Goal: Task Accomplishment & Management: Use online tool/utility

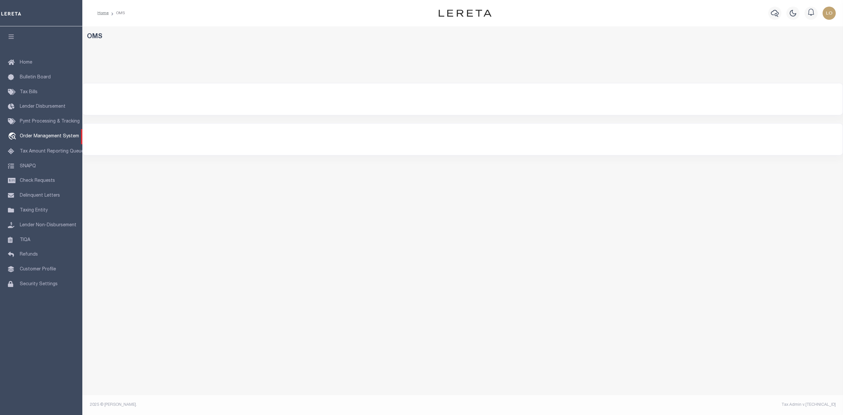
select select "200"
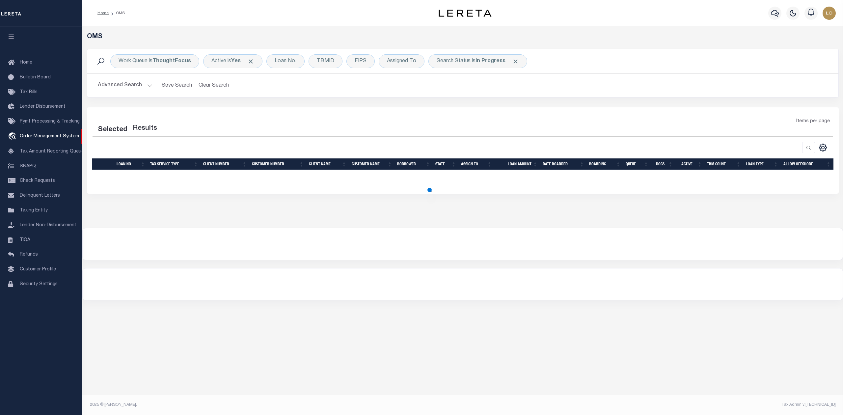
select select "200"
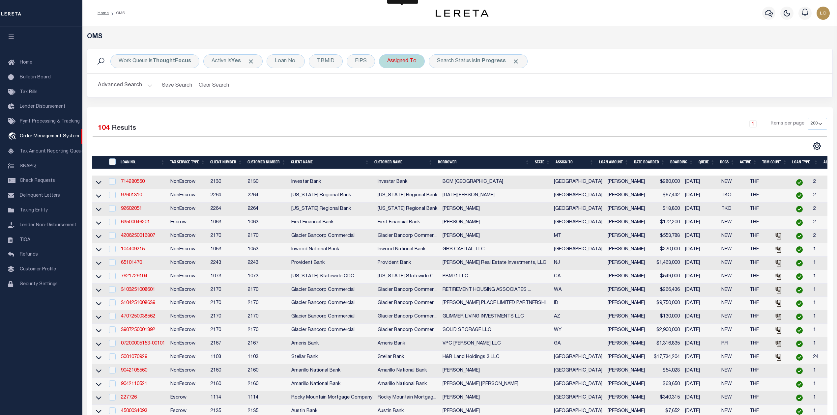
click at [414, 57] on div "Assigned To" at bounding box center [402, 61] width 46 height 14
click at [405, 98] on select "--Unassigned-- Abdul Muzain Agustin Fernandez Ahmad Darwish Alberto Estrada All…" at bounding box center [435, 93] width 97 height 13
select select "[PERSON_NAME]"
click at [388, 88] on select "--Unassigned-- Abdul Muzain Agustin Fernandez Ahmad Darwish Alberto Estrada All…" at bounding box center [435, 93] width 97 height 13
click at [476, 110] on input "Apply" at bounding box center [474, 107] width 19 height 11
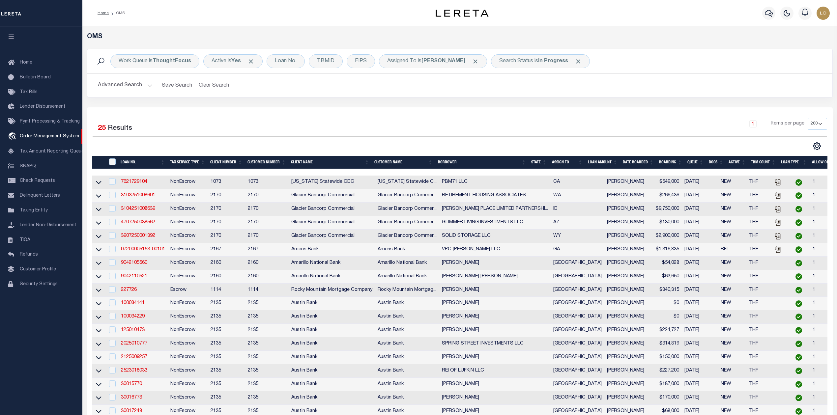
click at [485, 112] on div "Selected 25 Results 1 Items per page 10 25 50 100 200" at bounding box center [459, 312] width 745 height 410
click at [526, 64] on div "Search Status is In Progress" at bounding box center [540, 61] width 99 height 14
select select "IP"
click at [821, 12] on img "button" at bounding box center [822, 13] width 13 height 13
click at [789, 28] on span "Profile" at bounding box center [794, 30] width 14 height 5
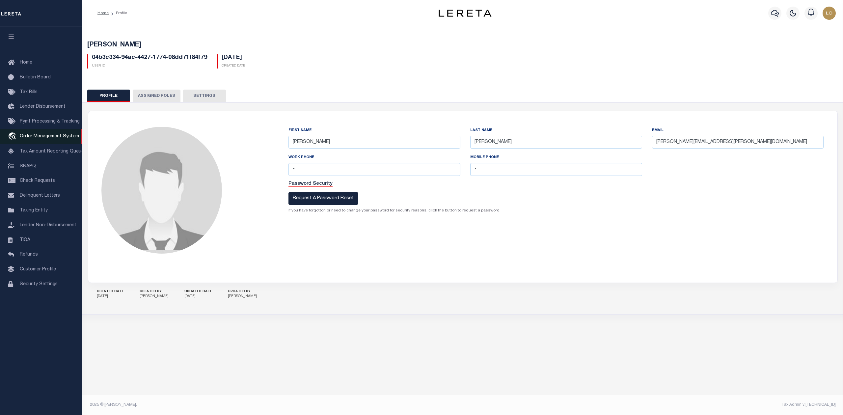
click at [32, 137] on span "Order Management System" at bounding box center [49, 136] width 59 height 5
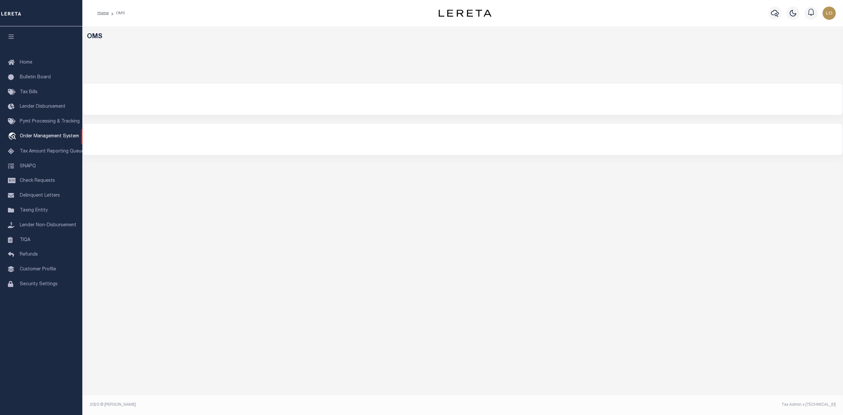
select select "200"
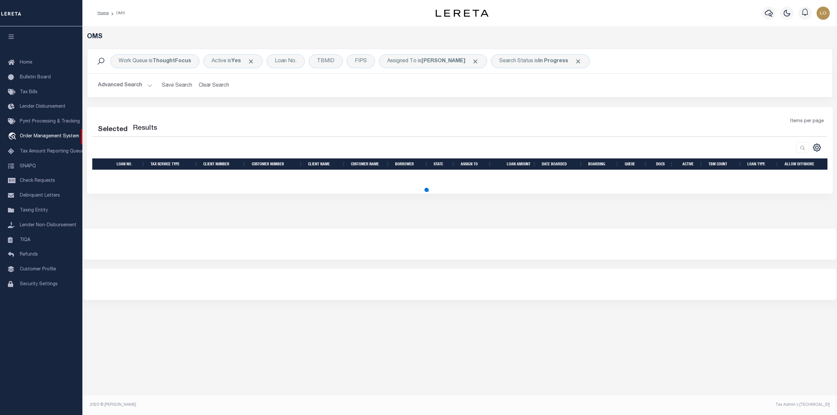
select select "200"
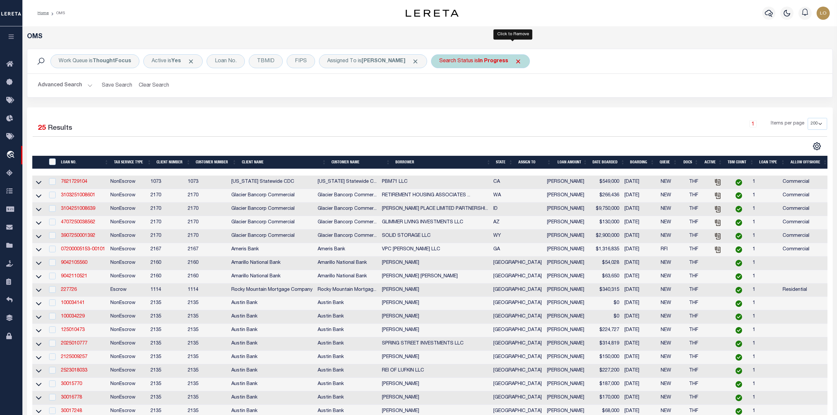
click at [514, 61] on span "Click to Remove" at bounding box center [517, 61] width 7 height 7
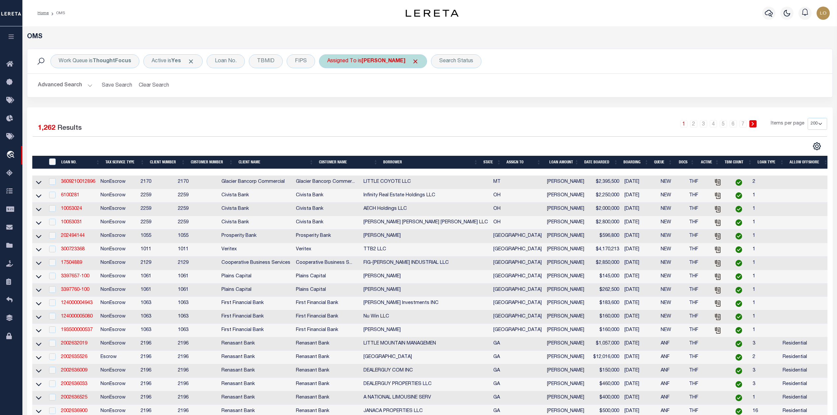
click at [412, 62] on span "Click to Remove" at bounding box center [415, 61] width 7 height 7
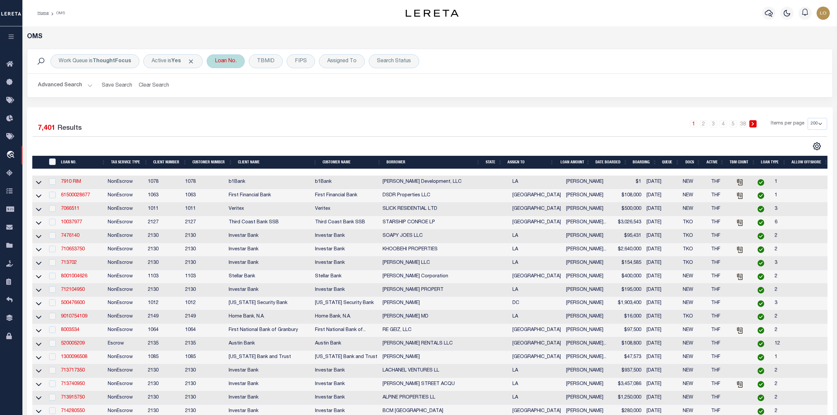
click at [231, 62] on div "Loan No." at bounding box center [226, 61] width 38 height 14
type input "120025"
click at [300, 111] on input "Apply" at bounding box center [301, 107] width 19 height 11
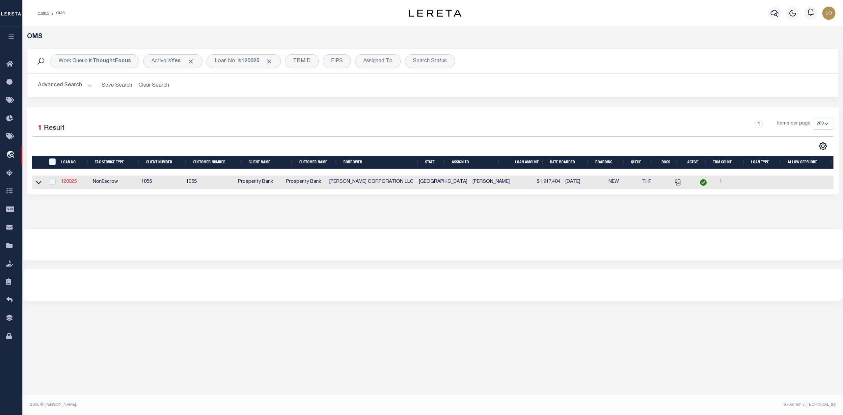
click at [73, 184] on link "120025" at bounding box center [69, 182] width 16 height 5
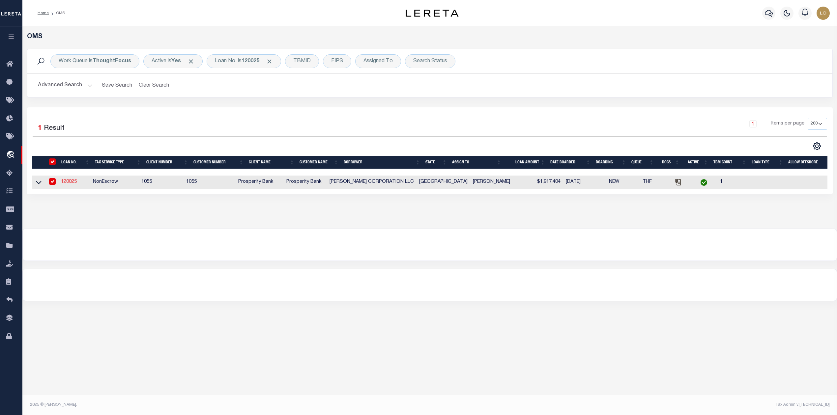
type input "120025"
type input "HEYL CORPORATION LLC"
select select
type input "9130 JOLLYVILLE ROAD STE 260"
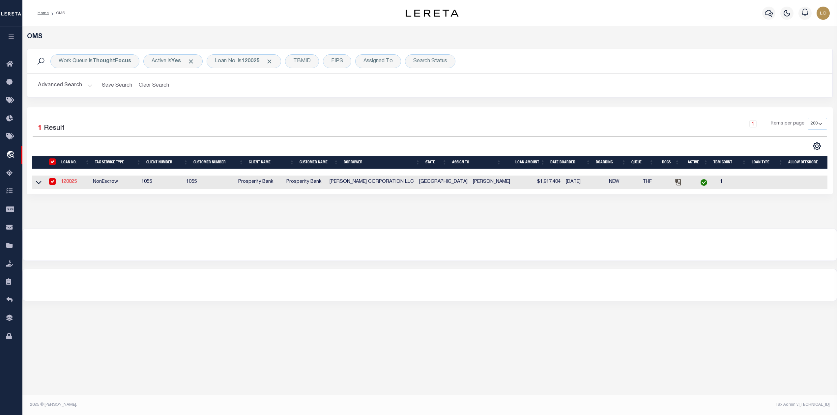
type input "AUSTIN TX 78759"
select select
select select "NonEscrow"
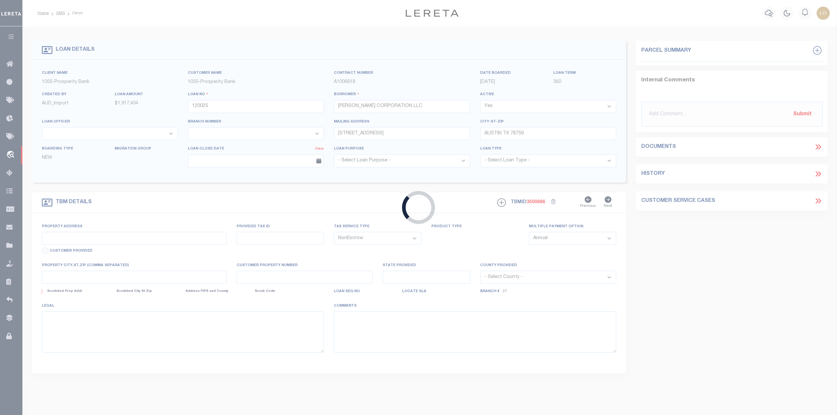
type input "913 THE TRAILS PKWY"
type input "1323400300750"
select select
type input "HORSESHOE BAY, TX 78657"
type input "[GEOGRAPHIC_DATA]"
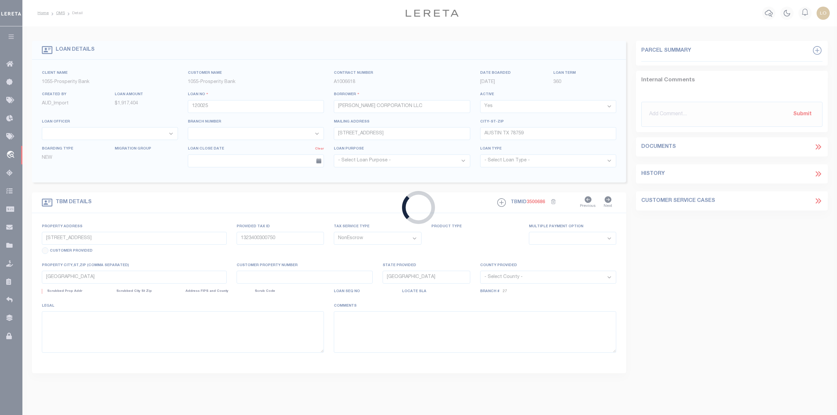
select select
type textarea "LT 75 TRAILS OF LAKE LBJ PHASE THREE SUB"
select select "46607"
select select "4033"
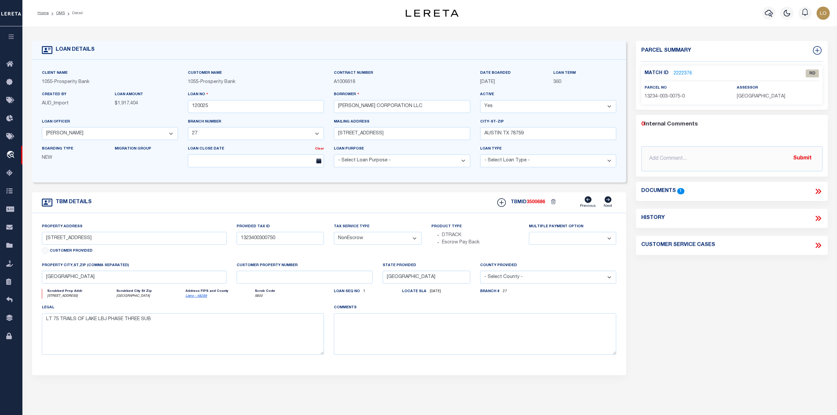
click at [686, 267] on div "Parcel Summary Match ID 2222376 0" at bounding box center [731, 221] width 201 height 360
click at [682, 71] on link "2222376" at bounding box center [682, 73] width 18 height 7
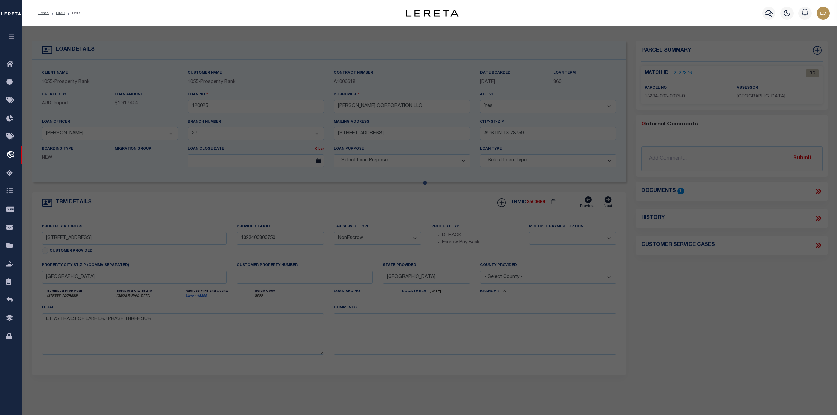
checkbox input "false"
select select "RD"
type input "HEYL HOMES INC"
select select "AGW"
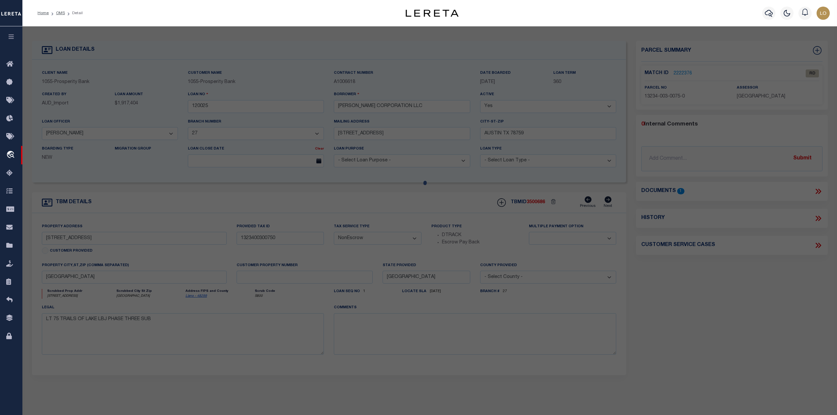
select select "LEG"
type input "HE TRAILS PKWY"
type input "HORSESHOE BAY, TX 78657"
type textarea "THE TRAILS OF LAKE LBJ PHASE THREE LT 75 0.850 AC"
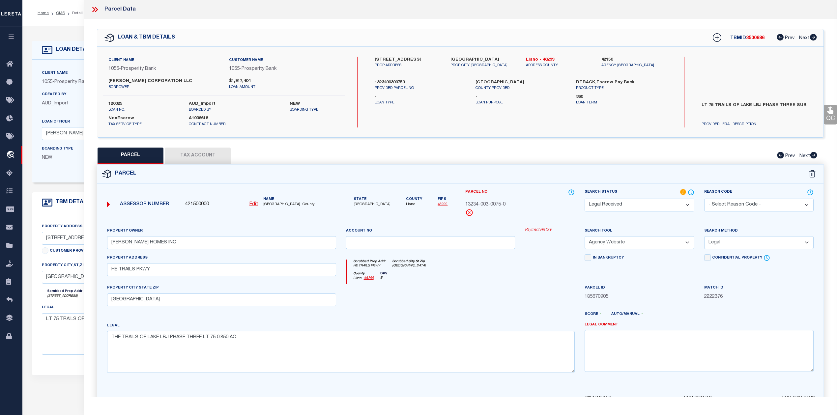
click at [203, 153] on button "Tax Account" at bounding box center [198, 156] width 66 height 16
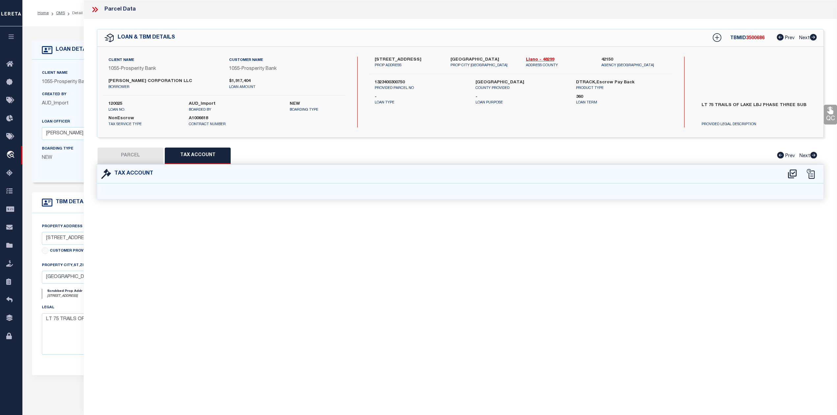
select select "100"
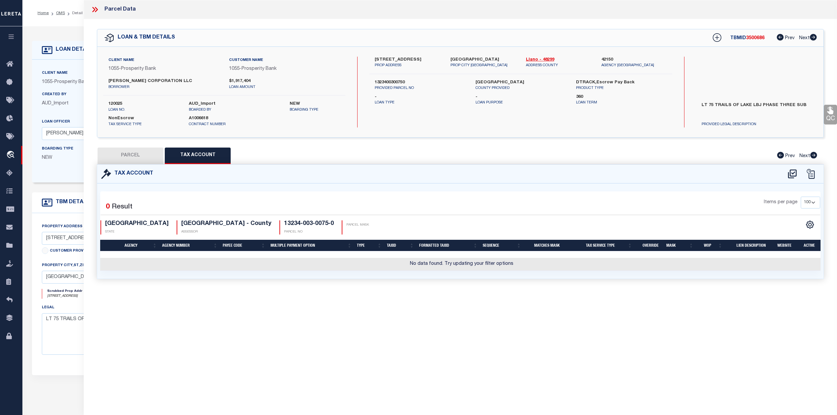
click at [444, 334] on div "Parcel Data QC QC QC - Select Status - Ready to QC" at bounding box center [460, 198] width 753 height 397
click at [793, 174] on icon at bounding box center [792, 174] width 11 height 11
select select "100"
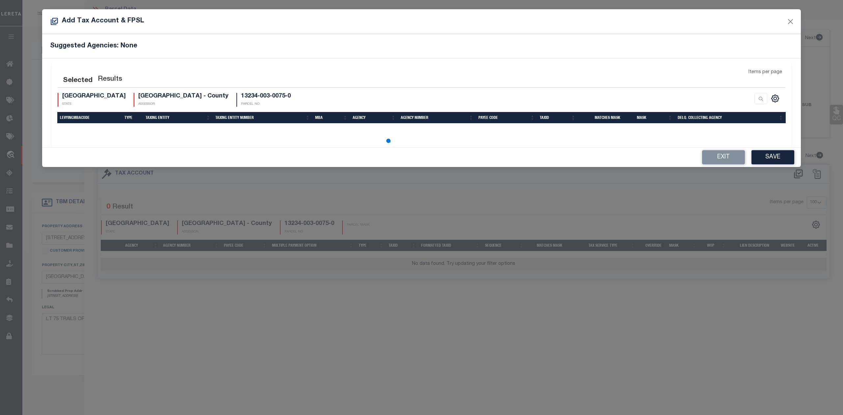
select select "100"
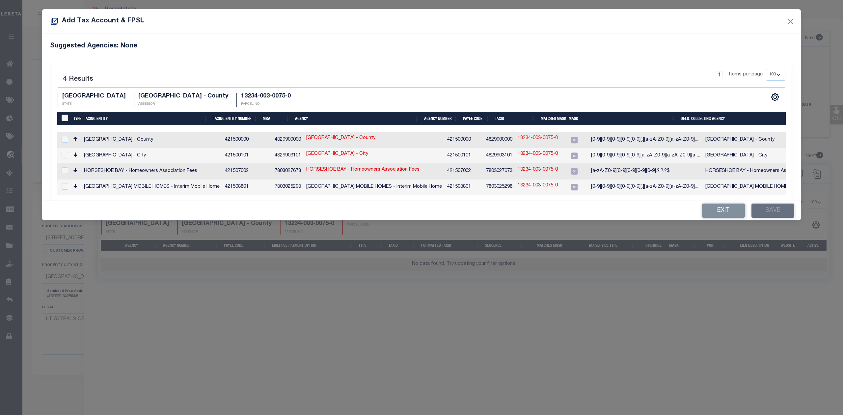
click at [518, 140] on link "13234-003-0075-0" at bounding box center [538, 138] width 40 height 7
type input "13234-003-0075-0"
type textarea "[0-9][0-9][0-9][0-9][0-9][.][a-zA-Z0-9][a-zA-Z0-9][a-zA-Z0-9][.][a-zA-Z0-9][a-z…"
checkbox input "true"
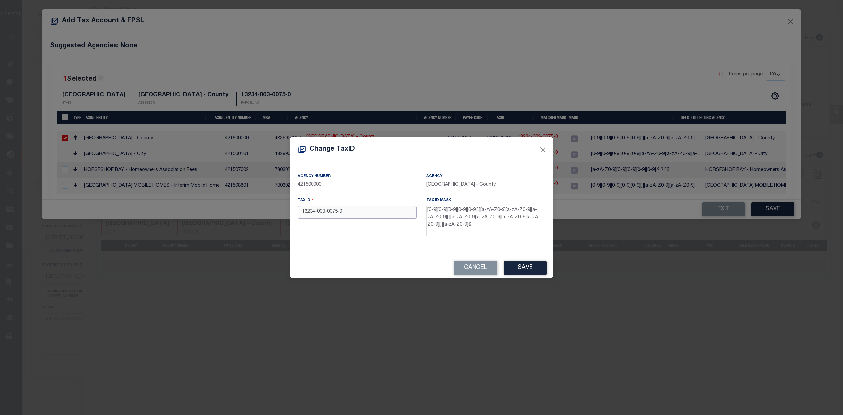
click at [340, 213] on input "13234-003-0075-0" at bounding box center [357, 212] width 119 height 13
click at [328, 211] on input "13234-003-00750" at bounding box center [357, 212] width 119 height 13
click at [318, 212] on input "13234-00300750" at bounding box center [357, 212] width 119 height 13
type input "1323400300750"
click at [339, 239] on div "Tax ID 1323400300750" at bounding box center [357, 218] width 129 height 43
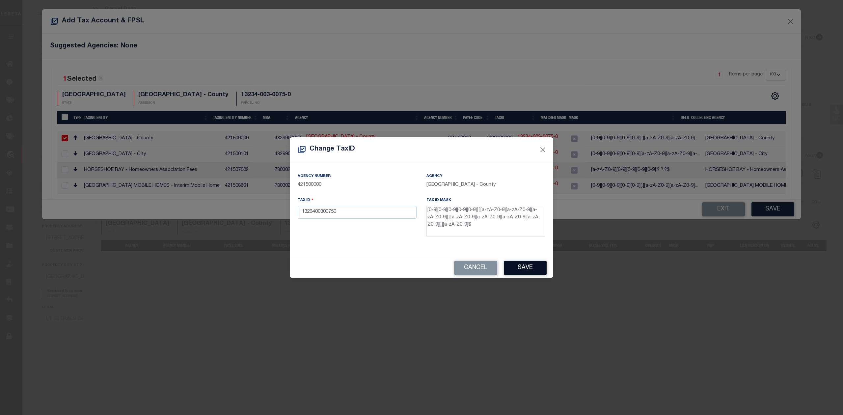
click at [511, 268] on button "Save" at bounding box center [525, 268] width 43 height 14
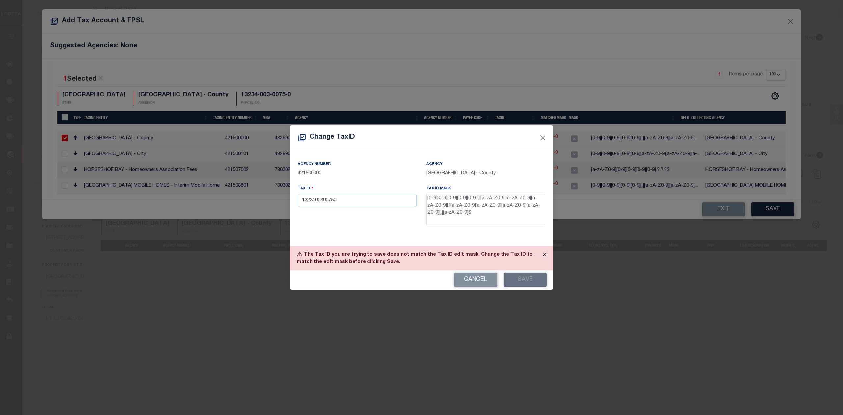
click at [543, 252] on button "Close" at bounding box center [545, 254] width 16 height 14
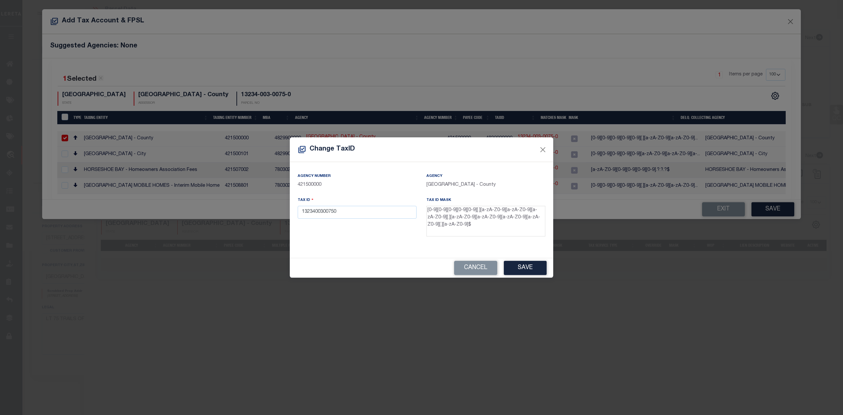
click at [544, 140] on div "Change TaxID" at bounding box center [421, 149] width 263 height 25
click at [544, 148] on button "Close" at bounding box center [543, 149] width 9 height 9
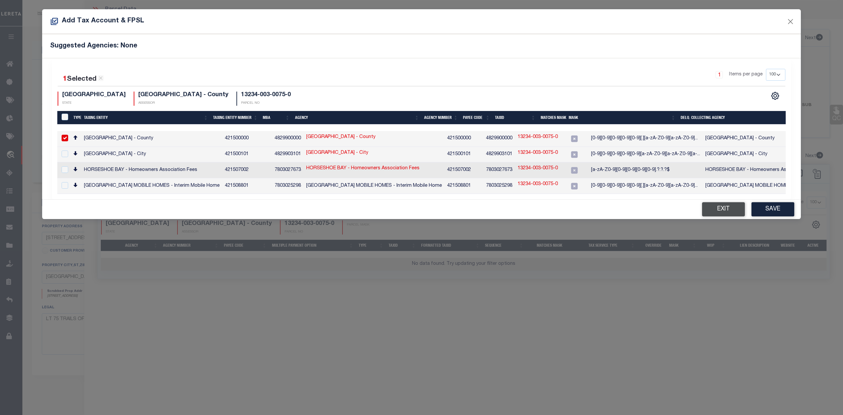
click at [725, 211] on button "Exit" at bounding box center [723, 209] width 43 height 14
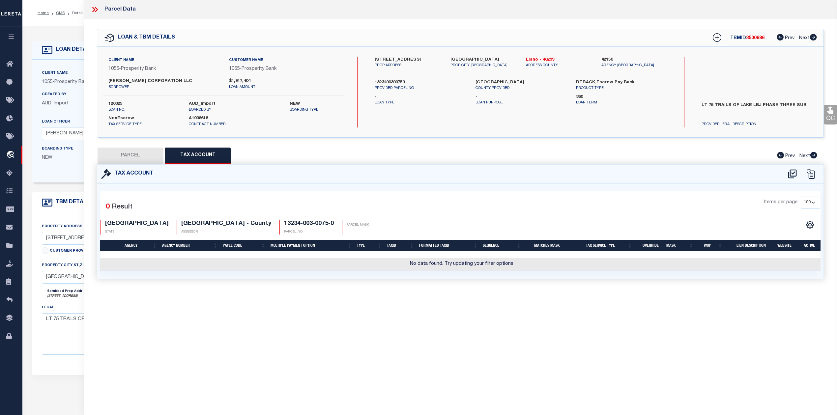
click at [644, 280] on div "Tax Account 0" at bounding box center [460, 229] width 736 height 130
click at [135, 157] on button "PARCEL" at bounding box center [130, 156] width 66 height 16
select select "AS"
select select
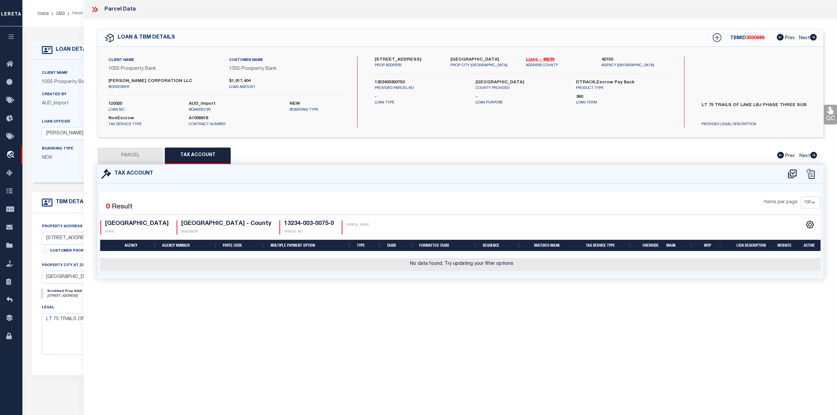
checkbox input "false"
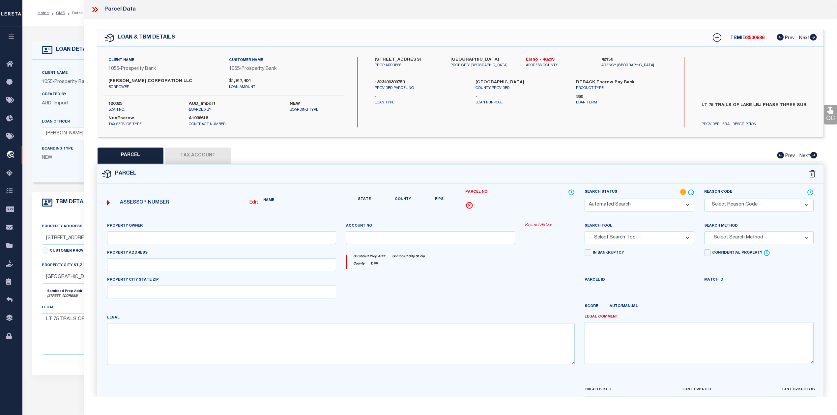
select select "RD"
type input "HEYL HOMES INC"
select select "AGW"
select select "LEG"
type input "HE TRAILS PKWY"
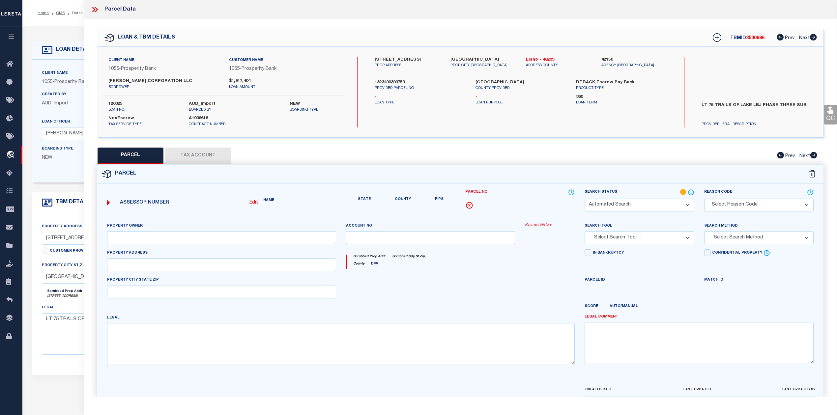
type input "HORSESHOE BAY, TX 78657"
type textarea "THE TRAILS OF LAKE LBJ PHASE THREE LT 75 0.850 AC"
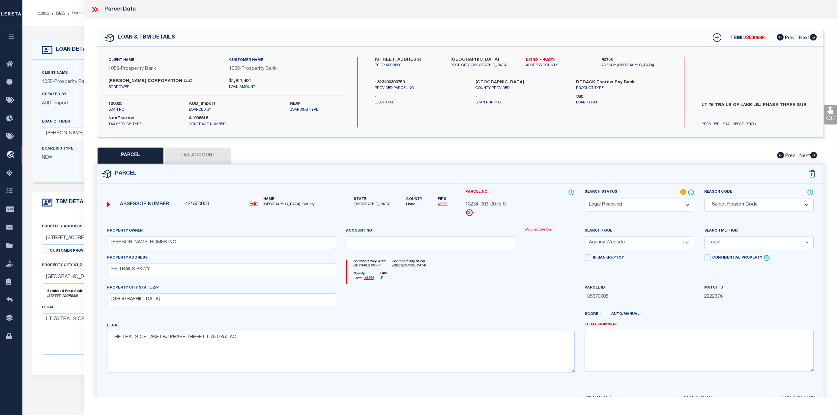
click at [509, 291] on div at bounding box center [430, 297] width 179 height 27
click at [93, 9] on icon at bounding box center [95, 9] width 9 height 9
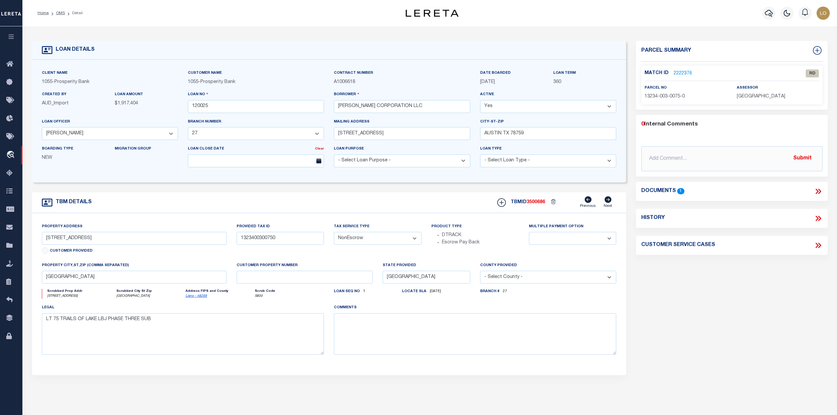
click at [671, 344] on div "Parcel Summary Match ID 2222376 0" at bounding box center [731, 221] width 201 height 360
click at [61, 15] on link "OMS" at bounding box center [60, 13] width 9 height 4
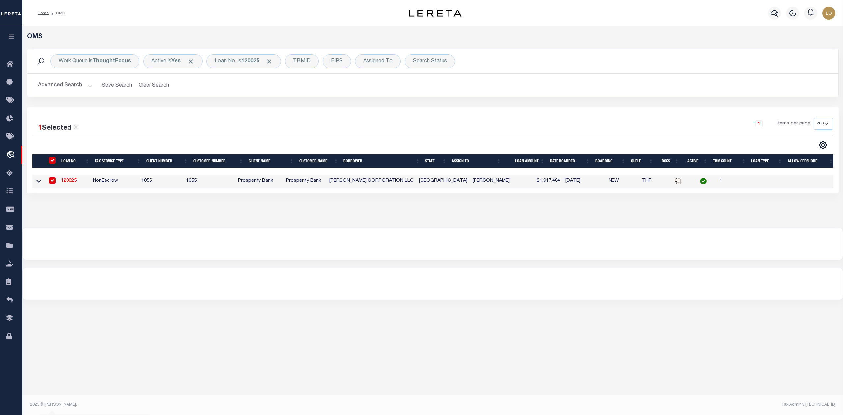
click at [390, 266] on div "OMS Work Queue is ThoughtFocus Active is Yes Loan No. is 120025 TBMID FIPS Assi…" at bounding box center [432, 163] width 821 height 274
click at [53, 182] on input "checkbox" at bounding box center [52, 180] width 7 height 7
checkbox input "false"
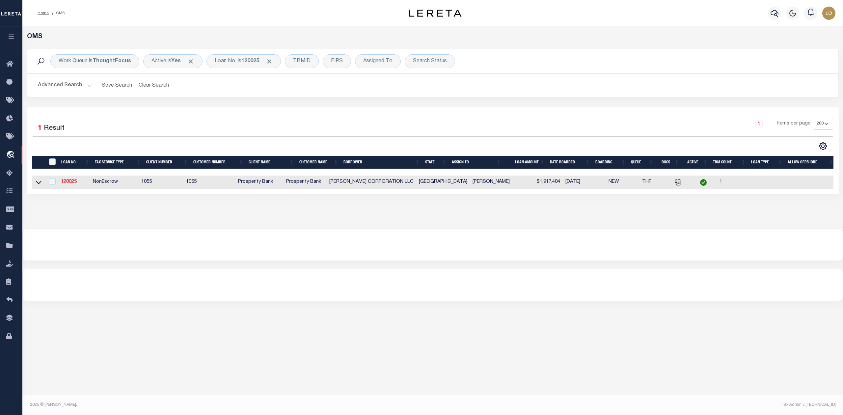
click at [391, 95] on div "Advanced Search Save Search Clear Search tblSearchTopScreen_dynamictable_____De…" at bounding box center [432, 85] width 811 height 23
click at [388, 65] on div "Assigned To" at bounding box center [378, 61] width 46 height 14
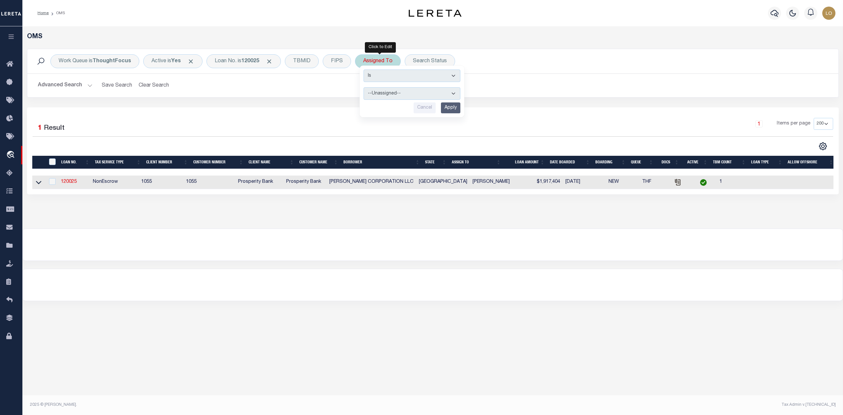
click at [385, 95] on select "--Unassigned-- Abdul Muzain Agustin Fernandez Ahmad Darwish Alberto Estrada All…" at bounding box center [412, 93] width 97 height 13
select select "[PERSON_NAME]"
click at [366, 88] on select "--Unassigned-- Abdul Muzain Agustin Fernandez Ahmad Darwish Alberto Estrada All…" at bounding box center [412, 93] width 97 height 13
click at [451, 109] on input "Apply" at bounding box center [450, 107] width 19 height 11
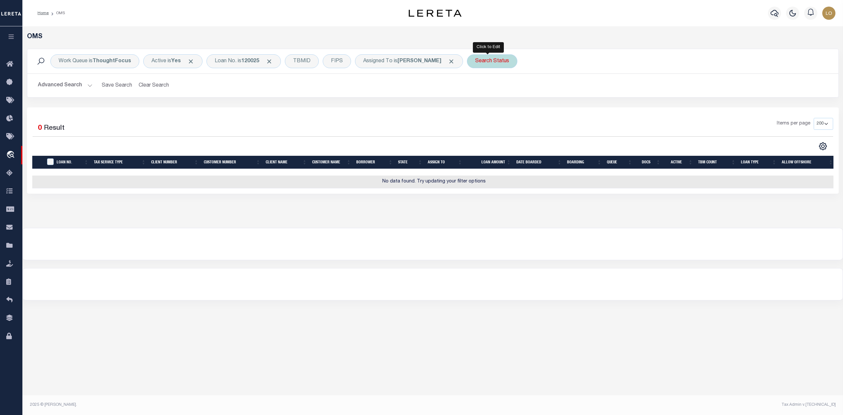
click at [476, 62] on div "Search Status" at bounding box center [492, 61] width 50 height 14
click at [489, 95] on select "Automated Search Bad Parcel Complete Duplicate Parcel High Dollar Reporting In …" at bounding box center [524, 93] width 97 height 13
select select "IP"
click at [476, 88] on select "Automated Search Bad Parcel Complete Duplicate Parcel High Dollar Reporting In …" at bounding box center [524, 93] width 97 height 13
click at [555, 106] on input "Apply" at bounding box center [562, 107] width 19 height 11
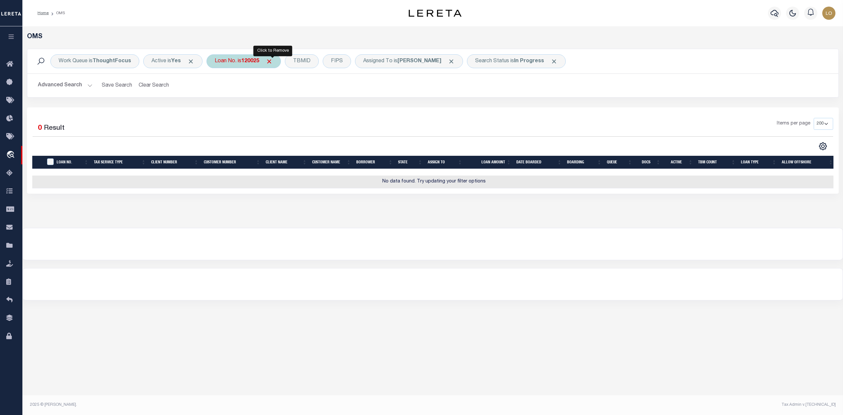
click at [273, 62] on span "Click to Remove" at bounding box center [269, 61] width 7 height 7
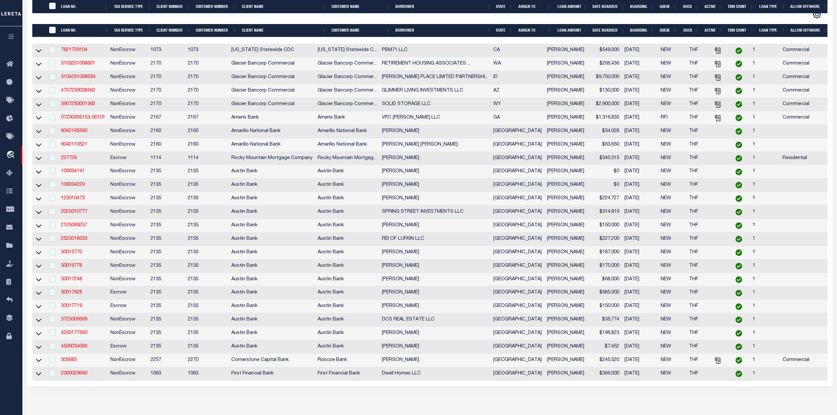
scroll to position [176, 0]
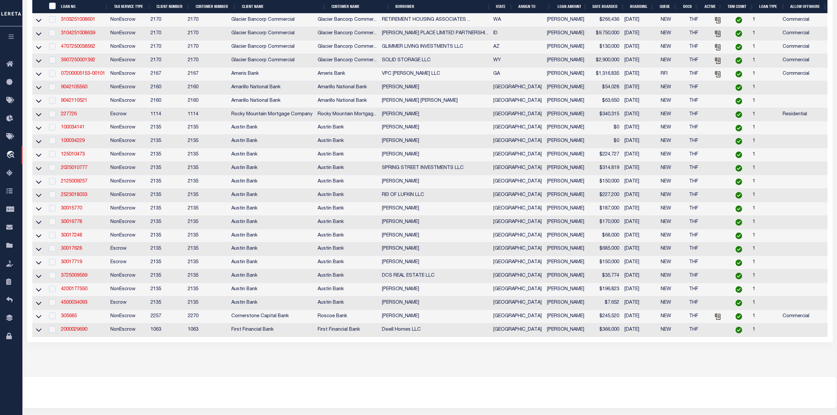
click at [78, 212] on td "30015770" at bounding box center [82, 209] width 49 height 14
checkbox input "true"
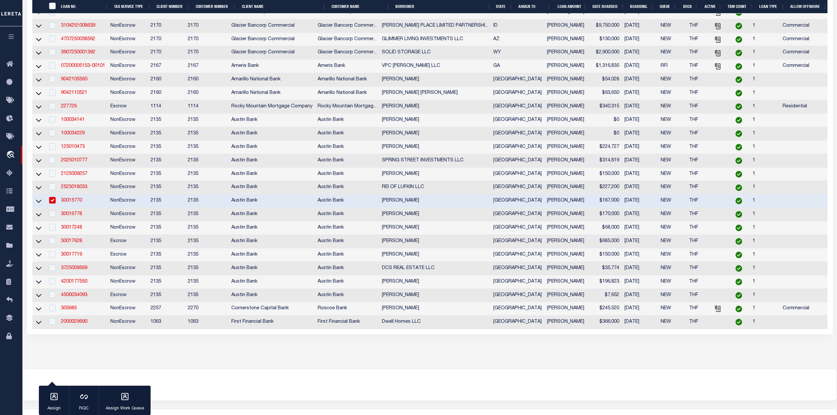
scroll to position [174, 0]
click at [78, 204] on link "30015770" at bounding box center [71, 202] width 21 height 5
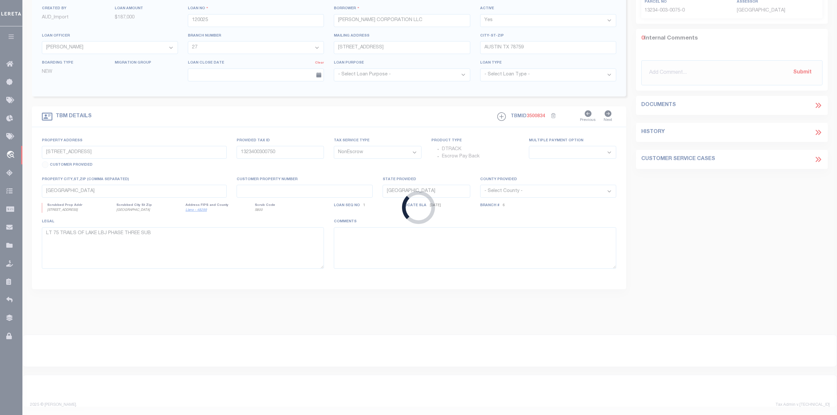
type input "30015770"
type input "MIHAIL CLIMOV"
select select
type input "14 WHITE FAWN DRIVE"
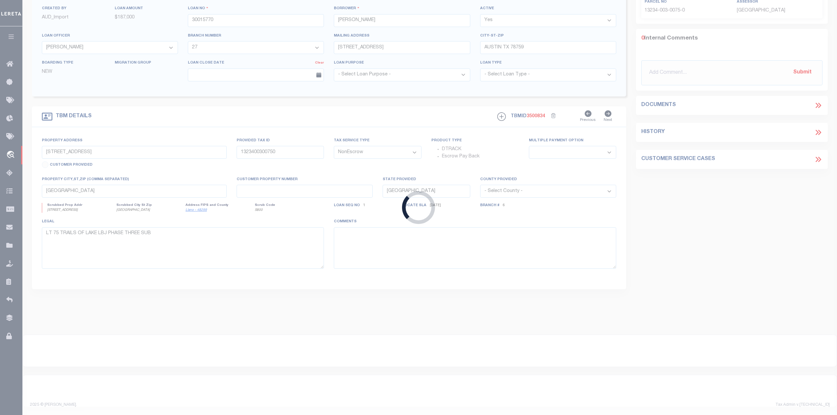
type input "SPRING, TX 77381"
select select "700"
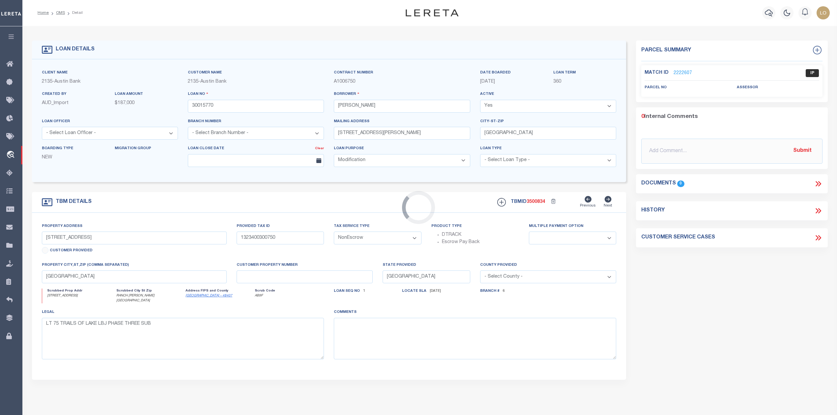
select select "43986"
select select "2590"
type input "4.52 ACRES ON CAPITAL CREEK"
select select
type input "RANCH WILLIS TX 77378"
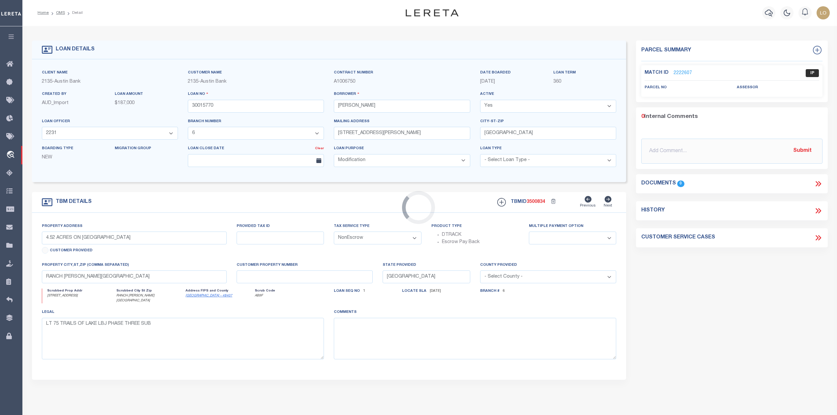
select select
type textarea "DT LOT 8 BLK 3 CAPITAL CREEK RANCH SEC 2"
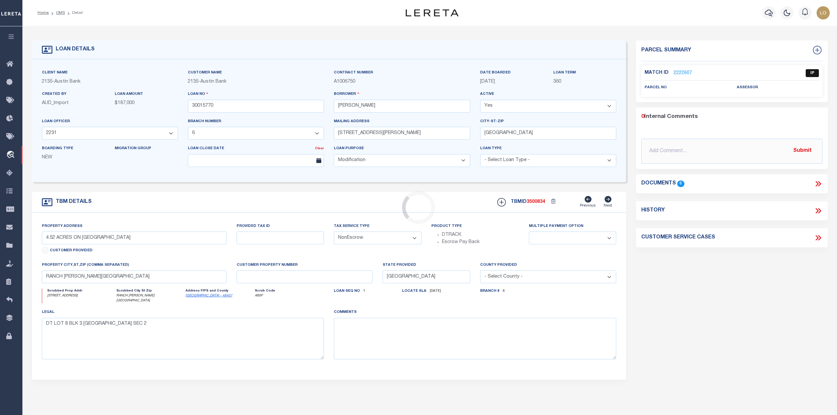
scroll to position [0, 0]
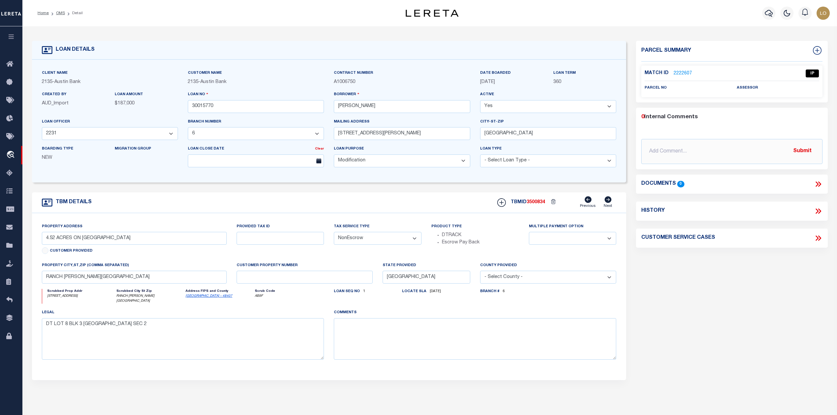
click at [688, 71] on link "2222607" at bounding box center [682, 73] width 18 height 7
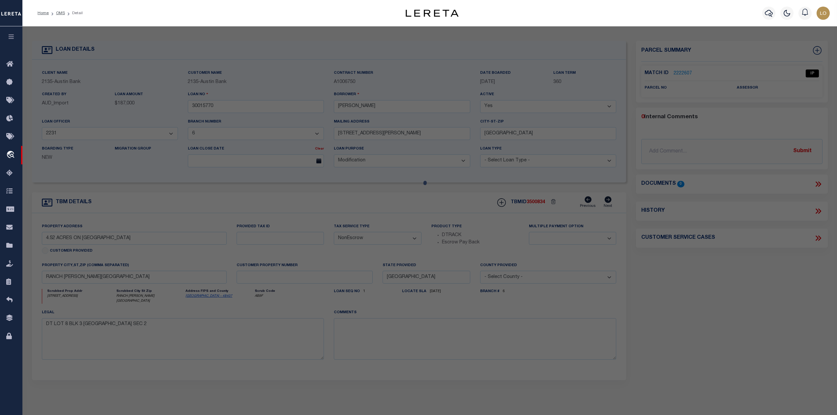
select select "AS"
select select
checkbox input "false"
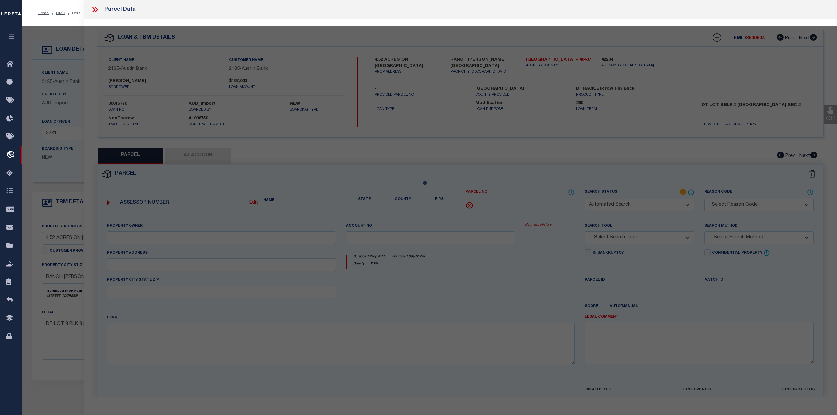
select select "IP"
checkbox input "false"
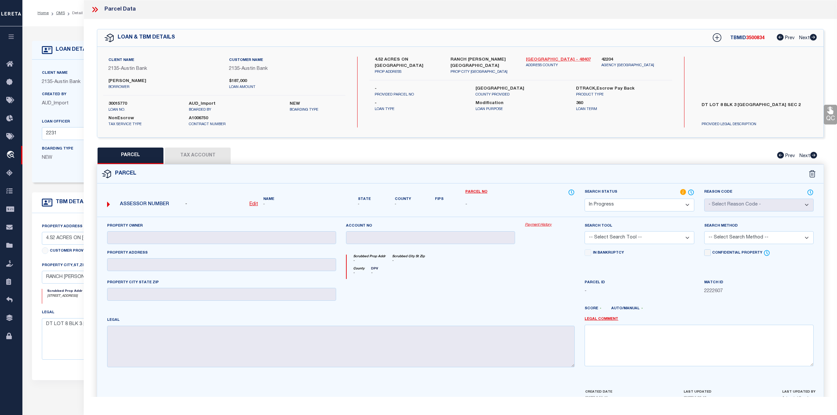
click at [546, 59] on link "San Jacinto - 48407" at bounding box center [559, 60] width 66 height 7
drag, startPoint x: 109, startPoint y: 80, endPoint x: 142, endPoint y: 80, distance: 32.9
click at [142, 80] on label "MIHAIL CLIMOV" at bounding box center [163, 81] width 111 height 7
copy label "MIHAIL CLIMOV"
drag, startPoint x: 735, startPoint y: 103, endPoint x: 769, endPoint y: 106, distance: 34.3
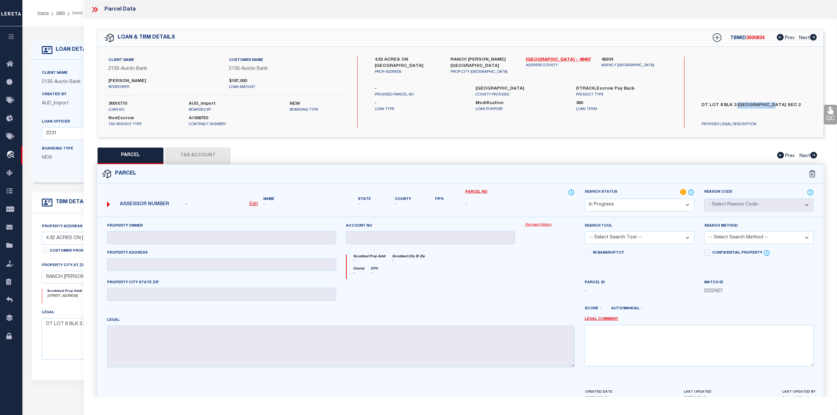
click at [769, 106] on label "DT LOT 8 BLK 3 CAPITAL CREEK RANCH SEC 2" at bounding box center [756, 112] width 120 height 20
copy label "CAPITAL CREEK"
drag, startPoint x: 107, startPoint y: 79, endPoint x: 142, endPoint y: 79, distance: 34.3
click at [142, 79] on div "MIHAIL CLIMOV borrower" at bounding box center [163, 84] width 121 height 12
copy label "MIHAIL CLIMOV"
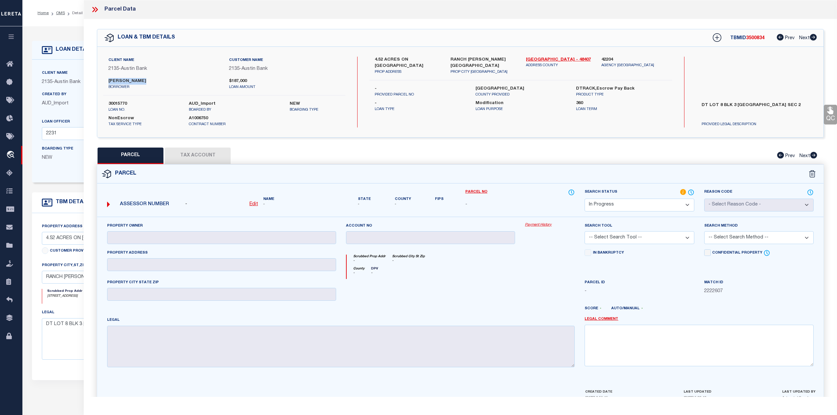
click at [676, 207] on select "Automated Search Bad Parcel Complete Duplicate Parcel High Dollar Reporting In …" at bounding box center [638, 205] width 109 height 13
select select "ND"
click at [584, 199] on select "Automated Search Bad Parcel Complete Duplicate Parcel High Dollar Reporting In …" at bounding box center [638, 205] width 109 height 13
click at [601, 319] on link "Legal Comment" at bounding box center [601, 320] width 34 height 6
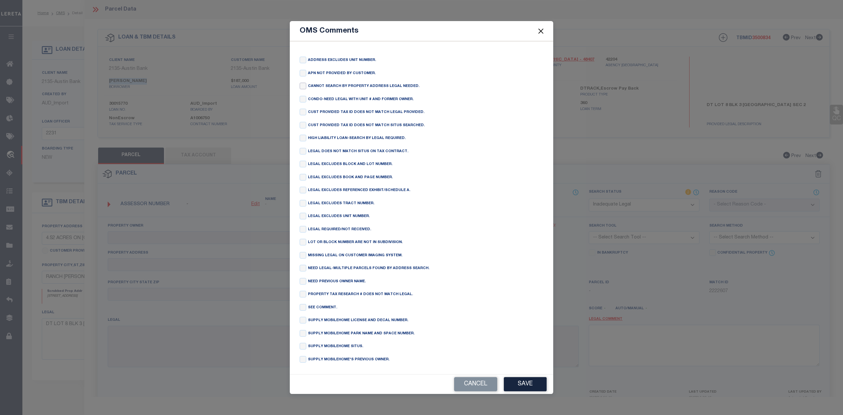
click at [302, 83] on input "checkbox" at bounding box center [303, 86] width 7 height 7
checkbox input "true"
click at [517, 383] on button "Save" at bounding box center [525, 384] width 43 height 14
type textarea "CANNOT SEARCH BY PROPERTY ADDRESS LEGAL NEEDED."
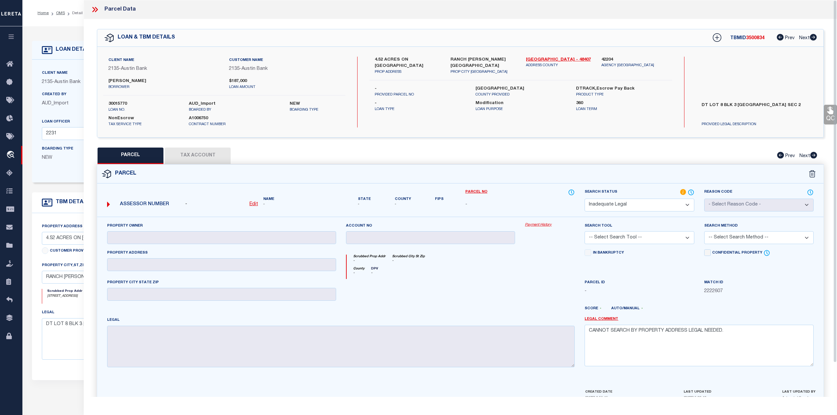
click at [537, 299] on div at bounding box center [550, 292] width 60 height 27
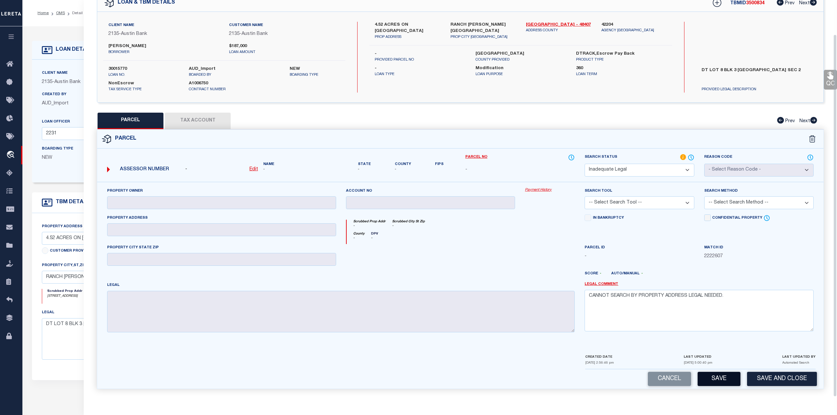
click at [708, 376] on button "Save" at bounding box center [718, 379] width 43 height 14
click at [504, 251] on div at bounding box center [430, 257] width 179 height 27
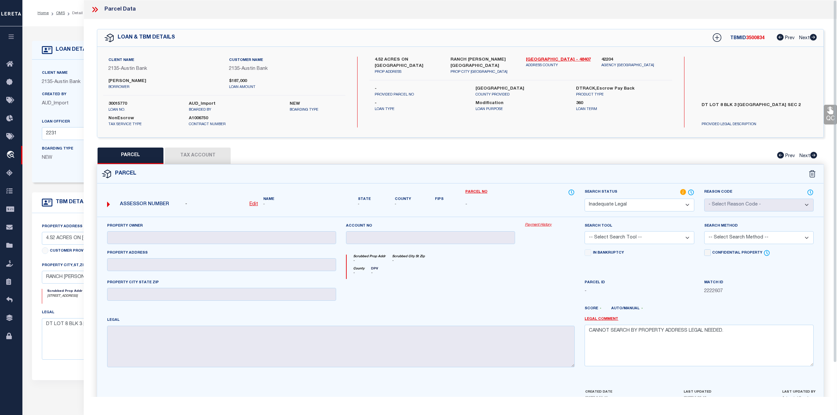
select select "AS"
checkbox input "false"
select select "ND"
checkbox input "false"
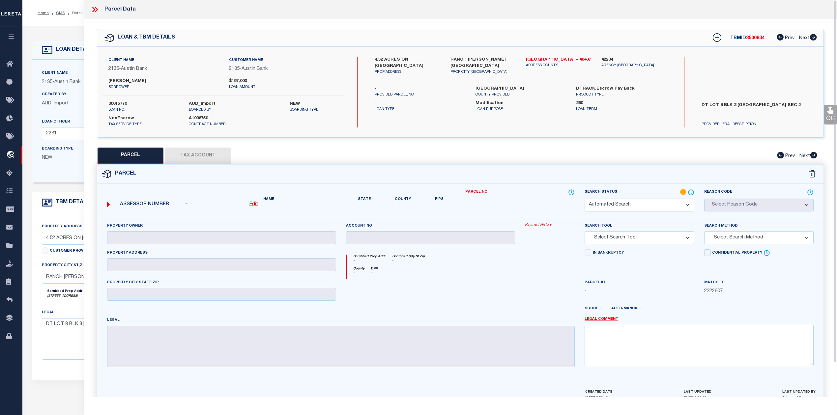
type textarea "CANNOT SEARCH BY PROPERTY ADDRESS LEGAL NEEDED."
click at [750, 41] on div "TBMID 3500834 Prev Next" at bounding box center [760, 38] width 113 height 12
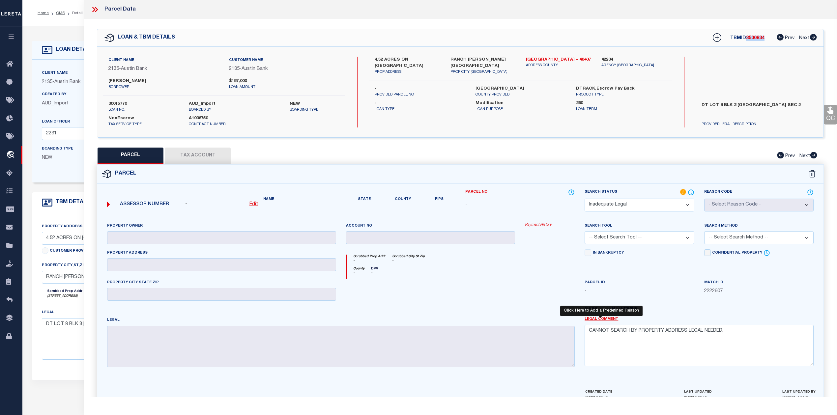
copy span "3500834"
click at [692, 80] on div "Client Name 2135 - Austin Bank Customer Name 2135 - Austin Bank MIHAIL CLIMOV N…" at bounding box center [460, 92] width 726 height 71
click at [124, 103] on label "30015770" at bounding box center [143, 104] width 70 height 7
copy label "30015770"
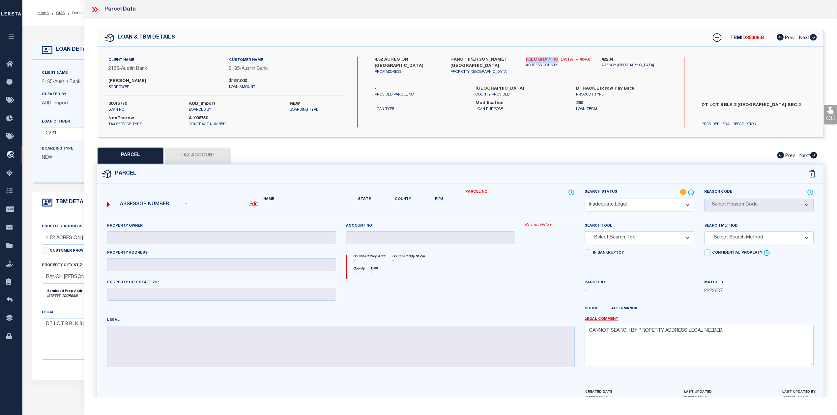
drag, startPoint x: 523, startPoint y: 60, endPoint x: 549, endPoint y: 57, distance: 26.1
click at [549, 57] on div "San Jacinto - 48407 ADDRESS COUNTY" at bounding box center [558, 66] width 75 height 18
copy link "[GEOGRAPHIC_DATA]"
click at [511, 316] on div at bounding box center [490, 311] width 179 height 11
click at [497, 258] on div "Scrubbed Prop Addr - Scrubbed City St Zip -" at bounding box center [460, 261] width 228 height 12
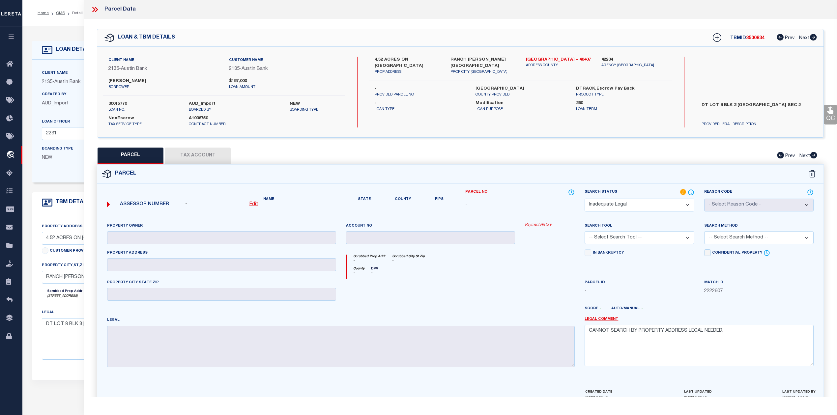
click at [94, 10] on icon at bounding box center [93, 9] width 3 height 5
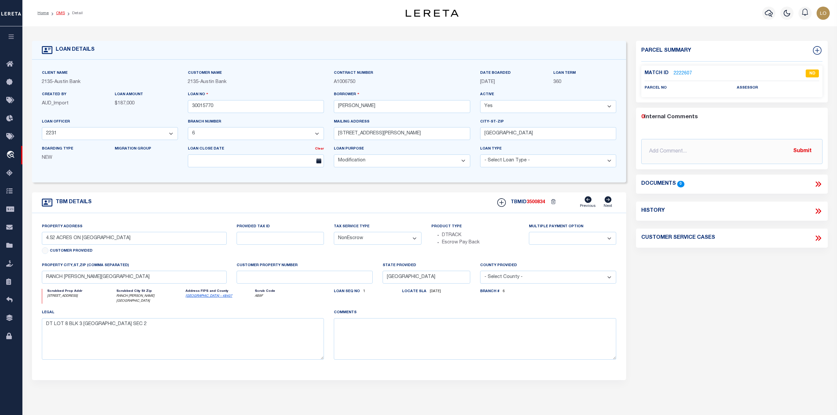
click at [59, 14] on link "OMS" at bounding box center [60, 13] width 9 height 4
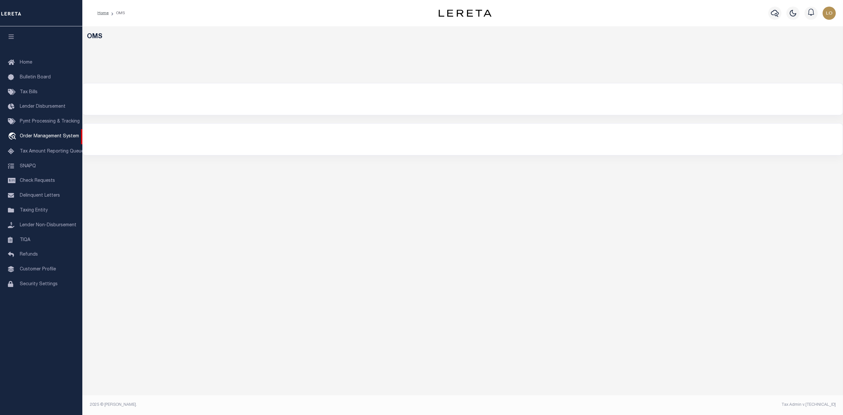
select select "200"
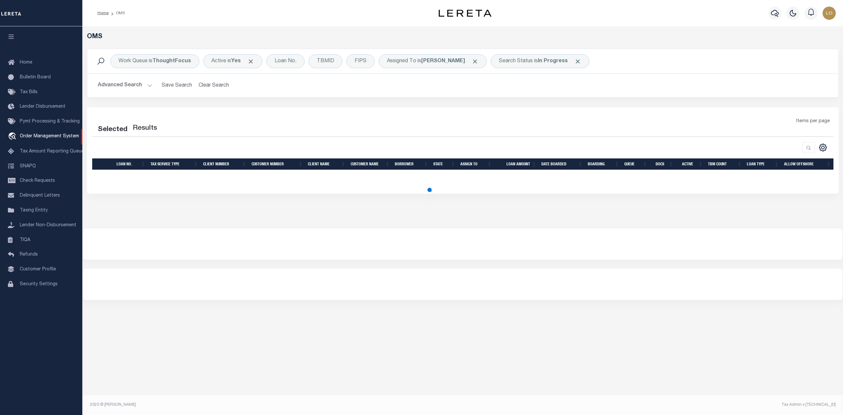
select select "200"
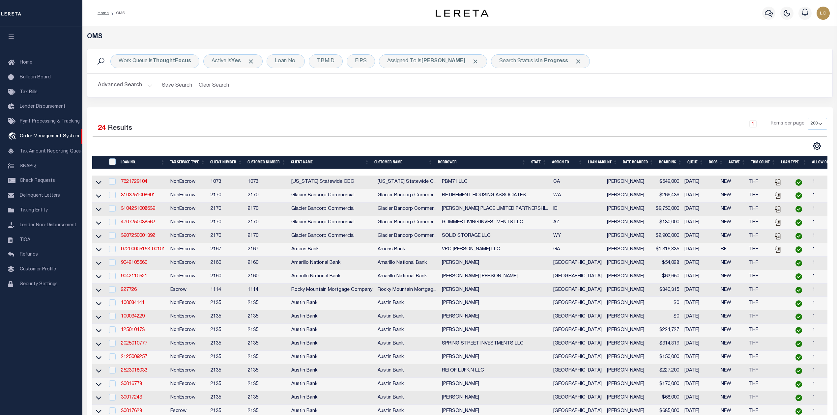
click at [419, 119] on div "1 Items per page 10 25 50 100 200" at bounding box center [552, 126] width 548 height 17
click at [528, 64] on div "Search Status is In Progress" at bounding box center [540, 61] width 99 height 14
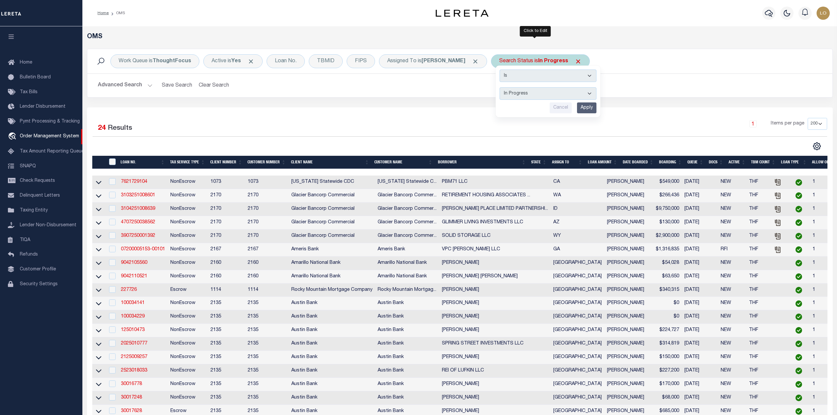
click at [534, 96] on select "Automated Search Bad Parcel Complete Duplicate Parcel High Dollar Reporting In …" at bounding box center [547, 93] width 97 height 13
select select "RD"
click at [499, 88] on select "Automated Search Bad Parcel Complete Duplicate Parcel High Dollar Reporting In …" at bounding box center [547, 93] width 97 height 13
click at [577, 112] on input "Apply" at bounding box center [586, 107] width 19 height 11
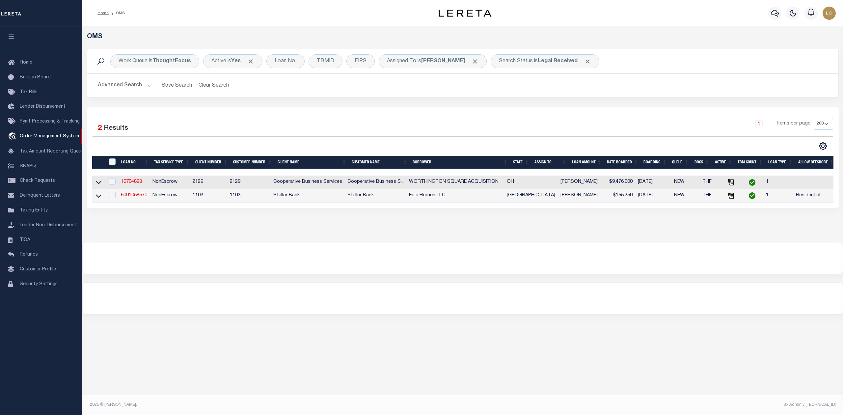
click at [472, 111] on div "Selected 2 Results 1 Items per page 10 25 50 100 200" at bounding box center [463, 157] width 752 height 100
click at [141, 198] on link "5001058570" at bounding box center [134, 195] width 26 height 5
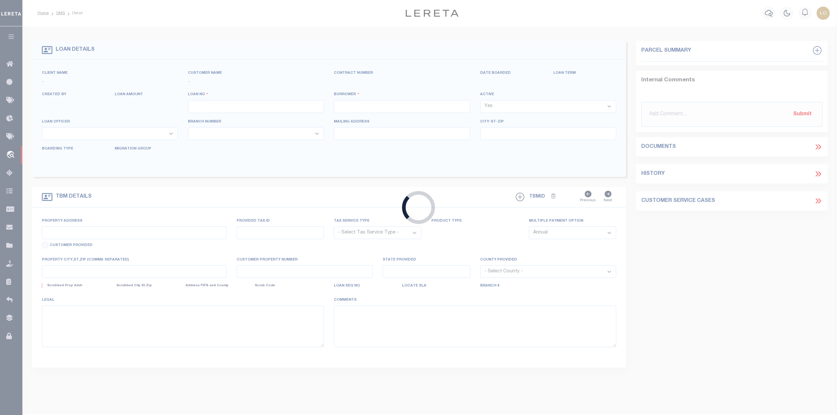
type input "5001058570"
type input "Epic Homes LLC"
select select
type input "3058 La Quinta Dr"
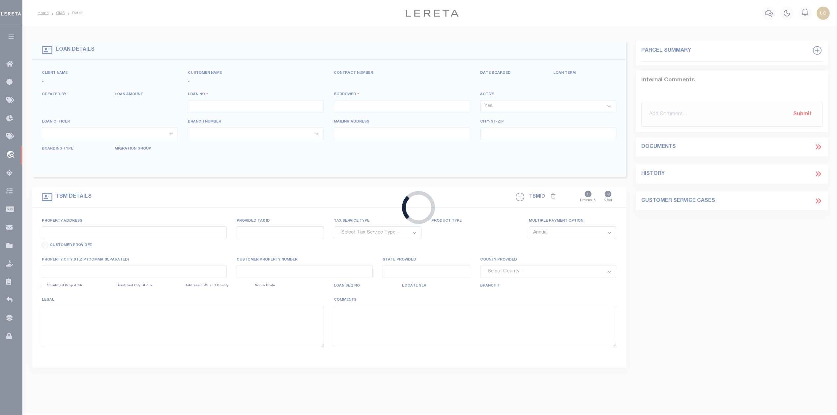
type input "Missouri City TX 77459"
type input "07/31/2025"
select select "10"
select select "NonEscrow"
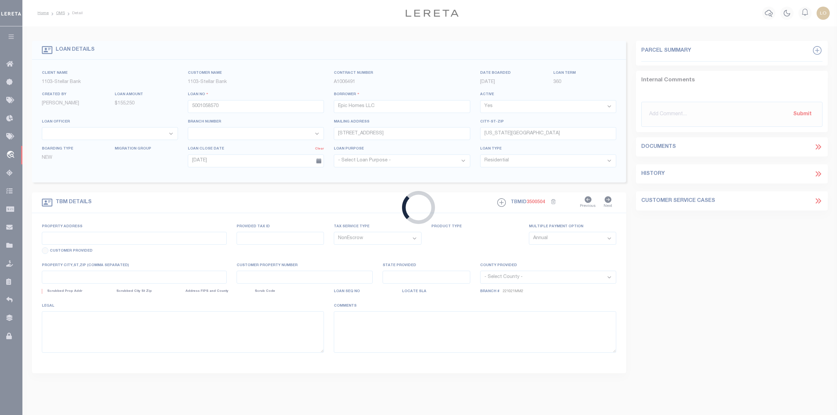
type input "0 Drew Street"
select select
type input "77004 TX 77004"
type input "[GEOGRAPHIC_DATA]"
select select "11224"
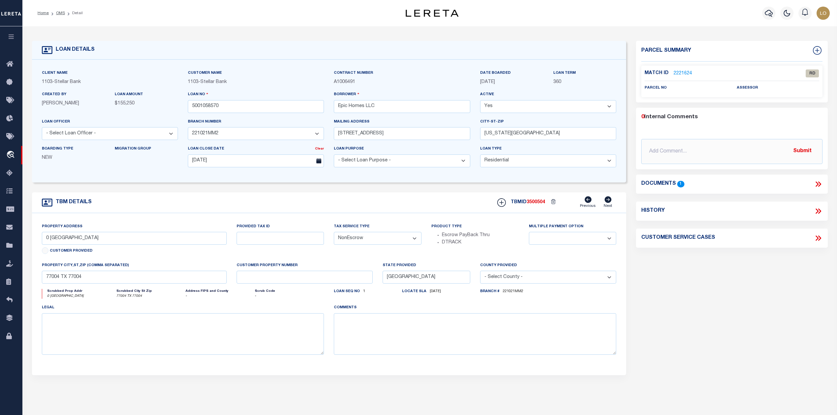
click at [819, 185] on icon at bounding box center [818, 184] width 9 height 9
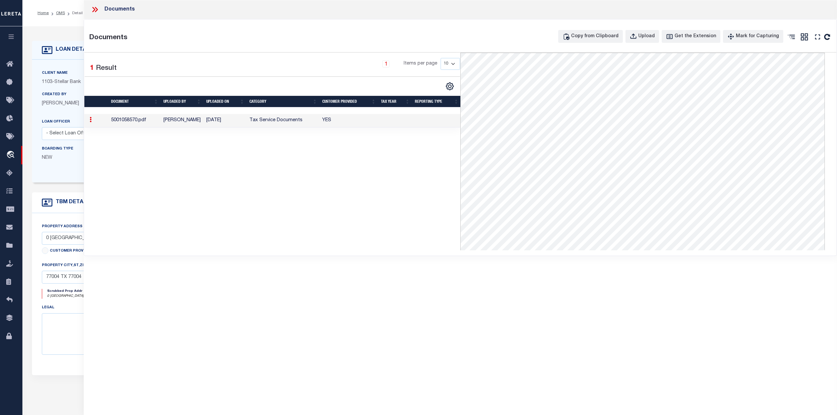
click at [182, 173] on div "1 Selected 1 Result 1 Items per page 10 25 50 100" at bounding box center [272, 152] width 376 height 198
click at [94, 10] on icon at bounding box center [95, 9] width 9 height 9
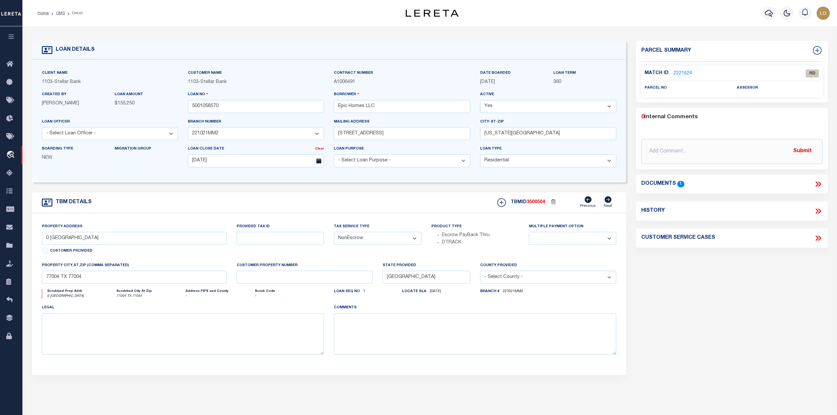
click at [340, 199] on div "TBM DETAILS TBMID 3500504 Previous Next" at bounding box center [329, 202] width 594 height 21
click at [681, 72] on link "2221624" at bounding box center [682, 73] width 18 height 7
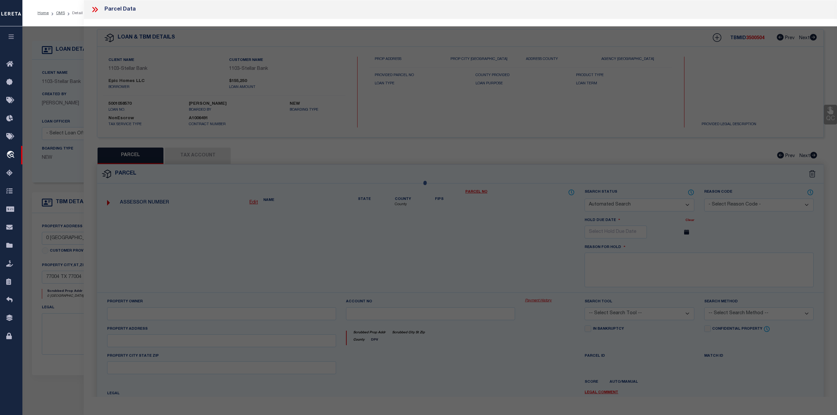
checkbox input "false"
select select "RD"
checkbox input "false"
type textarea "Document uploaded that satisfies a legal requirement, changing from [GEOGRAPHIC…"
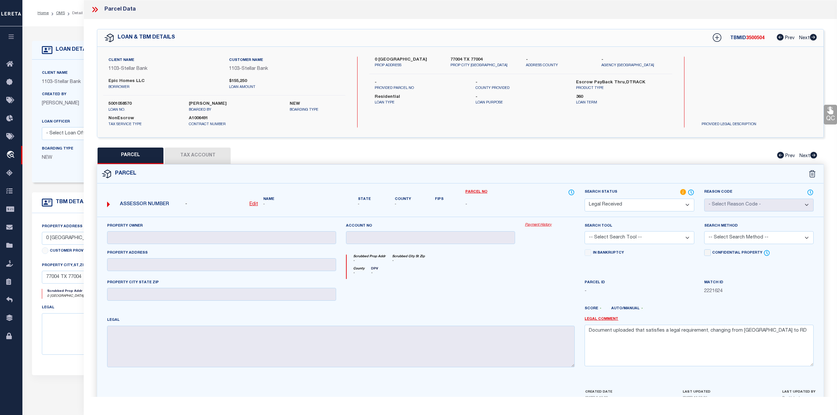
click at [96, 9] on icon at bounding box center [95, 9] width 9 height 9
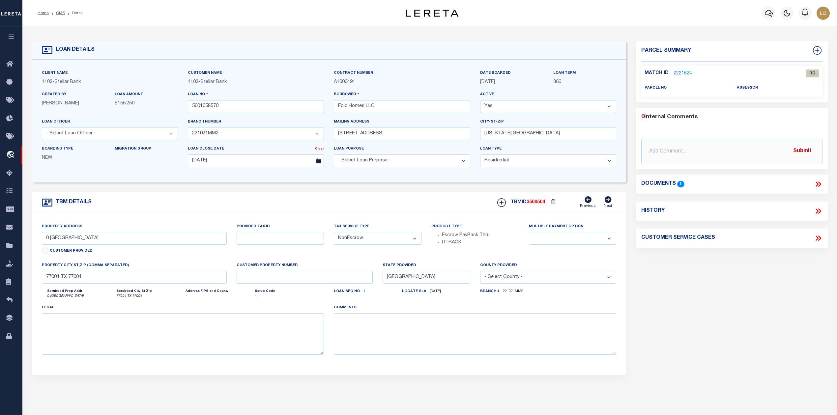
click at [723, 281] on div "Parcel Summary Match ID 2221624 0" at bounding box center [731, 221] width 201 height 360
click at [686, 70] on link "2221624" at bounding box center [682, 73] width 18 height 7
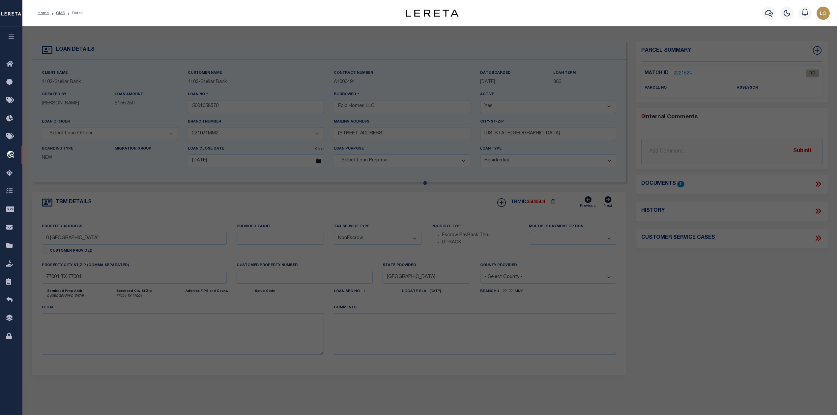
select select "AS"
checkbox input "false"
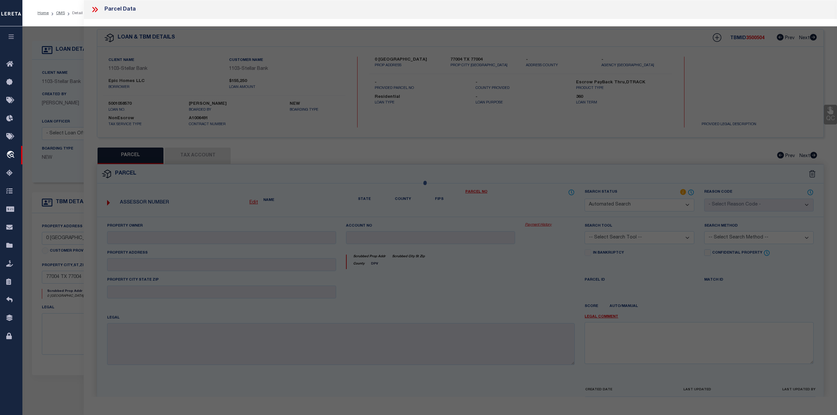
select select "RD"
checkbox input "false"
type textarea "Document uploaded that satisfies a legal requirement, changing from [GEOGRAPHIC…"
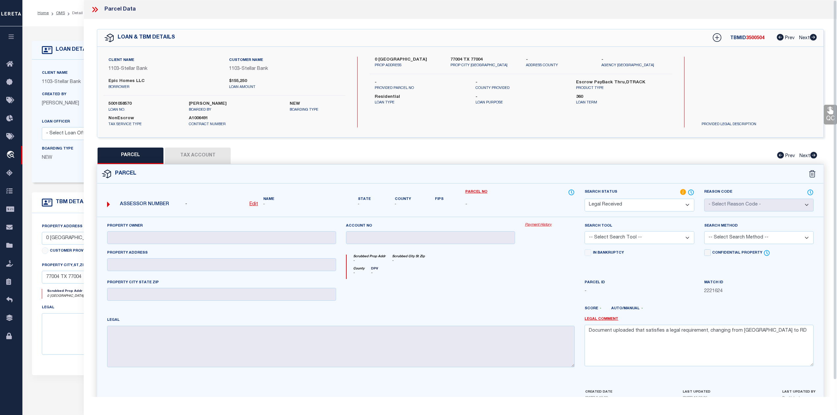
click at [456, 157] on div "PARCEL Tax Account Prev Next" at bounding box center [460, 156] width 727 height 16
click at [254, 203] on u "Edit" at bounding box center [253, 204] width 9 height 5
select select "RD"
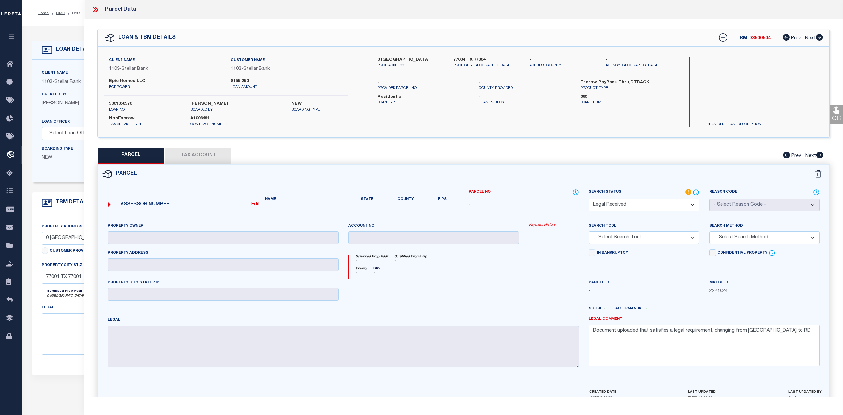
type textarea "-"
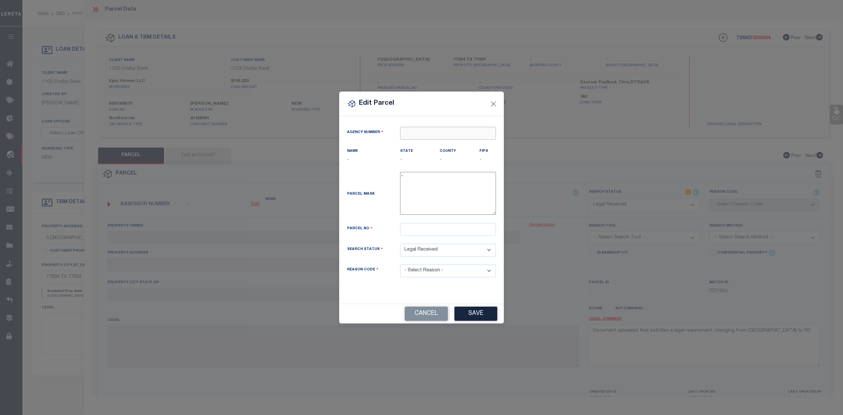
click at [414, 133] on input "text" at bounding box center [448, 133] width 96 height 13
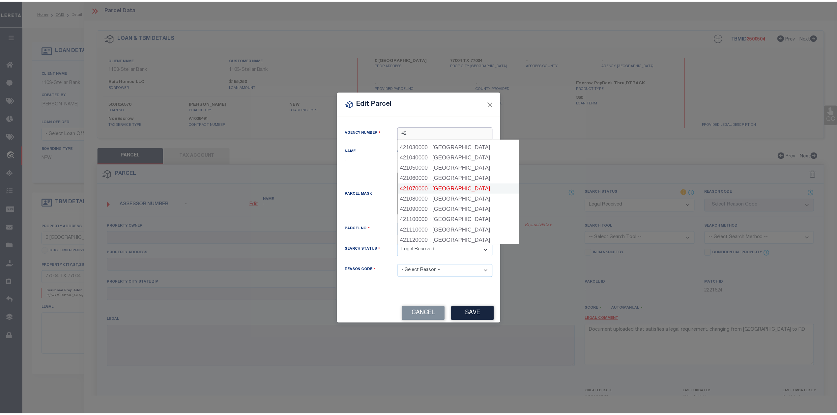
scroll to position [1010, 0]
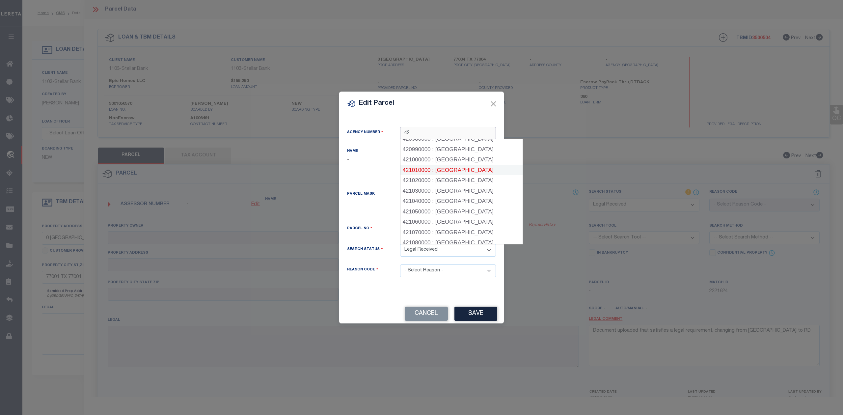
click at [447, 165] on div "421010000 : HARRIS COUNTY" at bounding box center [462, 170] width 122 height 11
type input "421010000"
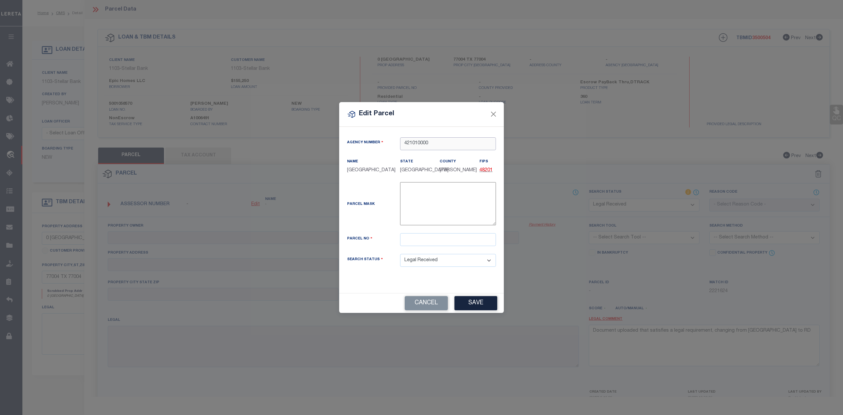
type input "421010000"
click at [429, 239] on input "text" at bounding box center [448, 239] width 96 height 13
click at [453, 240] on input "text" at bounding box center [448, 239] width 96 height 13
paste input "0372390000008"
type input "0372390000008"
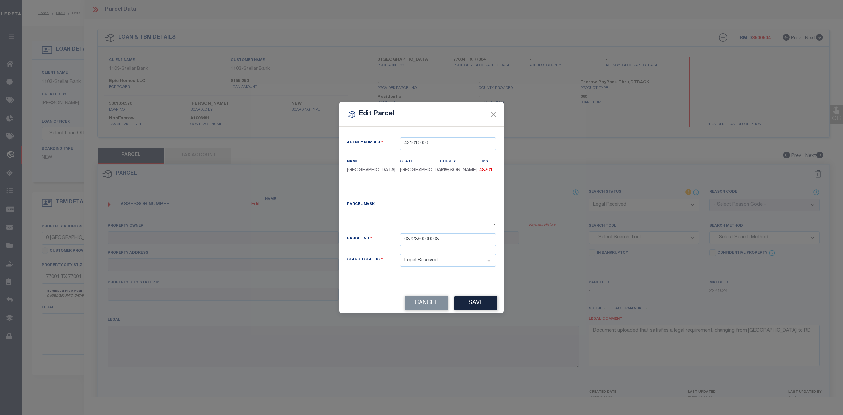
click at [383, 222] on div "Parcel Mask -" at bounding box center [421, 205] width 159 height 46
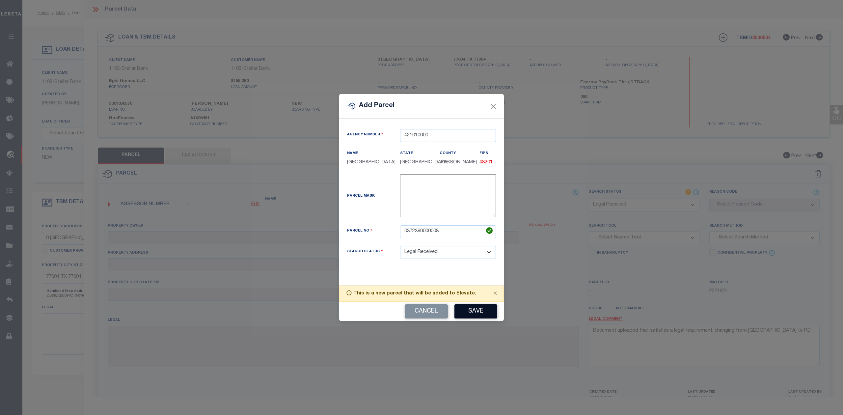
click at [477, 313] on button "Save" at bounding box center [476, 311] width 43 height 14
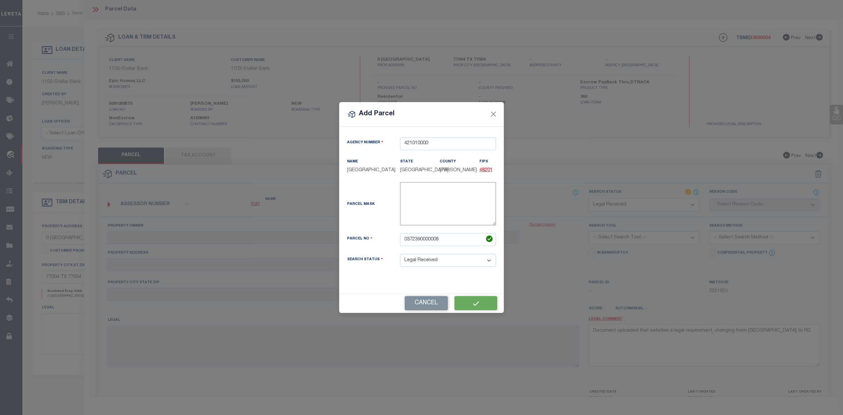
select select "RD"
checkbox input "false"
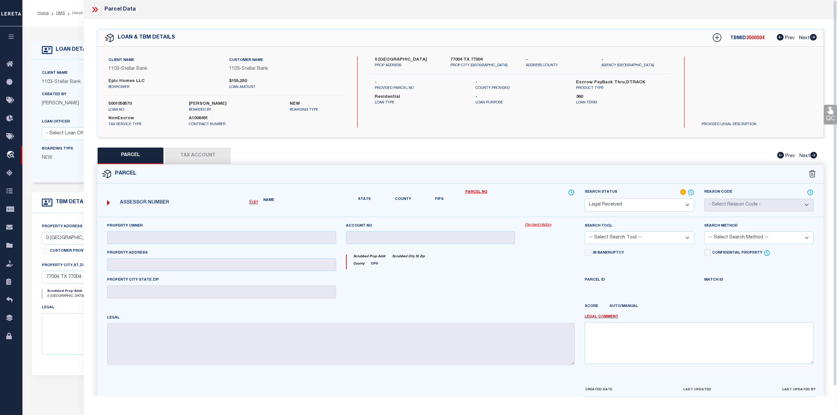
checkbox input "false"
type textarea "Document uploaded that satisfies a legal requirement, changing from [GEOGRAPHIC…"
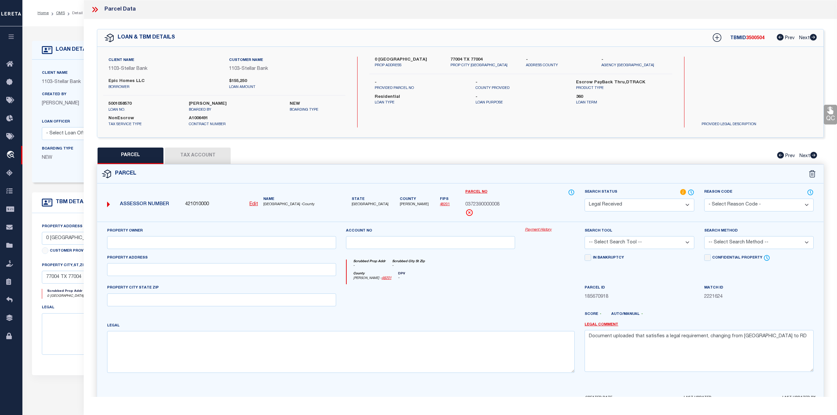
click at [468, 289] on div at bounding box center [430, 297] width 179 height 27
click at [230, 245] on input "text" at bounding box center [221, 242] width 229 height 13
paste input "MIDTOWN REDEVELOPMENT AUTHORITY"
type input "MIDTOWN REDEVELOPMENT AUTHORITY"
click at [446, 301] on div at bounding box center [430, 297] width 179 height 27
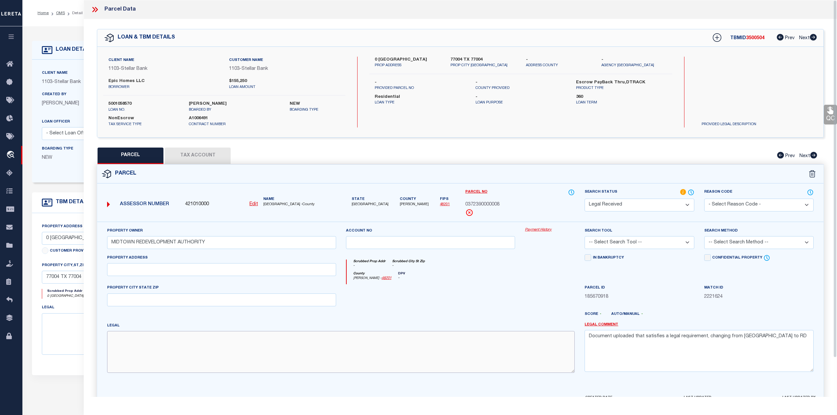
click at [256, 340] on textarea at bounding box center [340, 351] width 467 height 41
paste textarea "LT 8 BLK 29 WILSON W A"
type textarea "LT 8 BLK 29 WILSON W A"
click at [472, 301] on div at bounding box center [430, 297] width 179 height 27
click at [180, 273] on input "text" at bounding box center [221, 269] width 229 height 13
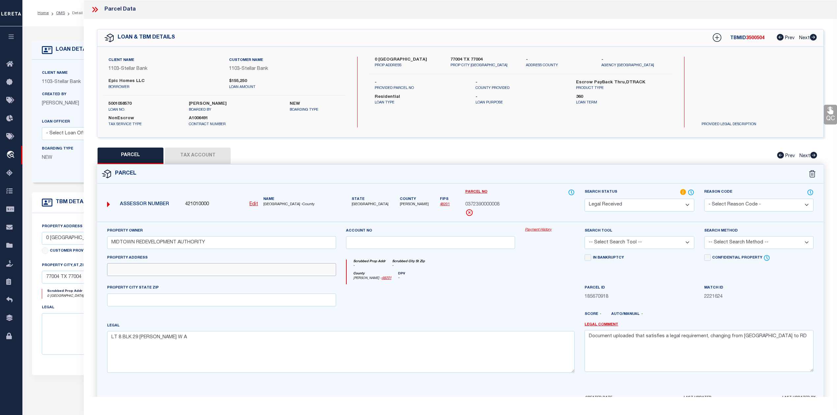
paste input "0 DREW ST"
type input "0 DREW ST"
click at [417, 317] on div at bounding box center [490, 317] width 179 height 11
click at [157, 305] on input "text" at bounding box center [221, 299] width 229 height 13
paste input "HOUSTON, TX 77004"
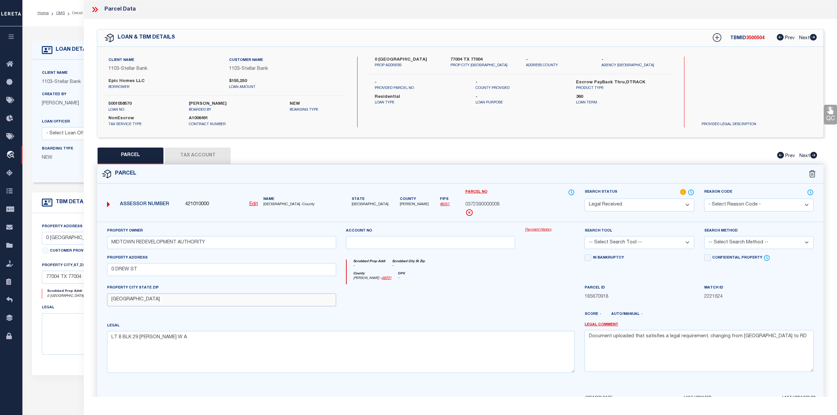
type input "HOUSTON, TX 77004"
click at [471, 298] on div at bounding box center [430, 297] width 179 height 27
drag, startPoint x: 740, startPoint y: 339, endPoint x: 579, endPoint y: 338, distance: 160.7
click at [579, 338] on div "Legal Comment Document uploaded that satisfies a legal requirement, changing fr…" at bounding box center [698, 350] width 239 height 56
click at [522, 308] on div at bounding box center [550, 297] width 60 height 27
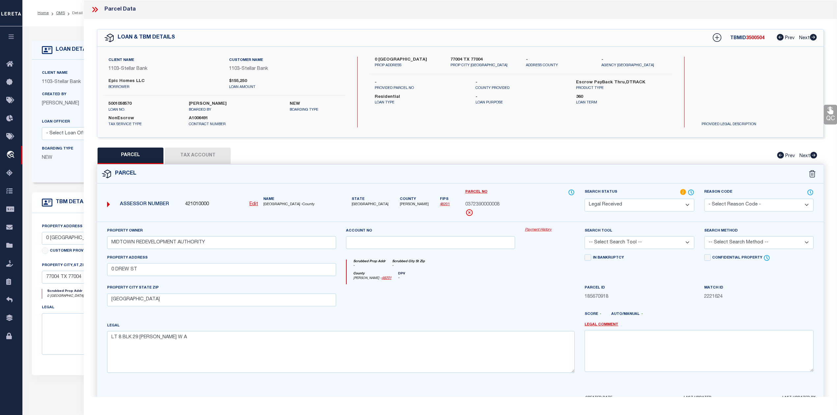
click at [655, 243] on select "-- Select Search Tool -- 3rd Party Website Agency File Agency Website ATLS CNV-…" at bounding box center [638, 242] width 109 height 13
select select "AGW"
click at [584, 237] on select "-- Select Search Tool -- 3rd Party Website Agency File Agency Website ATLS CNV-…" at bounding box center [638, 242] width 109 height 13
click at [737, 247] on select "-- Select Search Method -- Property Address Legal Liability Info Provided" at bounding box center [758, 242] width 109 height 13
select select "LEG"
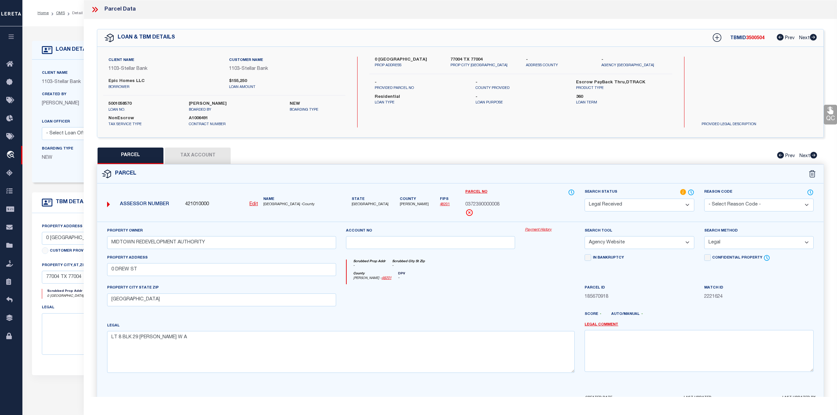
click at [704, 237] on select "-- Select Search Method -- Property Address Legal Liability Info Provided" at bounding box center [758, 242] width 109 height 13
click at [521, 277] on div "County Harris - 48201 DPV -" at bounding box center [460, 278] width 228 height 13
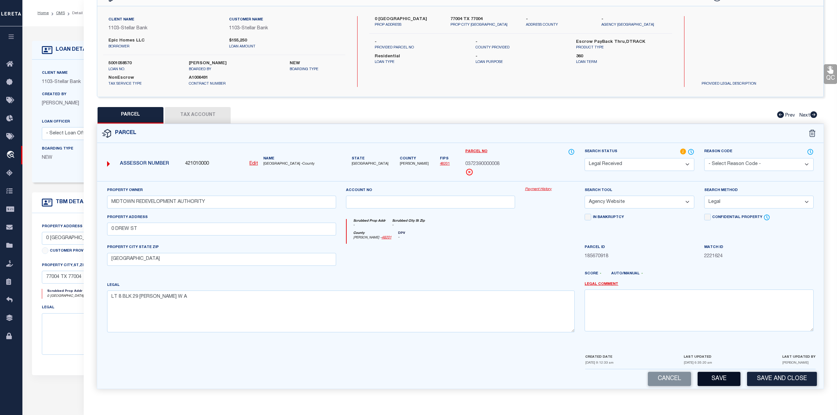
click at [716, 379] on button "Save" at bounding box center [718, 379] width 43 height 14
select select "AS"
select select
checkbox input "false"
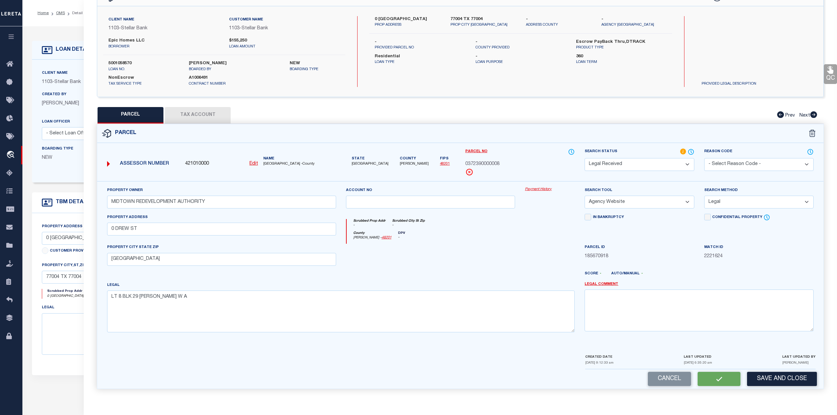
checkbox input "false"
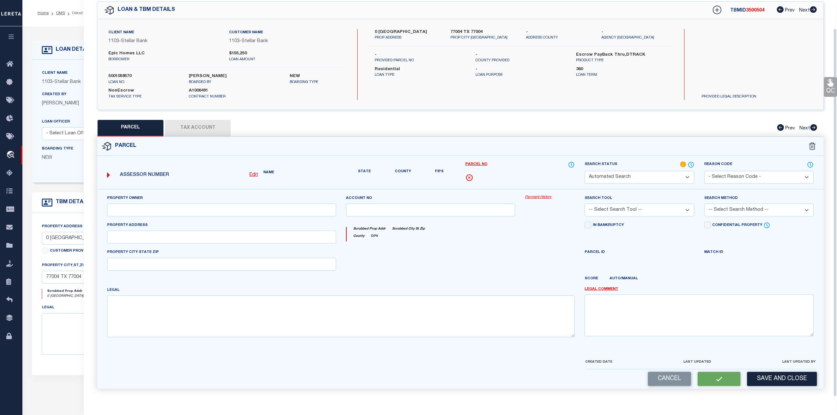
select select "RD"
type input "MIDTOWN REDEVELOPMENT AUTHORITY"
select select "AGW"
select select "LEG"
type input "0 DREW ST"
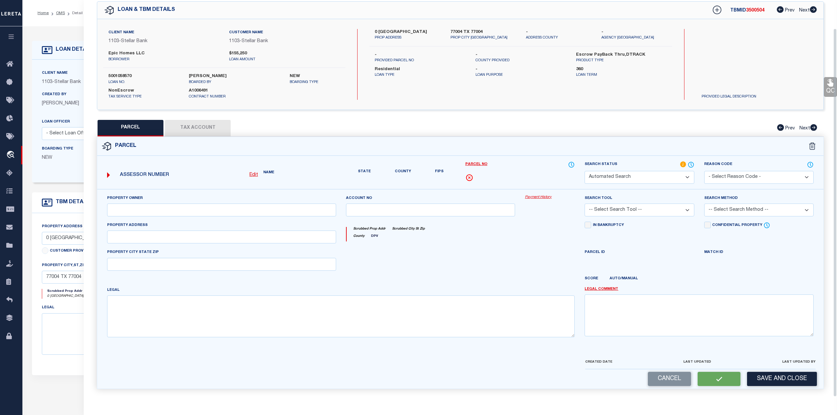
type input "HOUSTON, TX 77004"
type textarea "LT 8 BLK 29 WILSON W A"
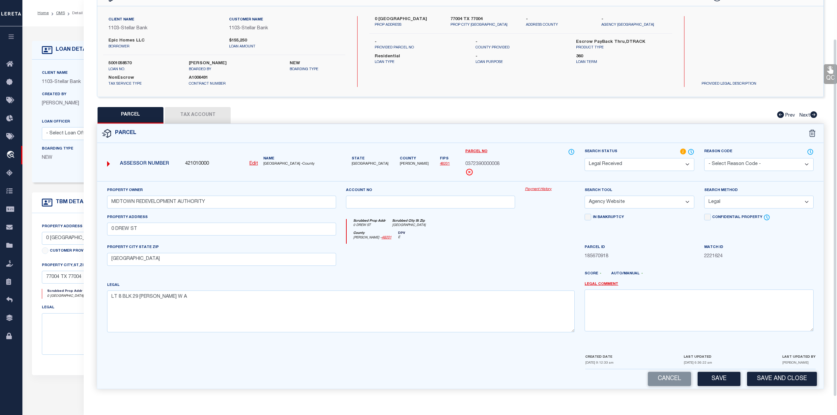
click at [497, 261] on div at bounding box center [430, 257] width 179 height 27
click at [435, 247] on div at bounding box center [430, 257] width 179 height 27
click at [193, 115] on button "Tax Account" at bounding box center [198, 115] width 66 height 16
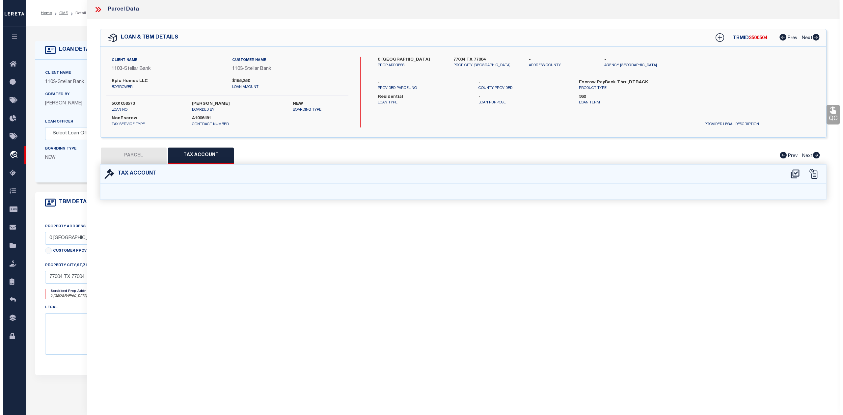
scroll to position [0, 0]
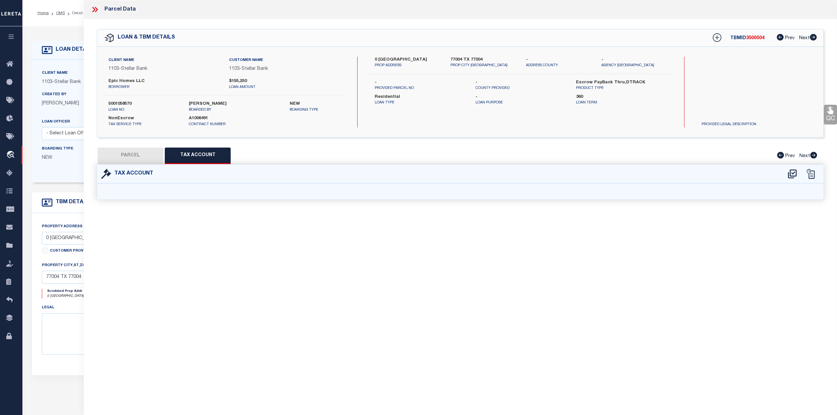
select select "100"
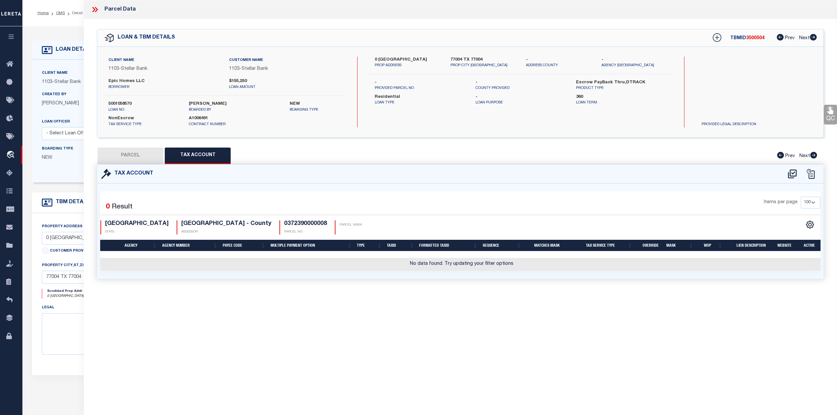
click at [517, 314] on div "Parcel Data QC QC QC - Select Status - Ready to QC" at bounding box center [460, 198] width 753 height 397
click at [792, 173] on icon at bounding box center [792, 173] width 9 height 9
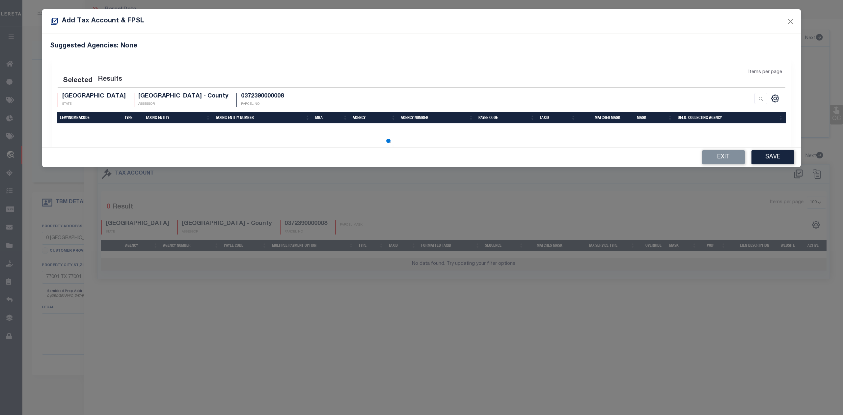
select select "100"
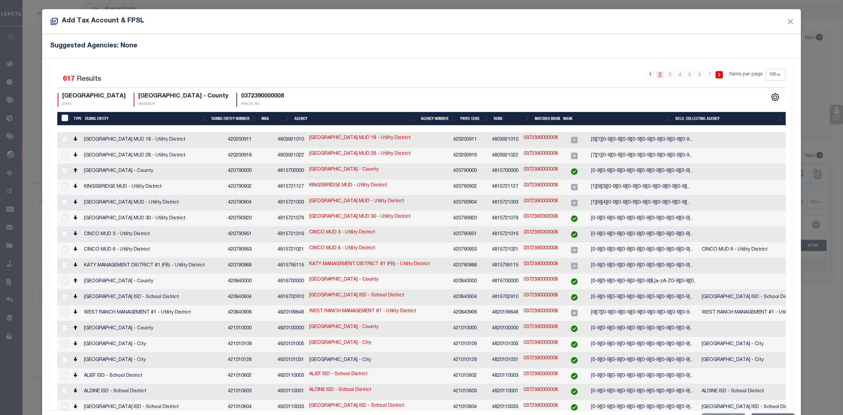
click at [656, 74] on link "2" at bounding box center [659, 74] width 7 height 7
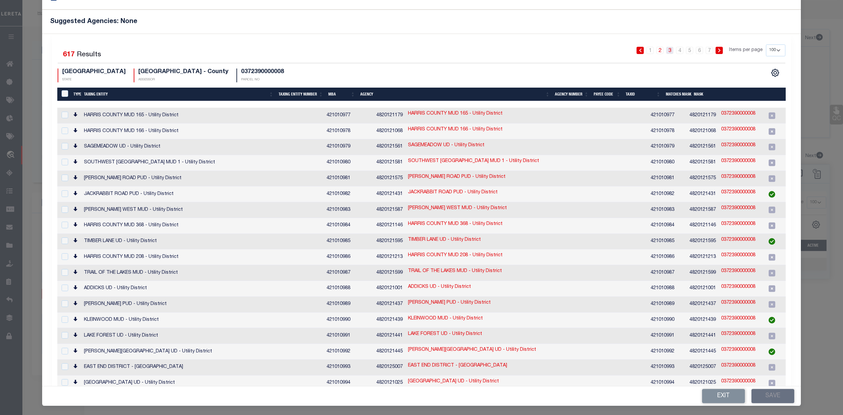
click at [666, 52] on link "3" at bounding box center [669, 50] width 7 height 7
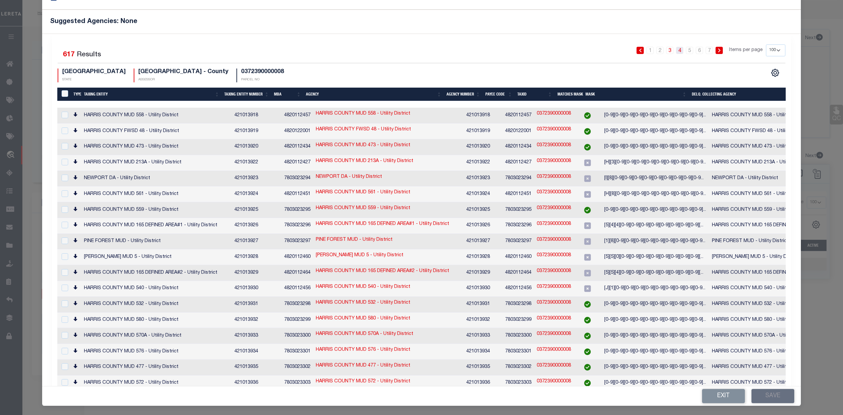
click at [676, 51] on link "4" at bounding box center [679, 50] width 7 height 7
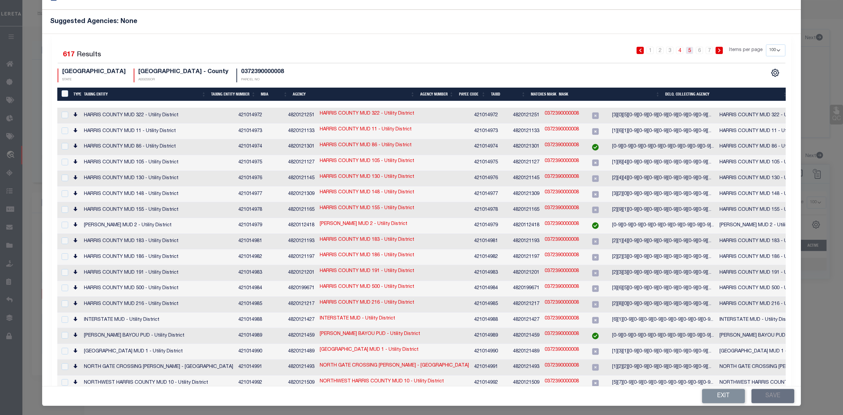
click at [686, 53] on link "5" at bounding box center [689, 50] width 7 height 7
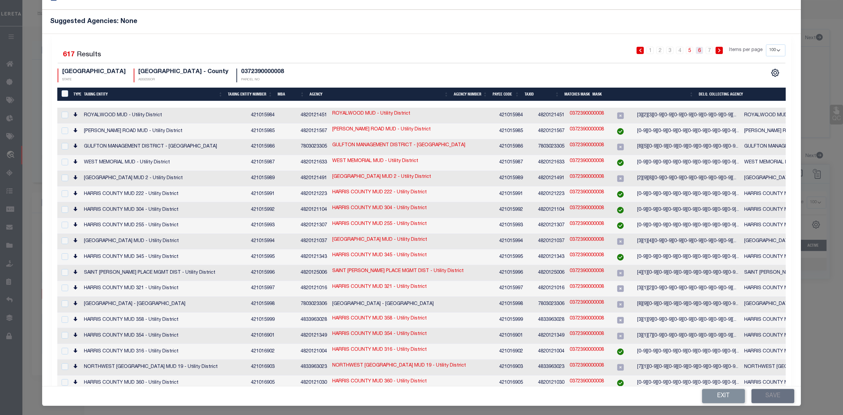
click at [696, 51] on link "6" at bounding box center [699, 50] width 7 height 7
click at [666, 51] on link "3" at bounding box center [669, 50] width 7 height 7
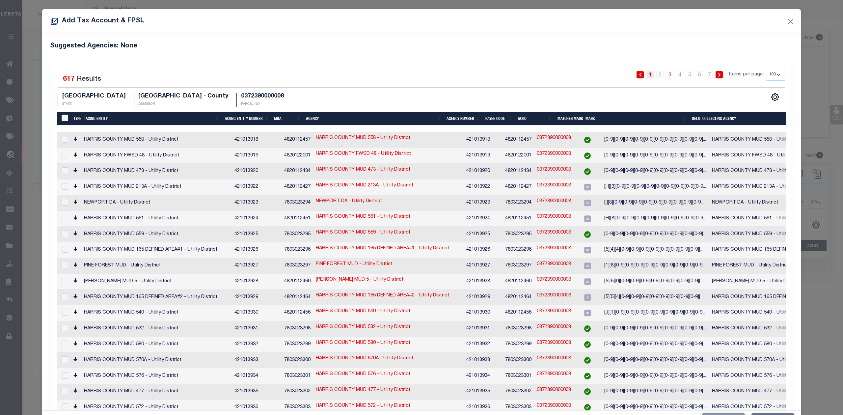
click at [647, 73] on link "1" at bounding box center [650, 74] width 7 height 7
click at [555, 89] on div "Selected 617 Results 1 2 3 4 5 6 7 Items per page 10 25 50 100 200 TX STATE HAR…" at bounding box center [421, 88] width 738 height 38
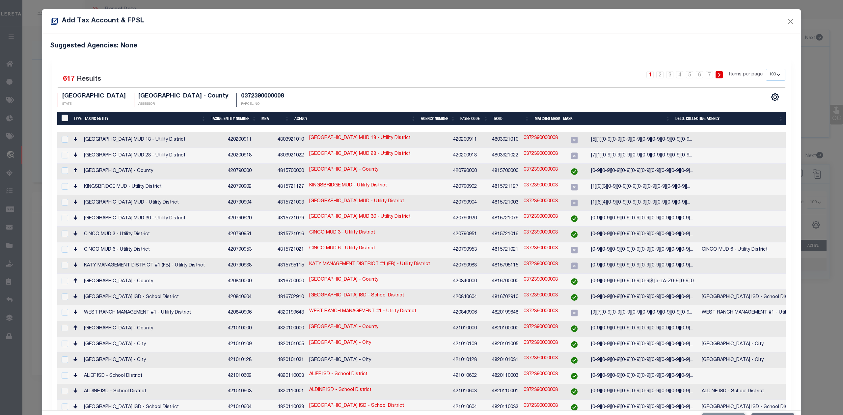
click at [100, 119] on th "Taxing Entity" at bounding box center [145, 119] width 126 height 14
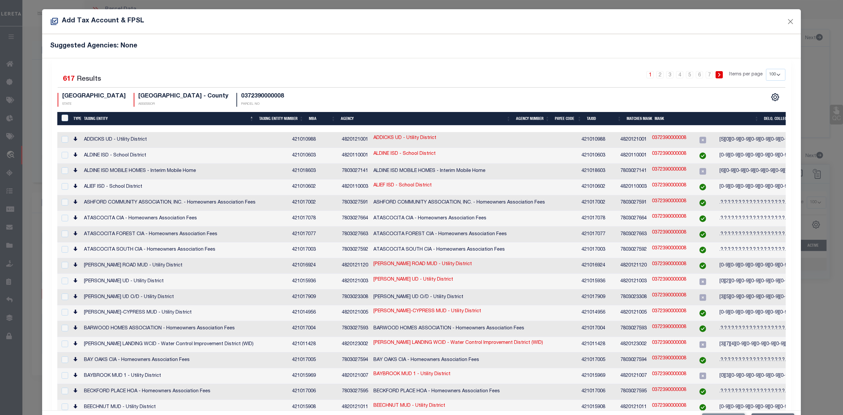
click at [384, 102] on div "TX STATE HARRIS COUNTY - County ASSESSOR 0372390000008 PARCEL NO" at bounding box center [240, 100] width 364 height 14
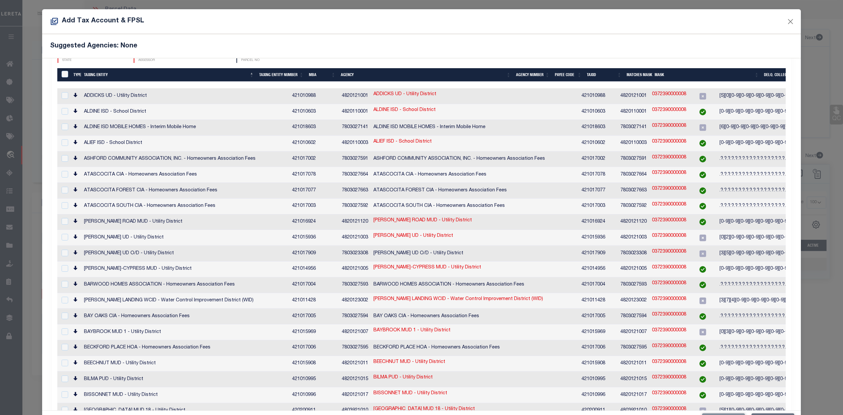
click at [659, 76] on th "Mask" at bounding box center [706, 75] width 109 height 14
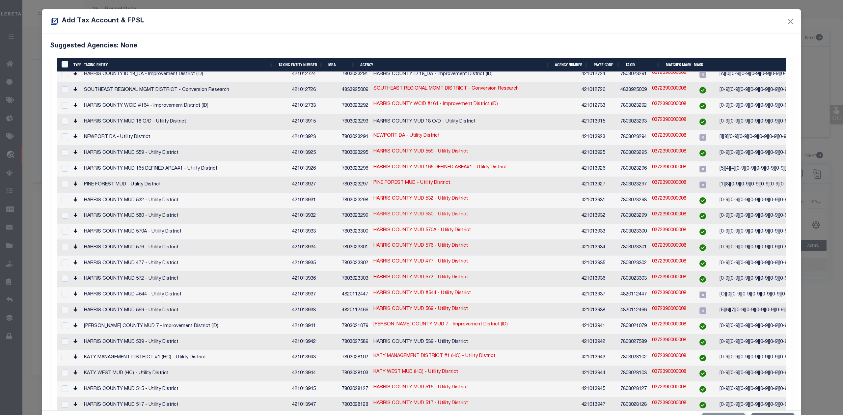
scroll to position [0, 0]
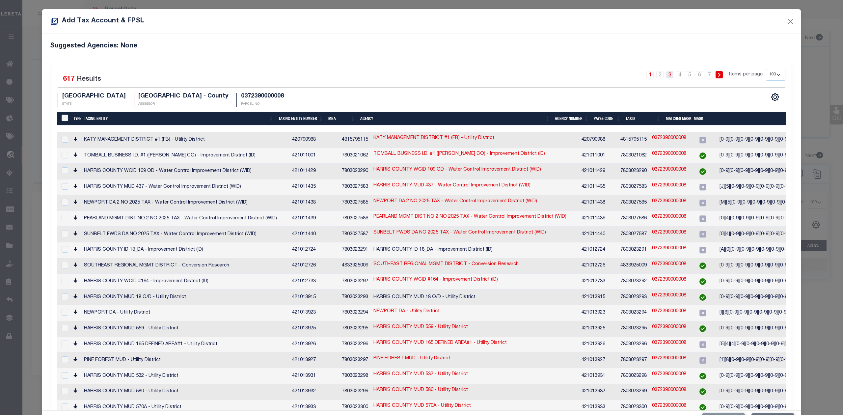
click at [666, 77] on link "3" at bounding box center [669, 74] width 7 height 7
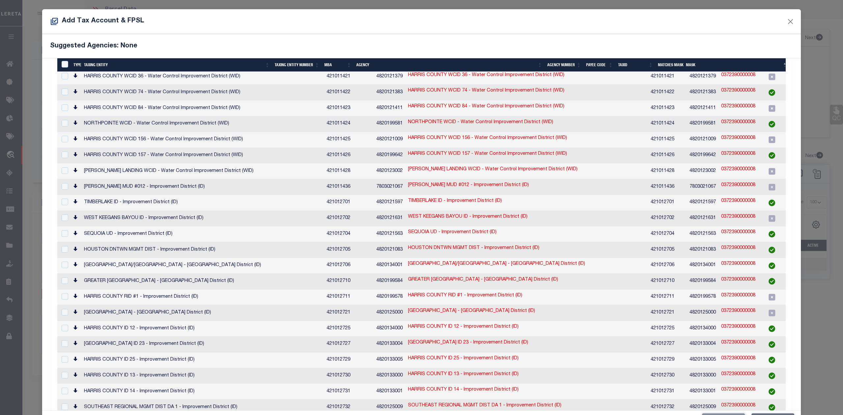
scroll to position [878, 0]
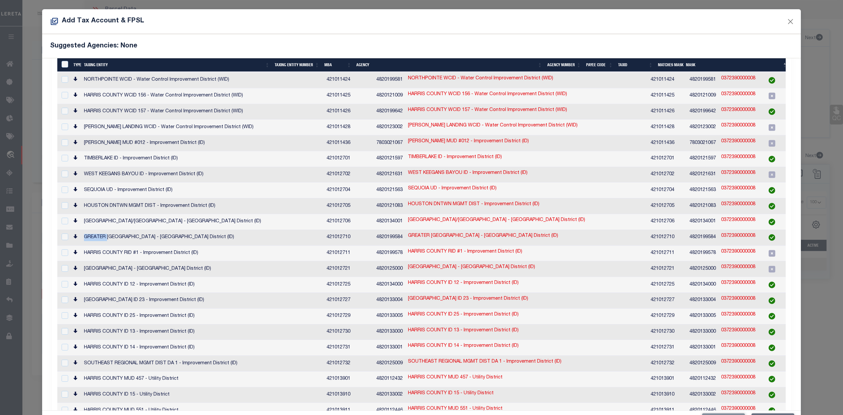
drag, startPoint x: 83, startPoint y: 181, endPoint x: 106, endPoint y: 182, distance: 22.7
click at [106, 230] on td "GREATER NORTHSIDE MGMT DISTRICT - Improvement District (ID)" at bounding box center [202, 238] width 243 height 16
checkbox input "true"
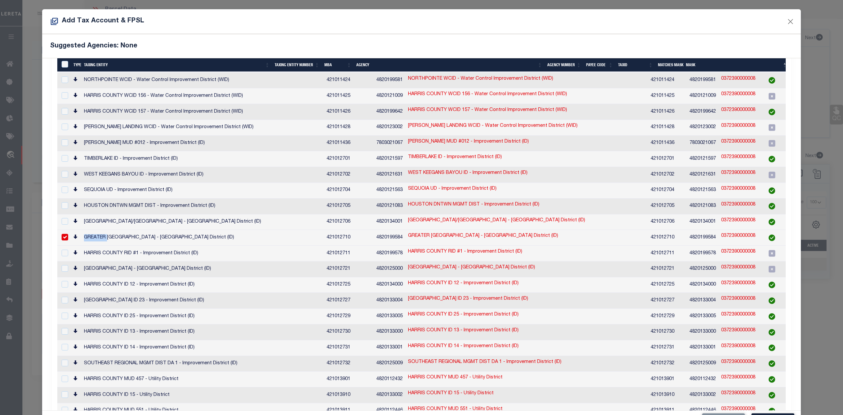
copy td "GREATER"
click at [485, 32] on div "Add Tax Account & FPSL" at bounding box center [421, 21] width 759 height 25
click at [532, 19] on div "Add Tax Account & FPSL" at bounding box center [421, 21] width 759 height 25
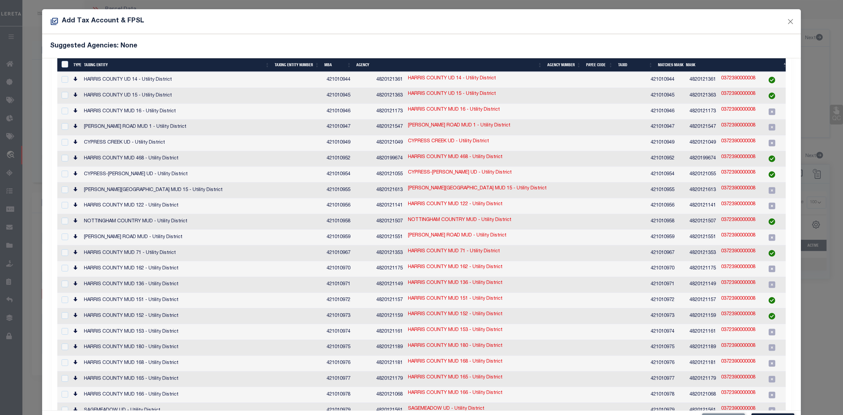
scroll to position [0, 0]
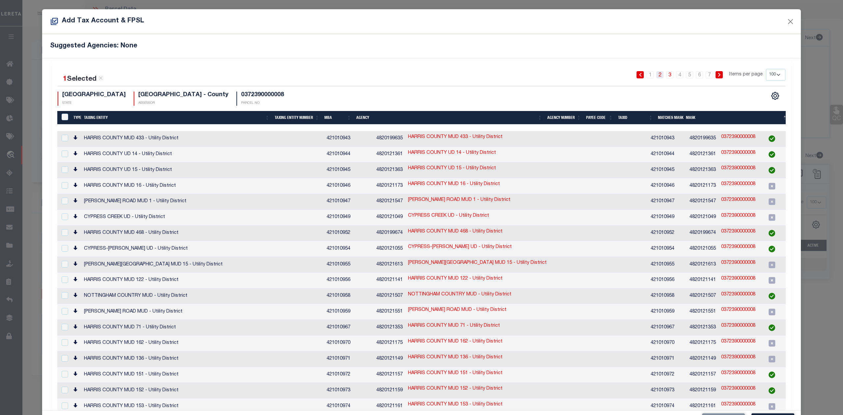
click at [656, 75] on link "2" at bounding box center [659, 74] width 7 height 7
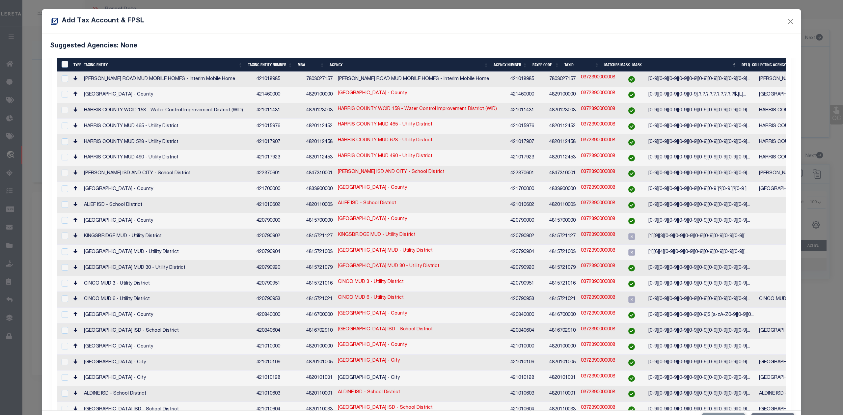
scroll to position [746, 0]
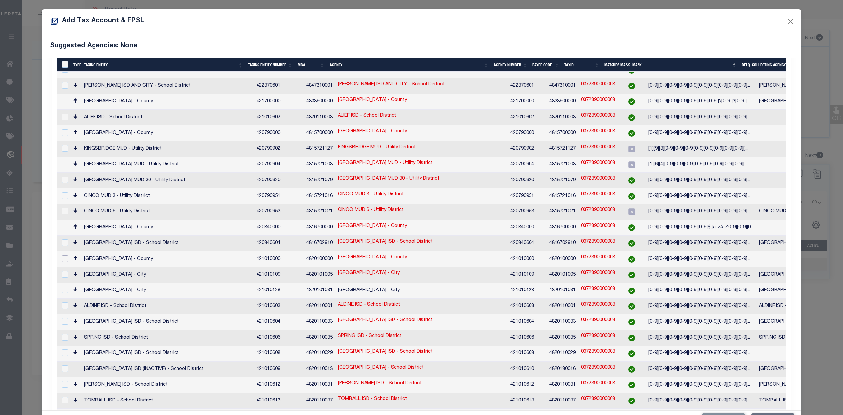
click at [65, 255] on input "checkbox" at bounding box center [65, 258] width 7 height 7
checkbox input "true"
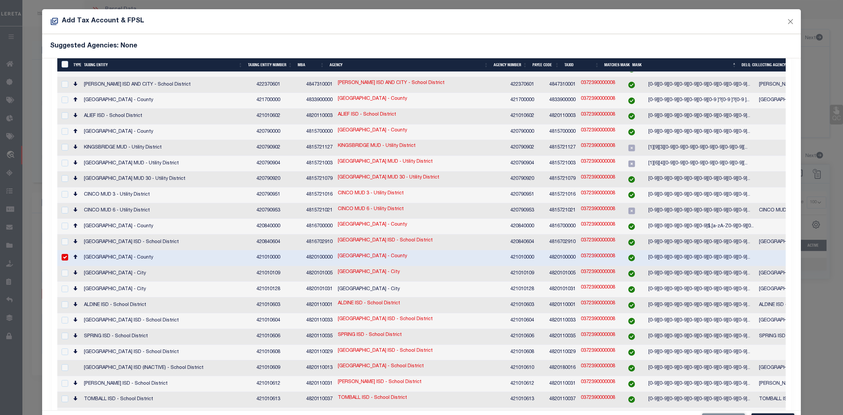
scroll to position [746, 0]
click at [569, 24] on div "Add Tax Account & FPSL" at bounding box center [421, 21] width 759 height 25
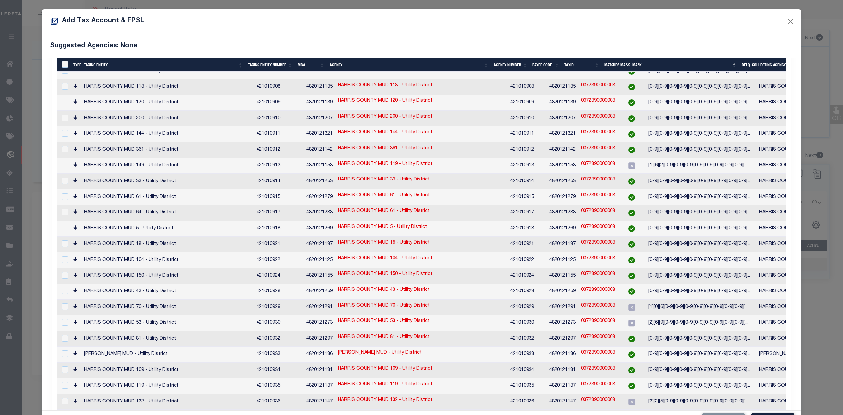
scroll to position [24, 0]
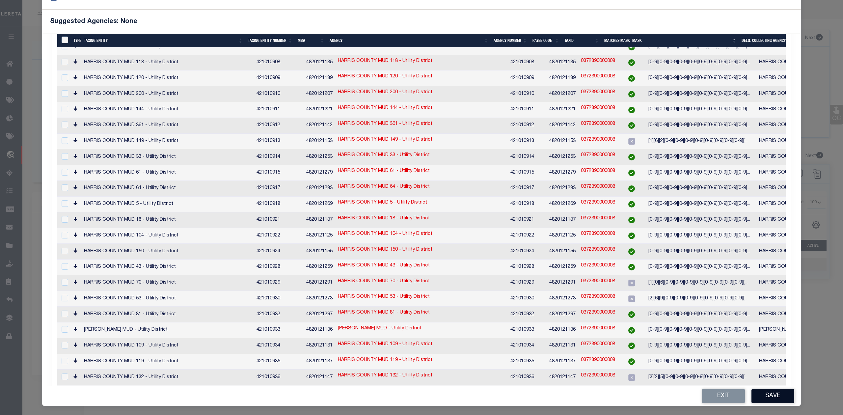
click at [769, 393] on button "Save" at bounding box center [773, 396] width 43 height 14
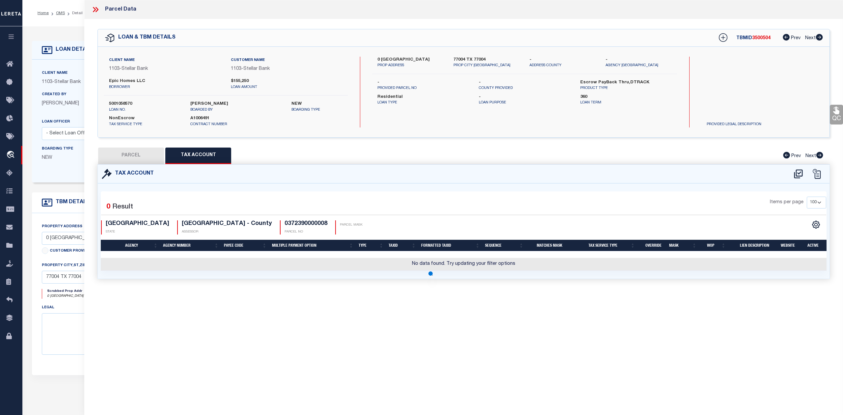
scroll to position [0, 0]
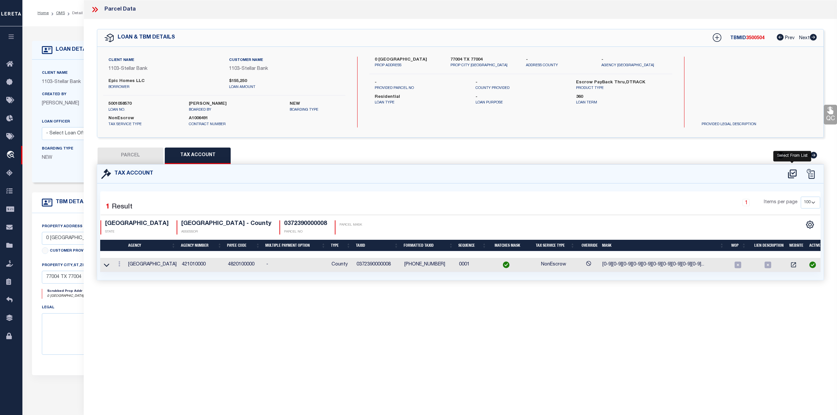
click at [790, 173] on icon at bounding box center [792, 174] width 11 height 11
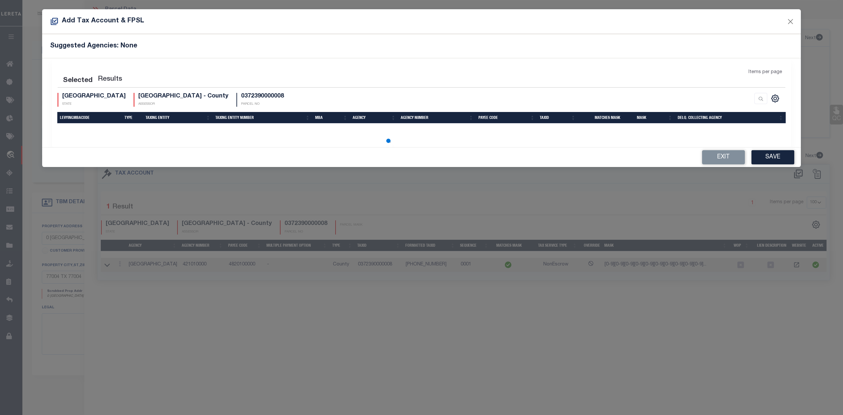
select select "100"
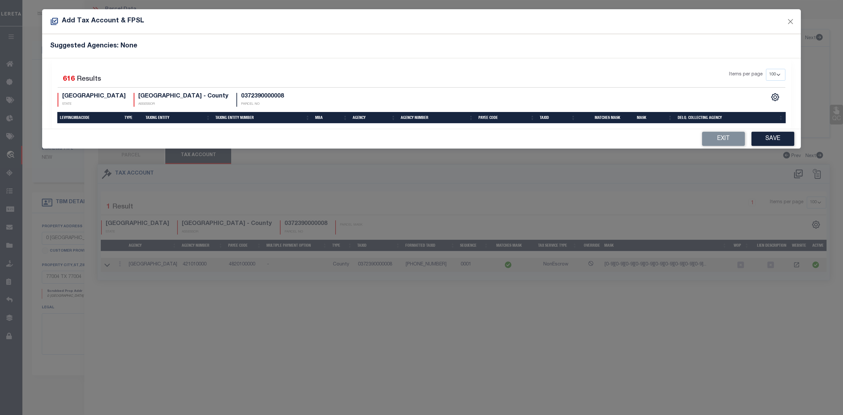
click at [373, 87] on div "Selected 616 Results Items per page 10 25 50 100 200 TX STATE HARRIS COUNTY - C…" at bounding box center [421, 88] width 738 height 38
select select "100"
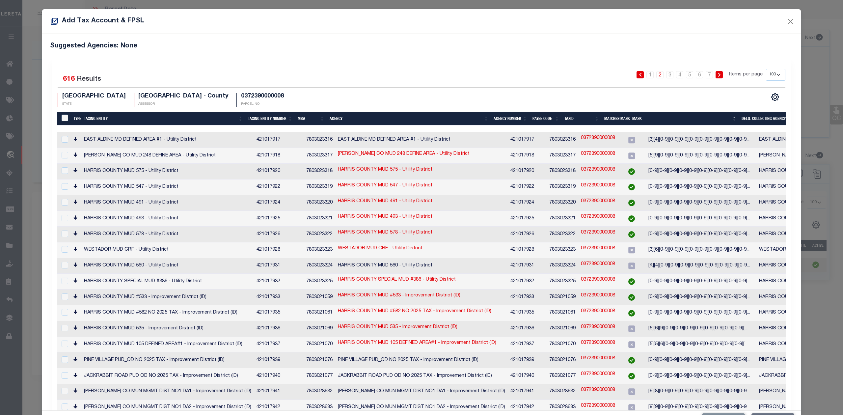
click at [789, 21] on div "Add Tax Account & FPSL" at bounding box center [421, 21] width 759 height 25
click at [353, 78] on div "1 2 3 4 5 6 7 Items per page 10 25 50 100 200" at bounding box center [513, 77] width 543 height 17
click at [556, 49] on h5 "Suggested Agencies: None" at bounding box center [421, 46] width 743 height 8
click at [647, 75] on link "1" at bounding box center [650, 74] width 7 height 7
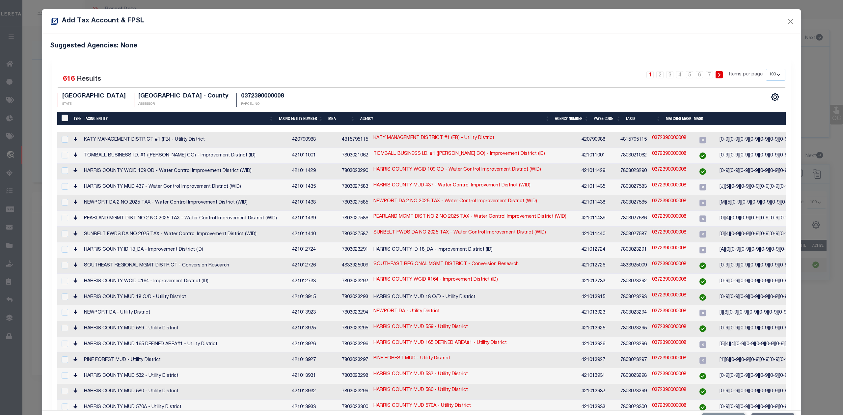
click at [647, 71] on link "1" at bounding box center [650, 74] width 7 height 7
click at [666, 75] on link "3" at bounding box center [669, 74] width 7 height 7
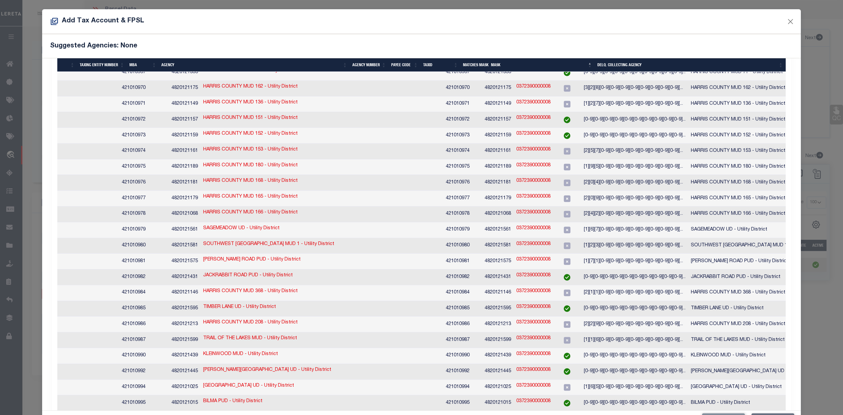
scroll to position [65, 0]
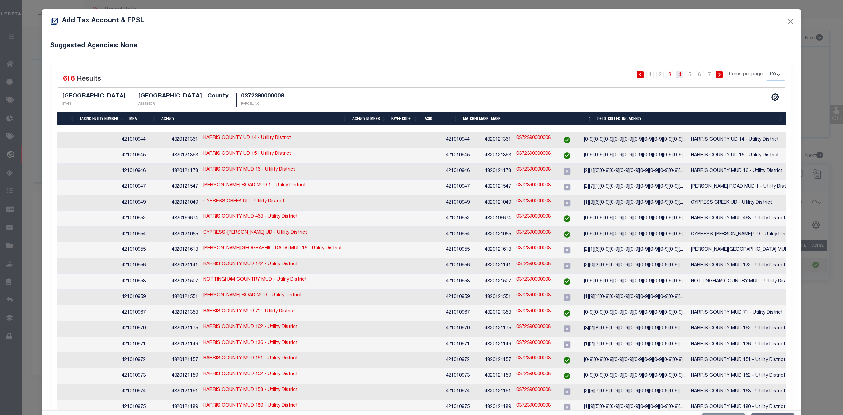
click at [676, 74] on link "4" at bounding box center [679, 74] width 7 height 7
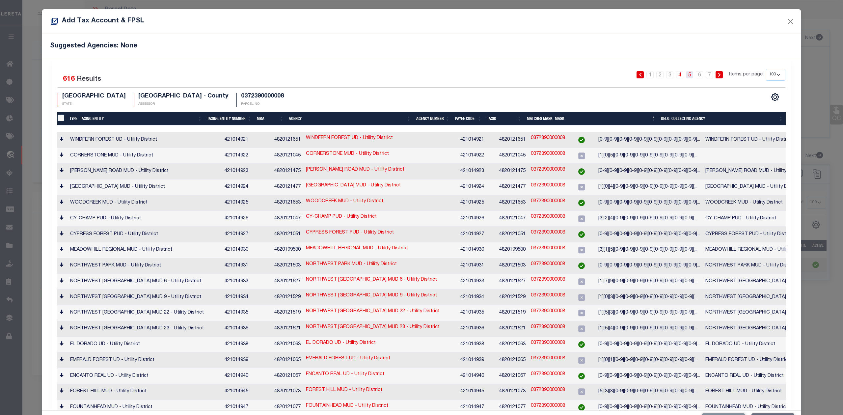
click at [686, 73] on link "5" at bounding box center [689, 74] width 7 height 7
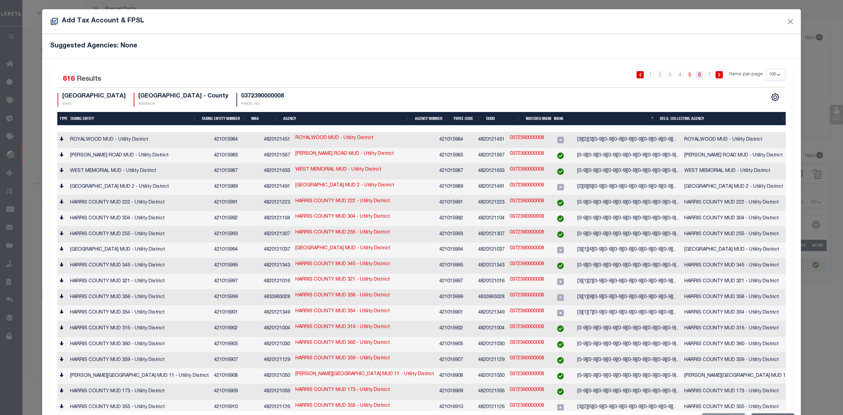
click at [696, 77] on link "6" at bounding box center [699, 74] width 7 height 7
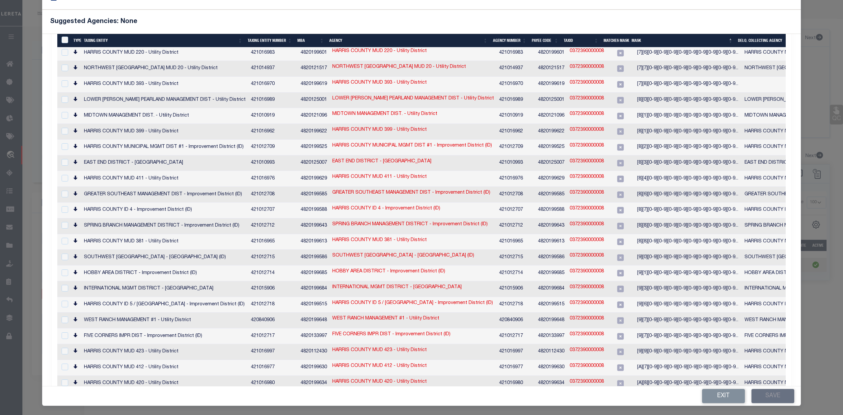
scroll to position [1041, 0]
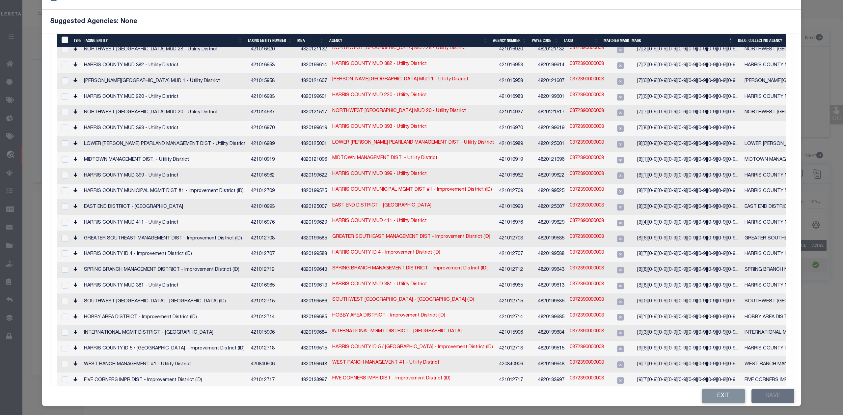
click at [65, 235] on input "checkbox" at bounding box center [65, 238] width 7 height 7
checkbox input "true"
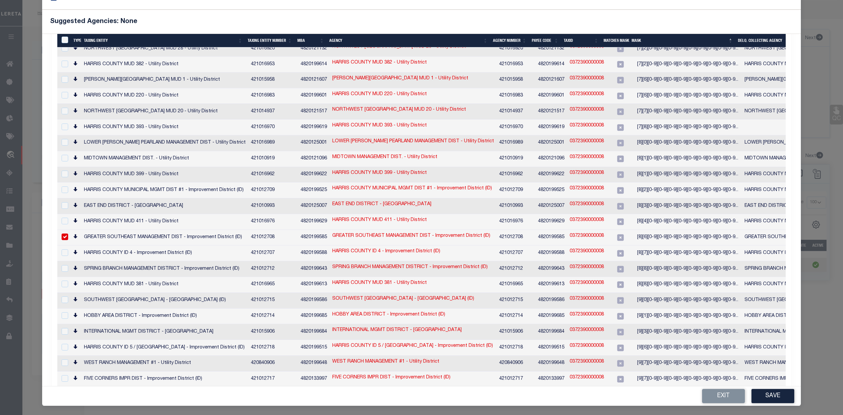
scroll to position [1041, 0]
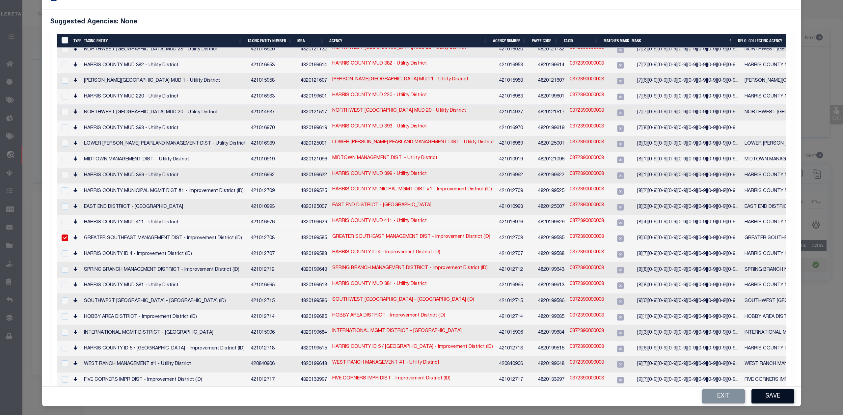
click at [771, 397] on button "Save" at bounding box center [773, 396] width 43 height 14
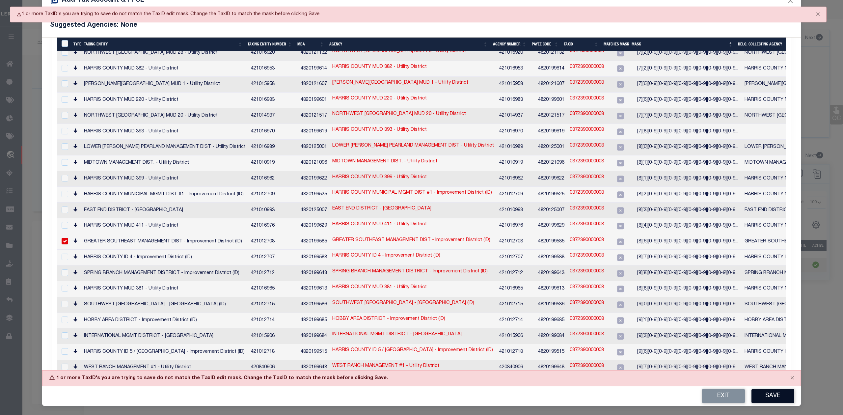
scroll to position [21, 0]
click at [580, 237] on link "0372390000008" at bounding box center [587, 240] width 34 height 7
type input "0372390000008"
type textarea "[8][6][0-9][0-9][0-9][0-9][0-9][0-9][0-9][0-9][0-9][0-9][0-9][0-9][0-9]$"
checkbox input "false"
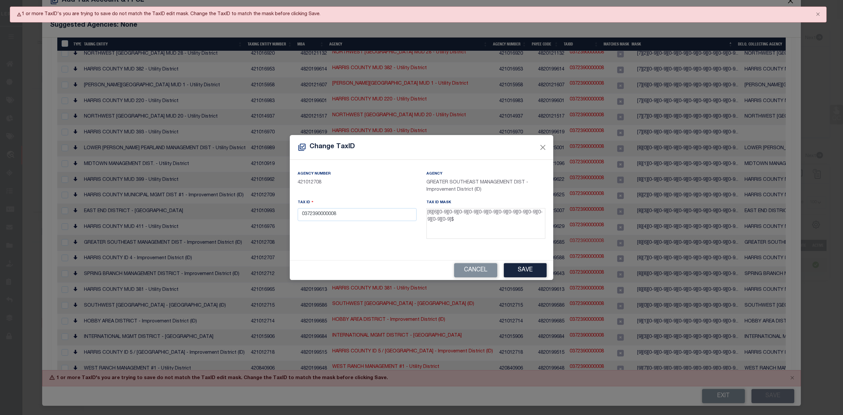
scroll to position [17, 0]
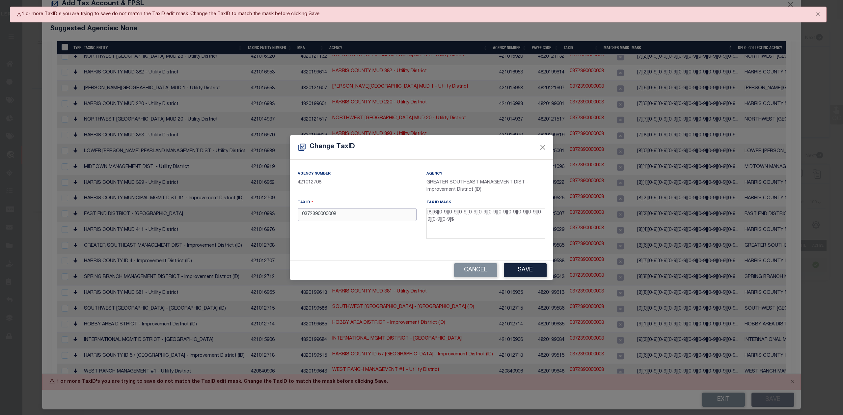
click at [303, 215] on input "0372390000008" at bounding box center [357, 214] width 119 height 13
click at [540, 148] on button "Close" at bounding box center [543, 147] width 9 height 9
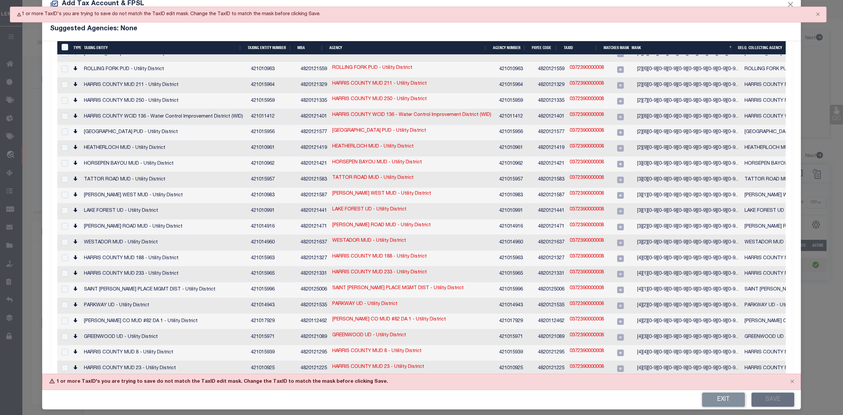
scroll to position [0, 0]
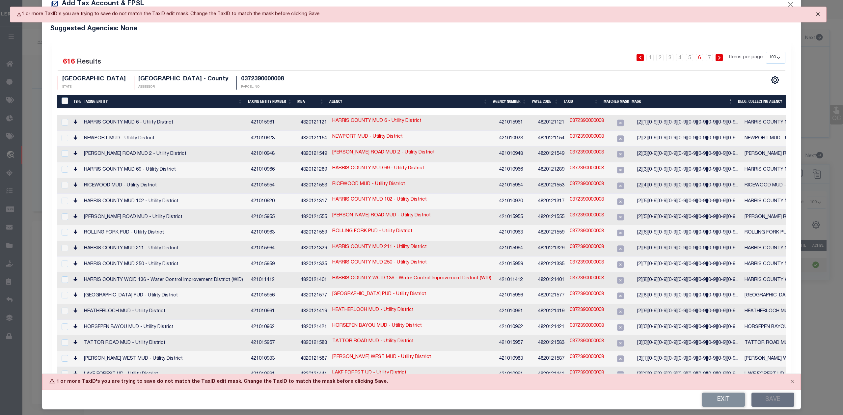
click at [817, 14] on button "Close" at bounding box center [818, 14] width 16 height 14
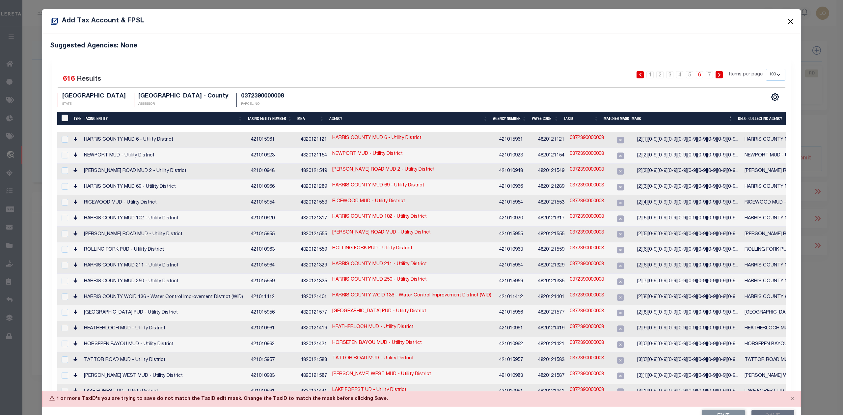
click at [787, 21] on button "Close" at bounding box center [791, 21] width 9 height 9
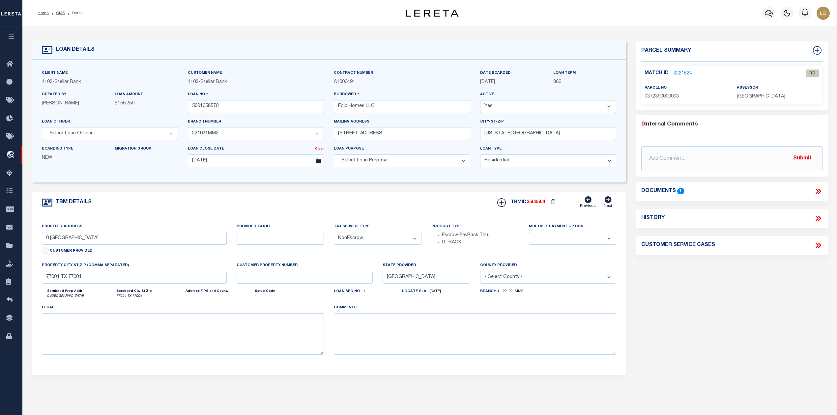
click at [683, 70] on link "2221624" at bounding box center [682, 73] width 18 height 7
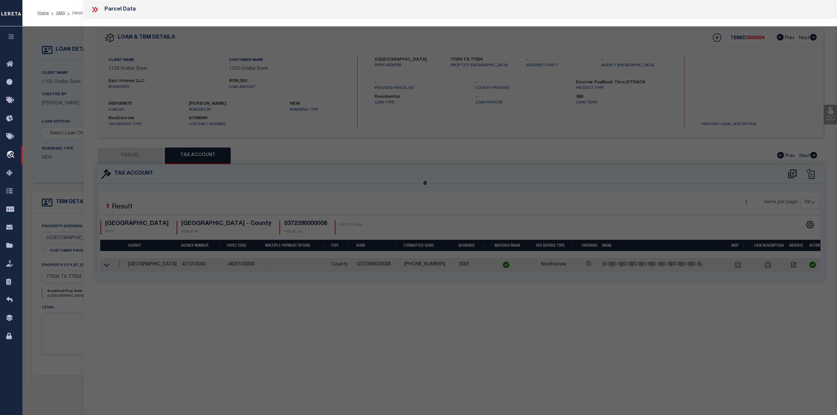
select select "AS"
select select
checkbox input "false"
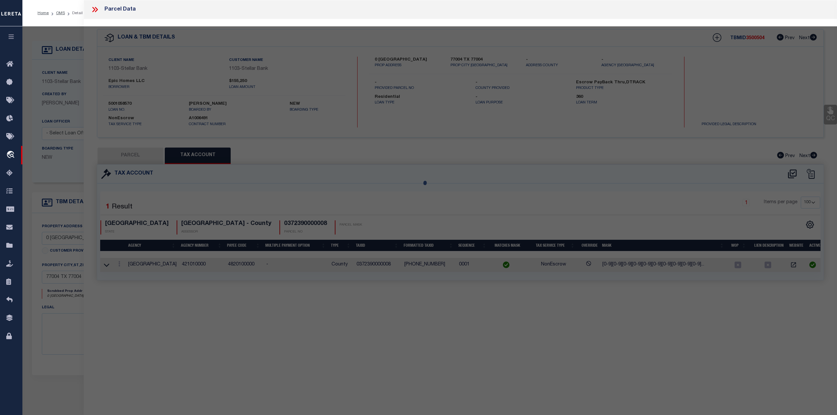
select select "RD"
type input "MIDTOWN REDEVELOPMENT AUTHORITY"
select select "AGW"
select select "LEG"
type input "0 DREW ST"
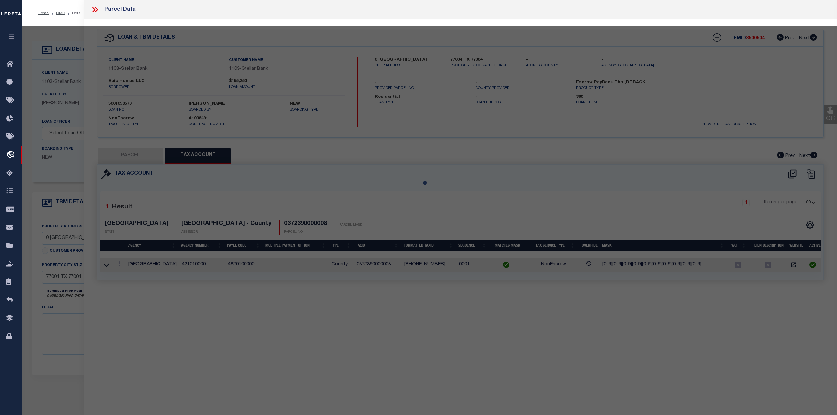
type input "HOUSTON, TX 77004"
type textarea "LT 8 BLK 29 WILSON W A"
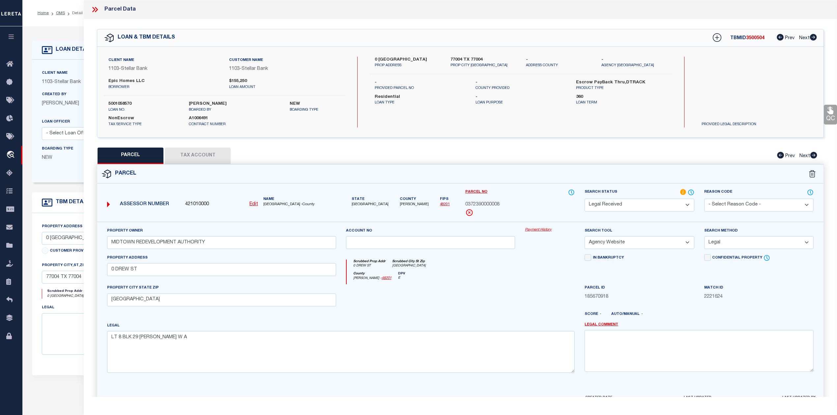
click at [456, 302] on div at bounding box center [430, 297] width 179 height 27
click at [206, 153] on button "Tax Account" at bounding box center [198, 156] width 66 height 16
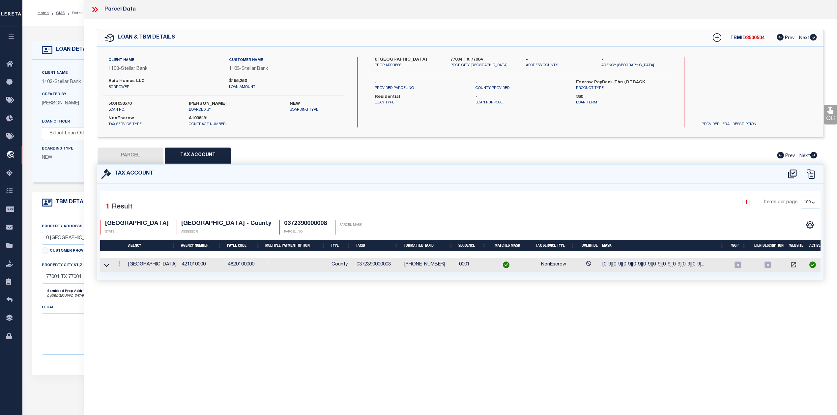
select select "100"
click at [121, 265] on link at bounding box center [119, 264] width 7 height 5
click at [128, 273] on icon "" at bounding box center [126, 273] width 5 height 5
type input "0372390000008"
type textarea "[0-9][0-9][0-9][0-9][0-9][0-9][0-9][0-9][0-9][0-9][0-9][0-9][0-9]$"
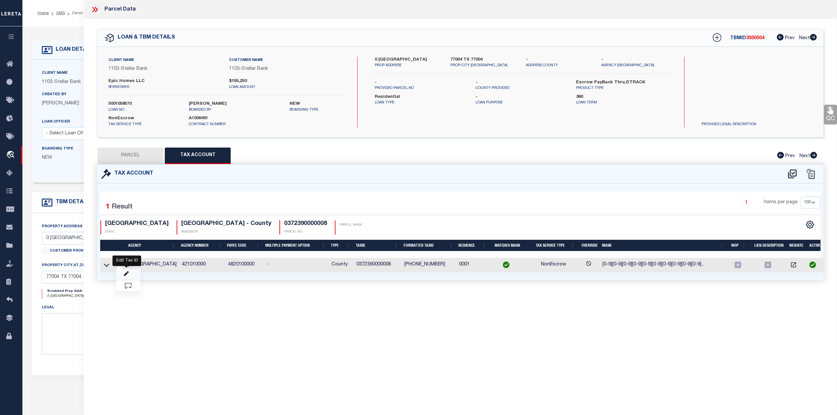
checkbox input "true"
type input "XXX-XXX-XXX-XXXX*"
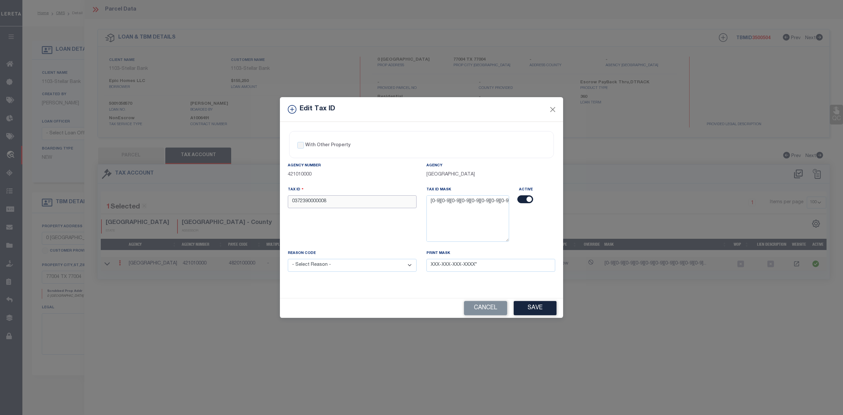
drag, startPoint x: 346, startPoint y: 200, endPoint x: 185, endPoint y: 201, distance: 160.7
click at [185, 201] on div "Edit Tax ID With Other Property With Other Property Type Temporary" at bounding box center [421, 207] width 843 height 415
click at [480, 314] on button "Cancel" at bounding box center [485, 308] width 43 height 14
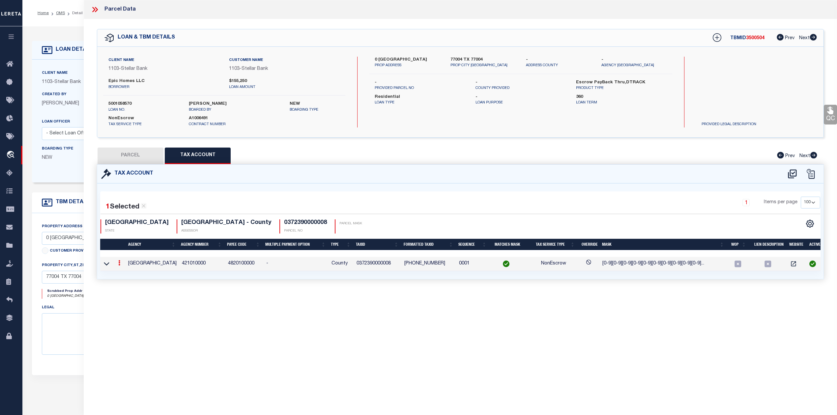
click at [556, 346] on div "Parcel Data QC QC QC - Select Status - Ready to QC" at bounding box center [460, 198] width 753 height 397
click at [567, 333] on div "Parcel Data QC QC QC - Select Status - Ready to QC" at bounding box center [460, 198] width 753 height 397
click at [139, 153] on button "PARCEL" at bounding box center [130, 156] width 66 height 16
select select "AS"
select select
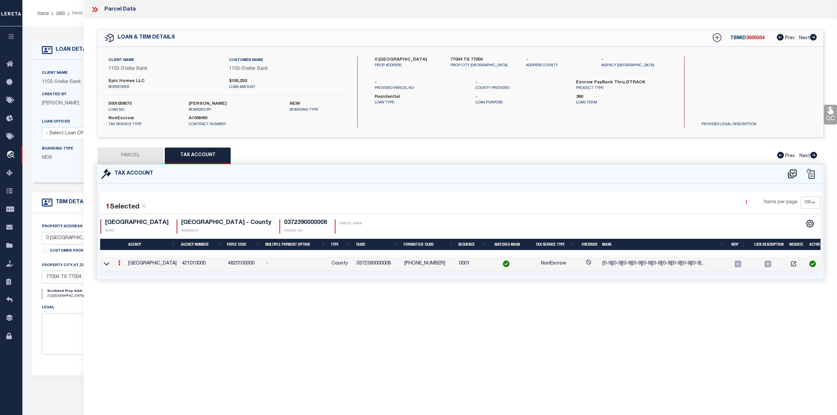
select select
checkbox input "false"
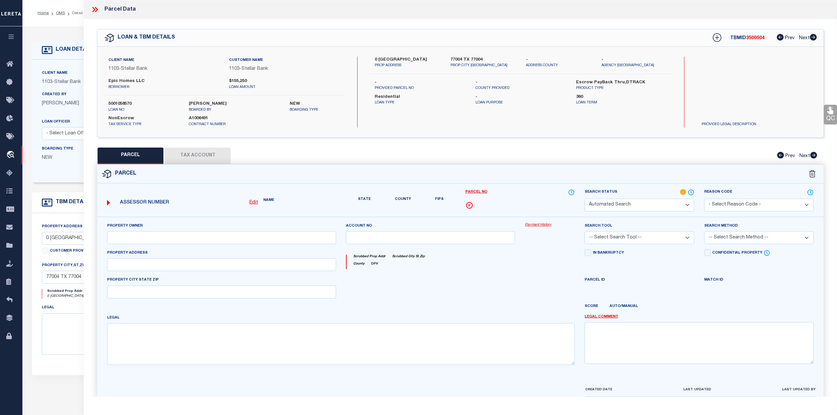
select select "RD"
type input "MIDTOWN REDEVELOPMENT AUTHORITY"
select select "AGW"
select select "LEG"
type input "0 DREW ST"
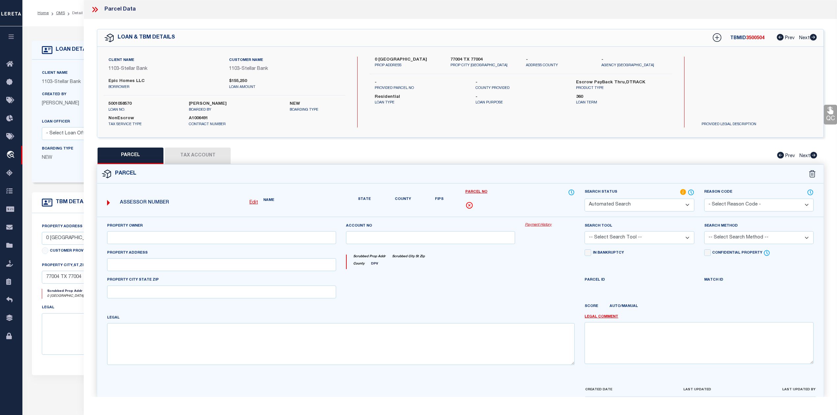
type input "HOUSTON, TX 77004"
type textarea "LT 8 BLK 29 WILSON W A"
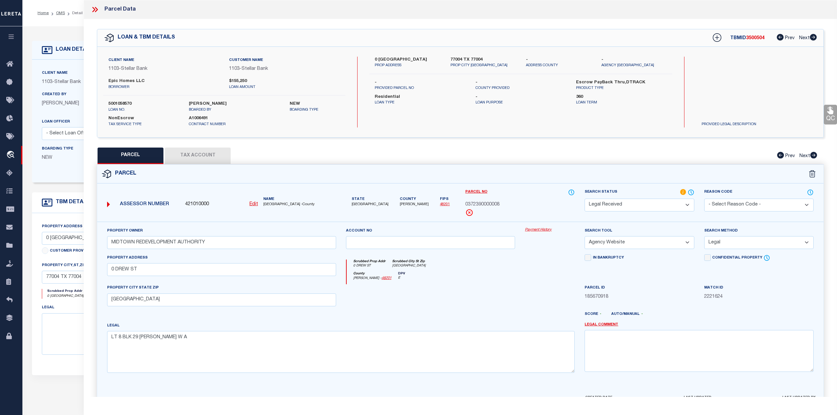
click at [614, 207] on select "Automated Search Bad Parcel Complete Duplicate Parcel High Dollar Reporting In …" at bounding box center [638, 205] width 109 height 13
select select "JR"
click at [584, 199] on select "Automated Search Bad Parcel Complete Duplicate Parcel High Dollar Reporting In …" at bounding box center [638, 205] width 109 height 13
click at [625, 342] on textarea at bounding box center [698, 350] width 229 height 41
click at [605, 340] on textarea at bounding box center [698, 350] width 229 height 41
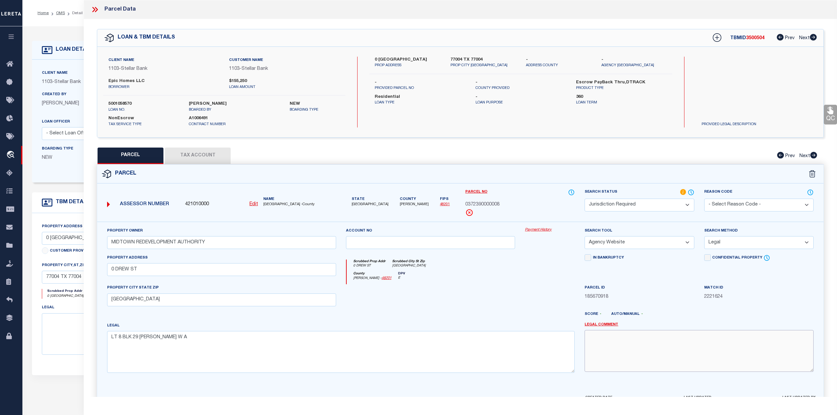
paste textarea "GRTR SE MGMT DIST"
click at [612, 358] on textarea "GRTR SE MGMT DIST" at bounding box center [698, 350] width 229 height 41
click at [596, 337] on textarea "GRTR SE MGMT DIST" at bounding box center [698, 350] width 229 height 41
click at [587, 338] on textarea "GRTR SE MGMT DIST" at bounding box center [698, 350] width 229 height 41
click at [714, 339] on textarea "Jurisdiction required for this entity GRTR SE MGMT DIST" at bounding box center [698, 350] width 229 height 41
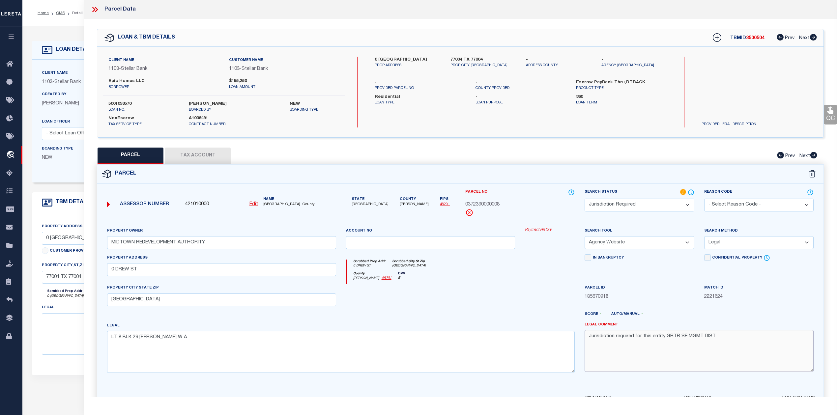
type textarea "Jurisdiction required for this entity GRTR SE MGMT DIST"
click at [547, 286] on div at bounding box center [550, 297] width 60 height 27
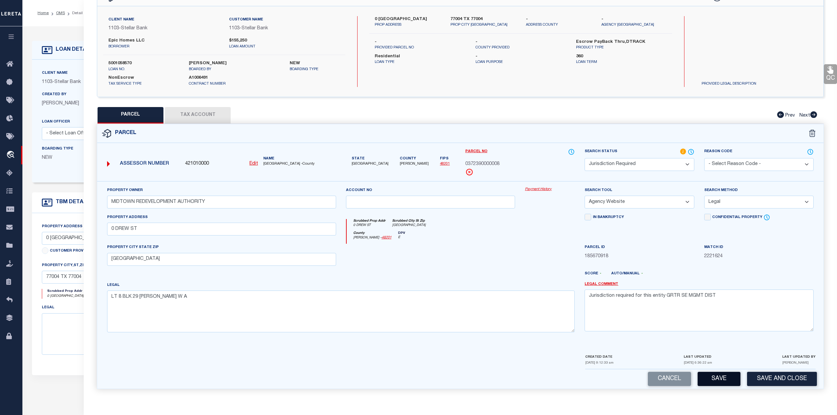
click at [715, 379] on button "Save" at bounding box center [718, 379] width 43 height 14
select select "AS"
select select
checkbox input "false"
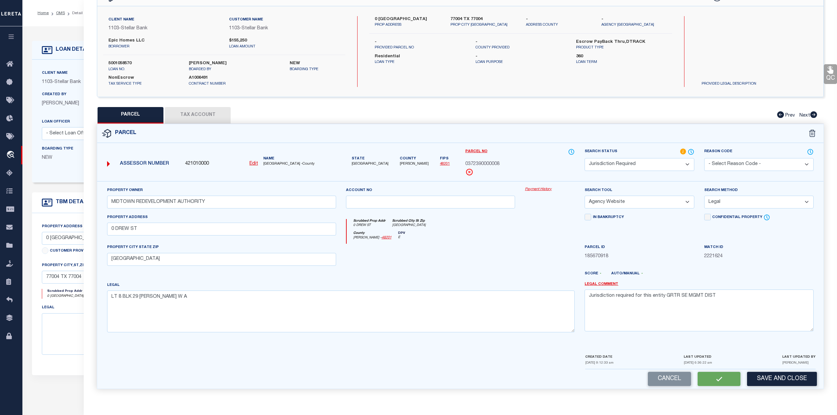
checkbox input "false"
select select "JR"
type input "MIDTOWN REDEVELOPMENT AUTHORITY"
select select "AGW"
select select "LEG"
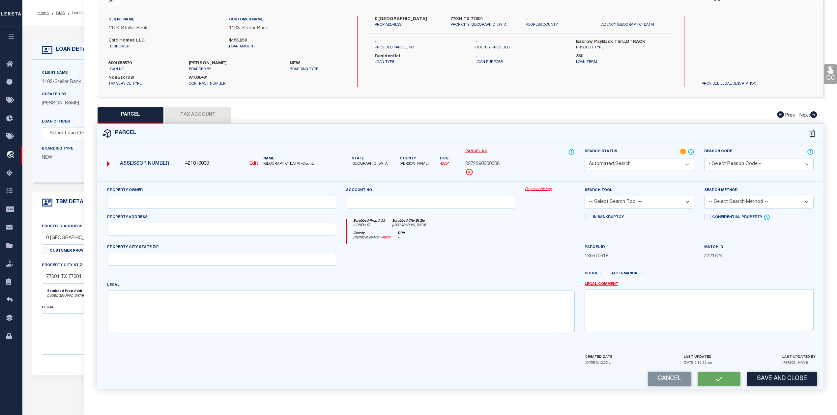
type input "0 DREW ST"
type input "HOUSTON, TX 77004"
type textarea "LT 8 BLK 29 WILSON W A"
type textarea "Jurisdiction required for this entity GRTR SE MGMT DIST"
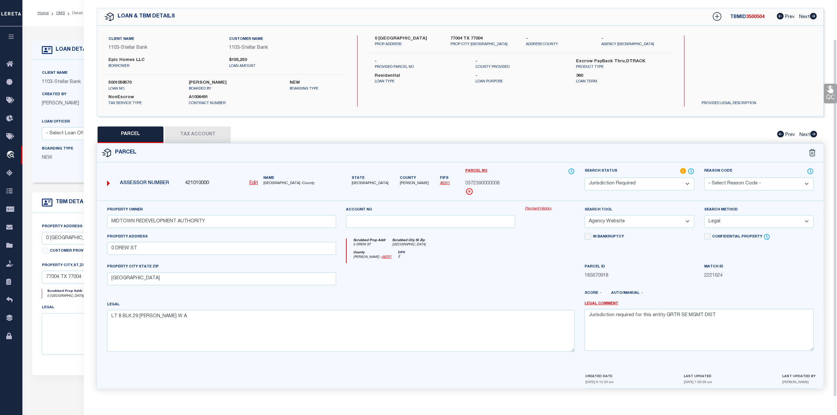
scroll to position [24, 0]
click at [476, 289] on div at bounding box center [430, 276] width 179 height 27
click at [760, 15] on span "3500504" at bounding box center [755, 17] width 18 height 5
copy span "3500504"
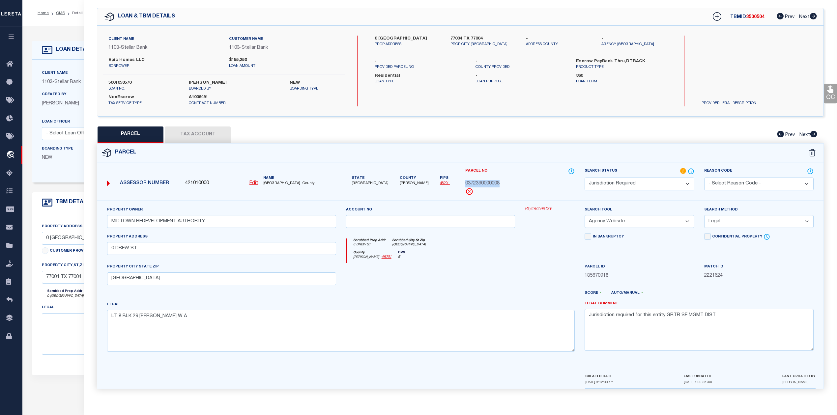
drag, startPoint x: 464, startPoint y: 180, endPoint x: 502, endPoint y: 180, distance: 38.2
click at [502, 180] on div "Parcel No 0372390000008" at bounding box center [519, 184] width 119 height 33
copy span "0372390000008"
drag, startPoint x: 626, startPoint y: 314, endPoint x: 587, endPoint y: 318, distance: 40.0
click at [587, 318] on textarea "Jurisdiction required for this entity GRTR SE MGMT DIST" at bounding box center [698, 329] width 229 height 41
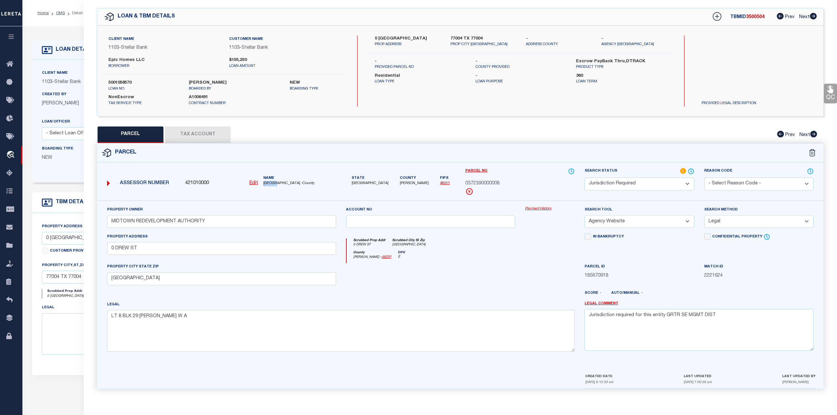
drag, startPoint x: 263, startPoint y: 180, endPoint x: 275, endPoint y: 180, distance: 12.5
click at [275, 181] on span "HARRIS COUNTY -County" at bounding box center [299, 184] width 73 height 6
copy span "HARRIS"
click at [123, 82] on label "5001058570" at bounding box center [143, 83] width 70 height 7
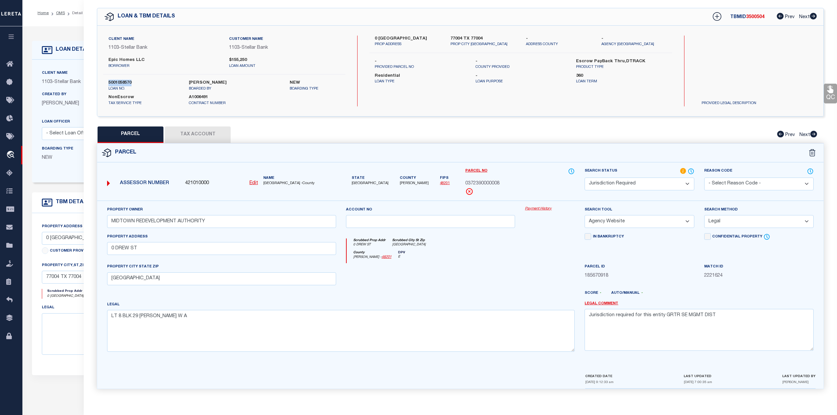
copy label "5001058570"
click at [520, 294] on div at bounding box center [490, 295] width 179 height 11
click at [515, 276] on div at bounding box center [430, 276] width 179 height 27
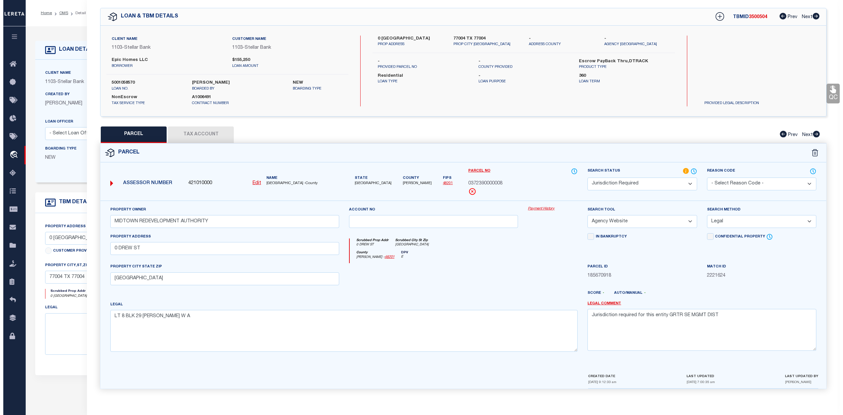
scroll to position [0, 0]
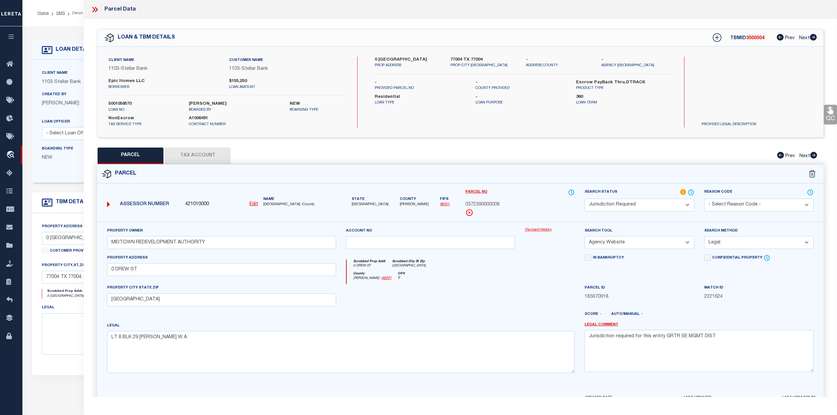
click at [96, 11] on icon at bounding box center [96, 9] width 3 height 5
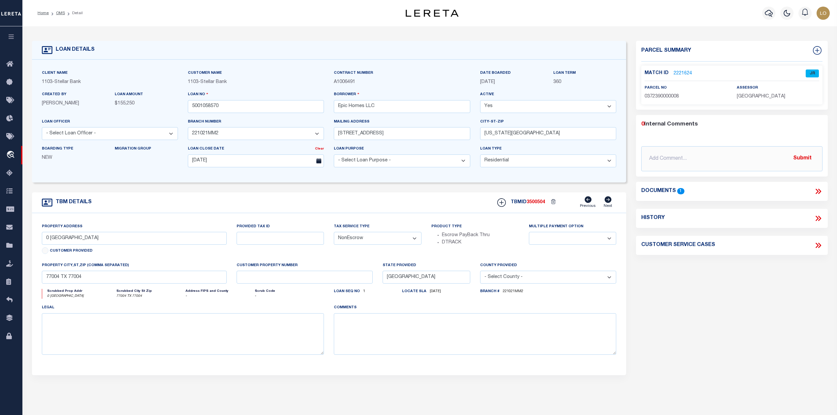
click at [694, 318] on div "Parcel Summary Match ID 2221624 0" at bounding box center [731, 221] width 201 height 360
click at [61, 12] on link "OMS" at bounding box center [60, 13] width 9 height 4
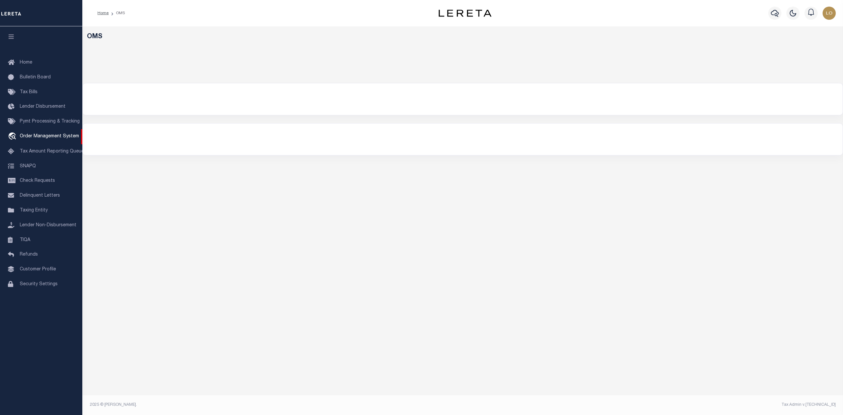
select select "200"
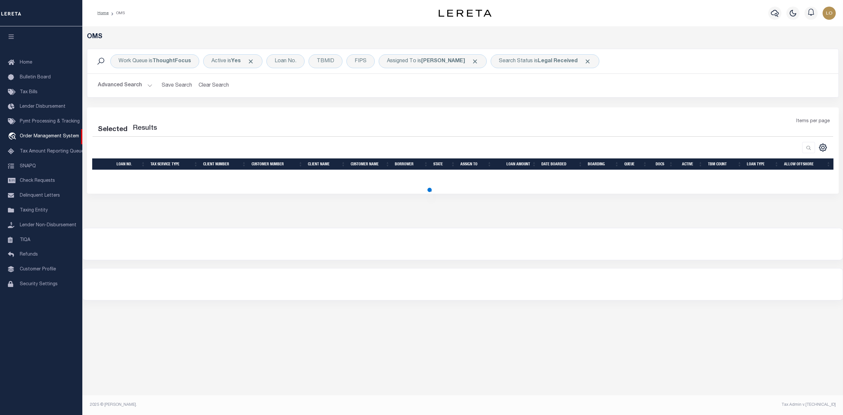
select select "200"
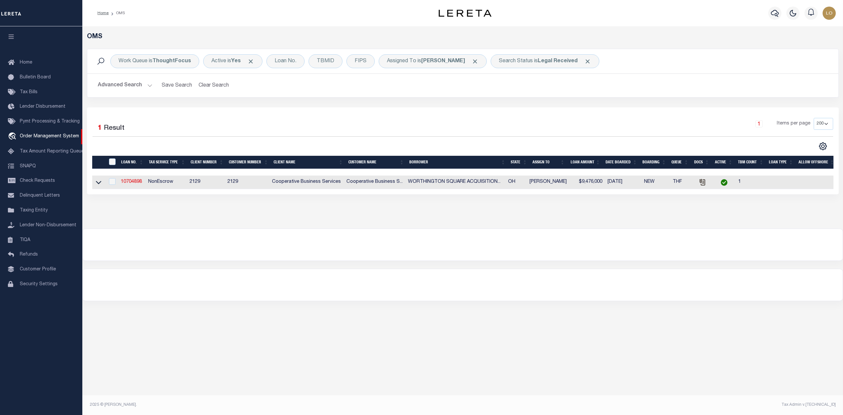
click at [450, 240] on div at bounding box center [463, 245] width 760 height 32
click at [133, 183] on link "10704898" at bounding box center [131, 182] width 21 height 5
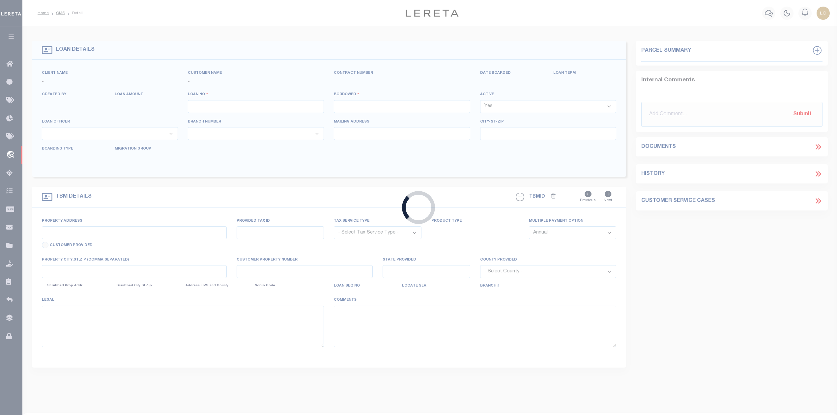
type input "10704898"
type input "WORTHINGTON SQUARE ACQUISITION LLC"
select select
type input "[GEOGRAPHIC_DATA]"
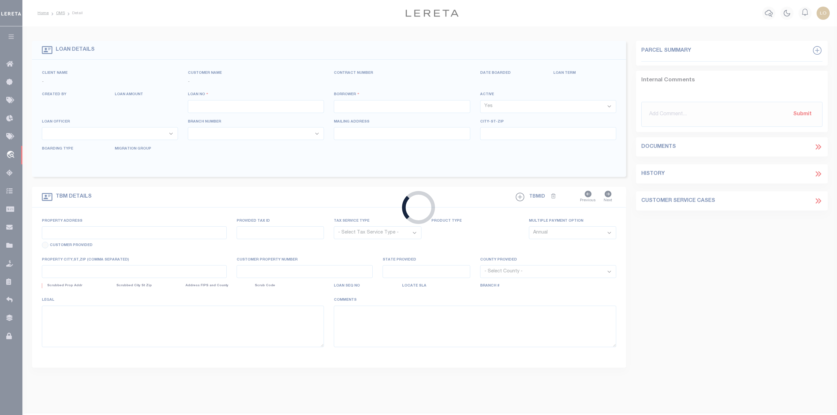
type input "[GEOGRAPHIC_DATA], OH 43215"
select select
select select "NonEscrow"
type input "[STREET_ADDRESS][PERSON_NAME]"
select select
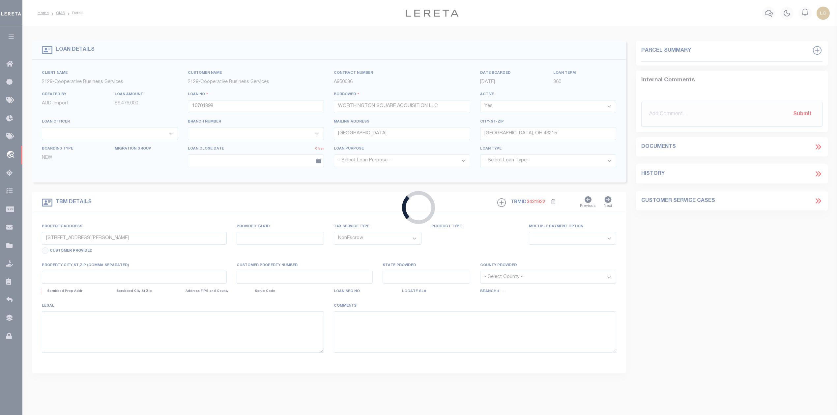
type input "[GEOGRAPHIC_DATA], [GEOGRAPHIC_DATA] 43085"
type input "6068"
type input "OH"
select select "7396"
select select "3334"
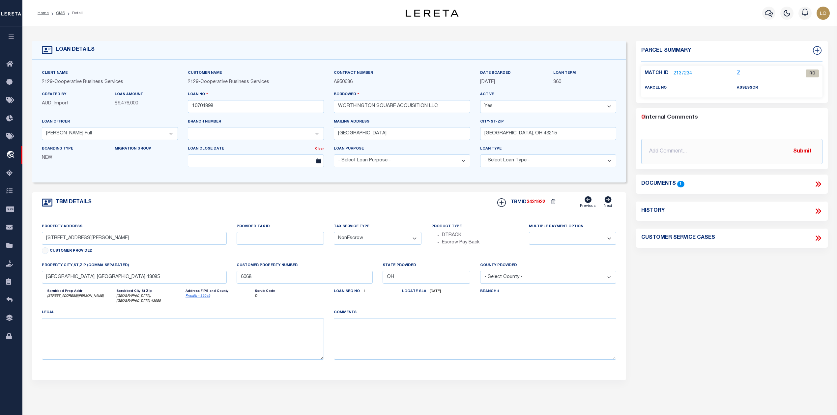
click at [818, 182] on icon at bounding box center [818, 183] width 3 height 5
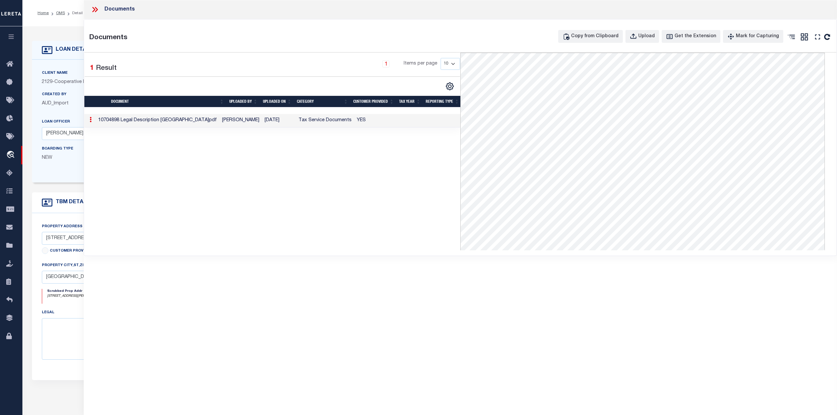
click at [95, 7] on icon at bounding box center [96, 9] width 3 height 5
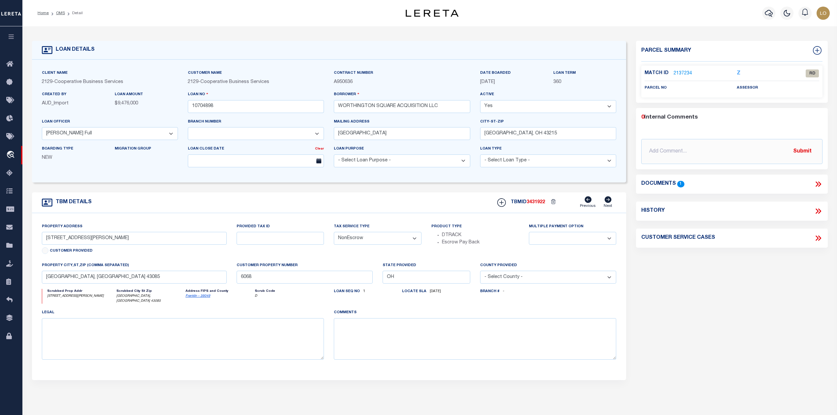
click at [705, 330] on div "Parcel Summary Match ID 2137234 Z parcel no assessor 0 Submit 1" at bounding box center [731, 223] width 201 height 365
click at [681, 73] on link "2137234" at bounding box center [682, 73] width 18 height 7
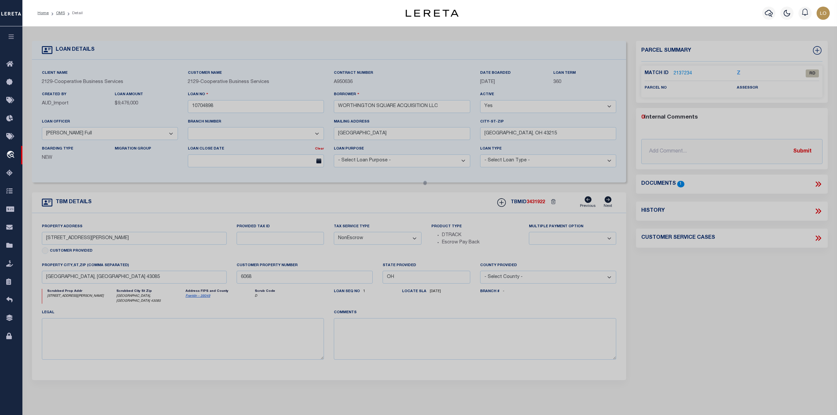
checkbox input "false"
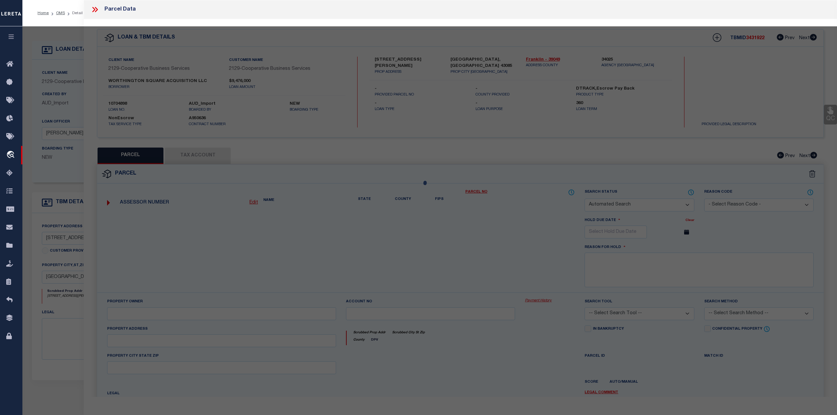
select select "RD"
checkbox input "false"
type textarea "Document uploaded that satisfies a legal requirement, changing from [GEOGRAPHIC…"
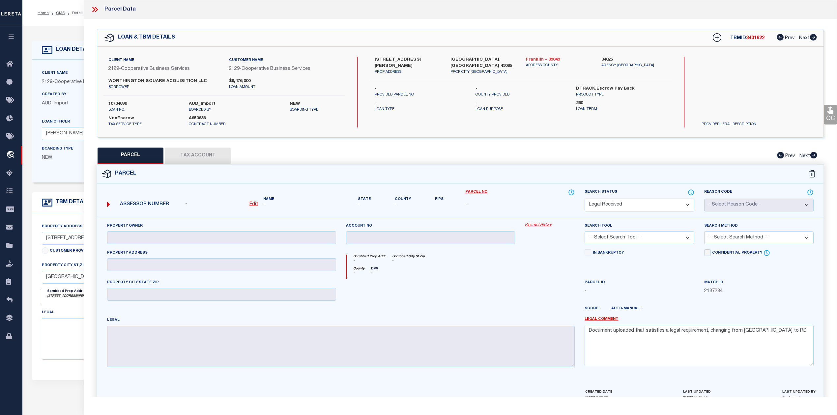
click at [536, 59] on link "Franklin - 39049" at bounding box center [559, 60] width 66 height 7
drag, startPoint x: 109, startPoint y: 79, endPoint x: 190, endPoint y: 81, distance: 81.4
click at [190, 81] on label "WORTHINGTON SQUARE ACQUISITION LLC" at bounding box center [163, 81] width 111 height 7
copy label "WORTHINGTON SQUARE ACQUISITION"
click at [402, 129] on div "Client Name 2129 - Cooperative Business Services Customer Name 2129 - Cooperati…" at bounding box center [460, 92] width 726 height 91
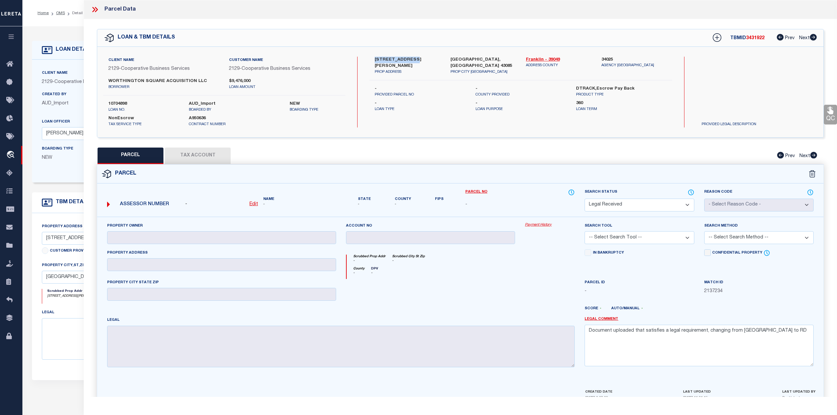
drag, startPoint x: 375, startPoint y: 56, endPoint x: 413, endPoint y: 59, distance: 38.0
click at [413, 59] on label "[STREET_ADDRESS][PERSON_NAME]" at bounding box center [407, 63] width 66 height 13
copy label "160 WEST WILSON"
click at [454, 264] on div "Scrubbed Prop Addr - Scrubbed City St Zip -" at bounding box center [460, 261] width 228 height 12
drag, startPoint x: 374, startPoint y: 60, endPoint x: 414, endPoint y: 60, distance: 39.9
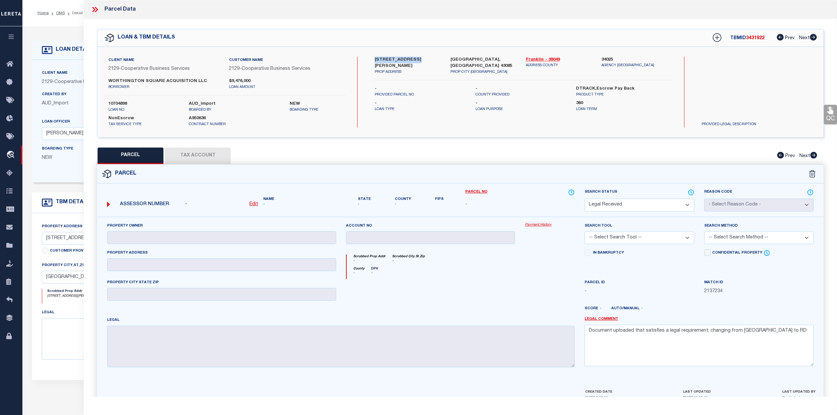
click at [414, 60] on label "[STREET_ADDRESS][PERSON_NAME]" at bounding box center [407, 63] width 66 height 13
copy label "160 WEST WILSON"
drag, startPoint x: 108, startPoint y: 79, endPoint x: 198, endPoint y: 78, distance: 89.9
click at [198, 78] on label "WORTHINGTON SQUARE ACQUISITION LLC" at bounding box center [163, 81] width 111 height 7
copy label "WORTHINGTON SQUARE ACQUISITION LLC"
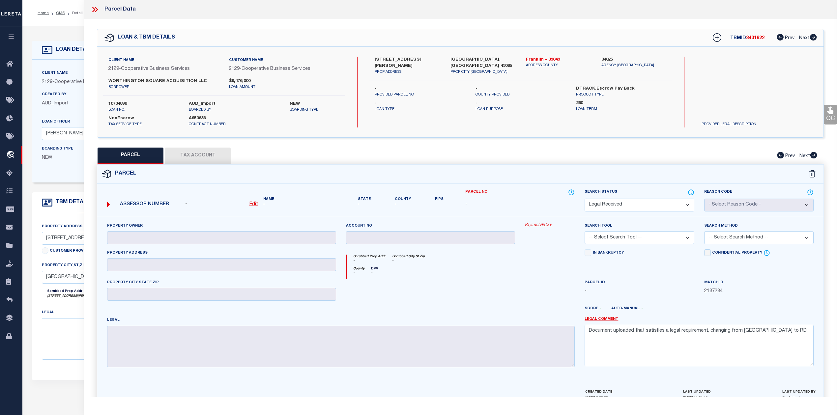
click at [95, 9] on icon at bounding box center [95, 9] width 9 height 9
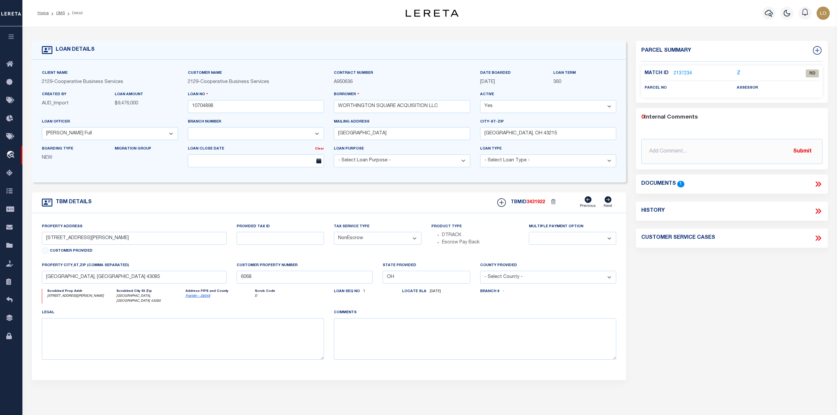
click at [699, 320] on div "Parcel Summary Match ID 2137234 Z parcel no assessor 0 Submit 1" at bounding box center [731, 223] width 201 height 365
click at [63, 12] on link "OMS" at bounding box center [60, 13] width 9 height 4
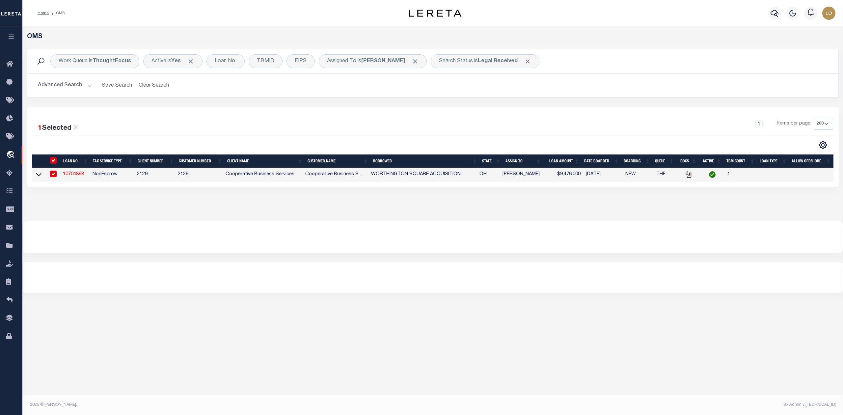
click at [357, 283] on div at bounding box center [433, 278] width 820 height 32
click at [53, 177] on input "checkbox" at bounding box center [53, 174] width 7 height 7
checkbox input "false"
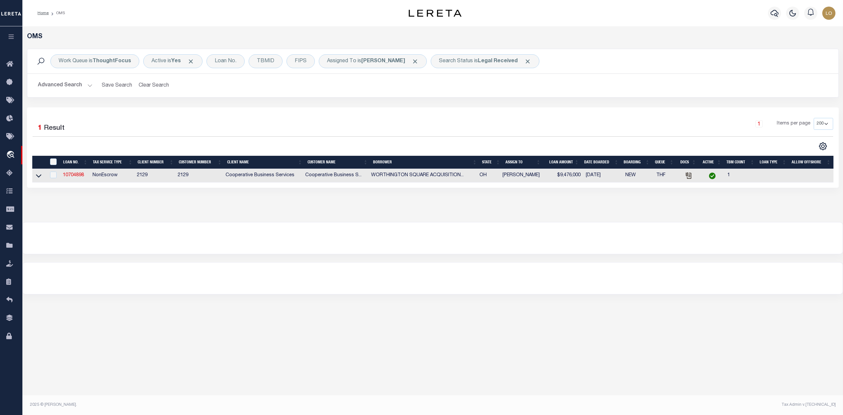
click at [174, 236] on div at bounding box center [433, 238] width 820 height 32
click at [479, 61] on b "Legal Received" at bounding box center [498, 61] width 40 height 5
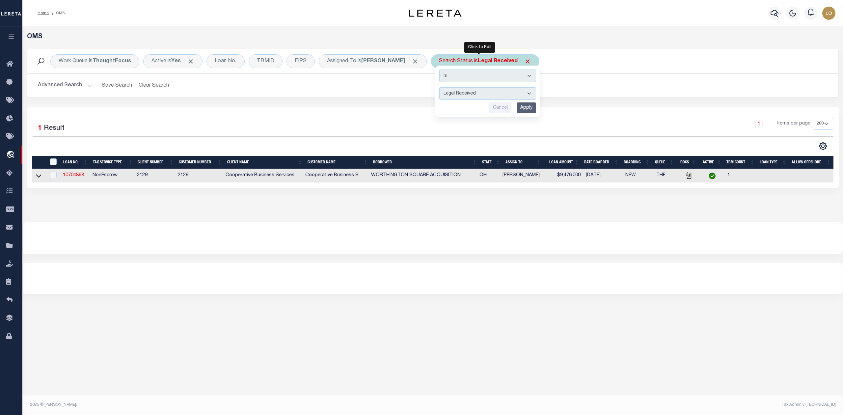
click at [482, 91] on select "Automated Search Bad Parcel Complete Duplicate Parcel High Dollar Reporting In …" at bounding box center [487, 93] width 97 height 13
select select "IP"
click at [439, 88] on select "Automated Search Bad Parcel Complete Duplicate Parcel High Dollar Reporting In …" at bounding box center [487, 93] width 97 height 13
click at [522, 105] on input "Apply" at bounding box center [526, 107] width 19 height 11
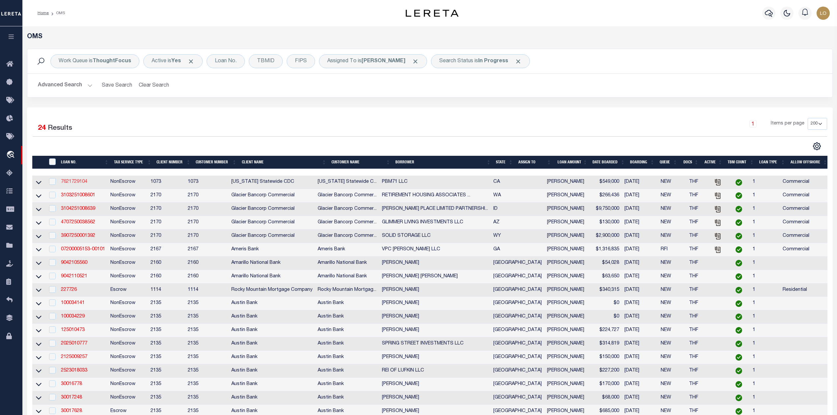
click at [79, 182] on link "7621729104" at bounding box center [74, 182] width 26 height 5
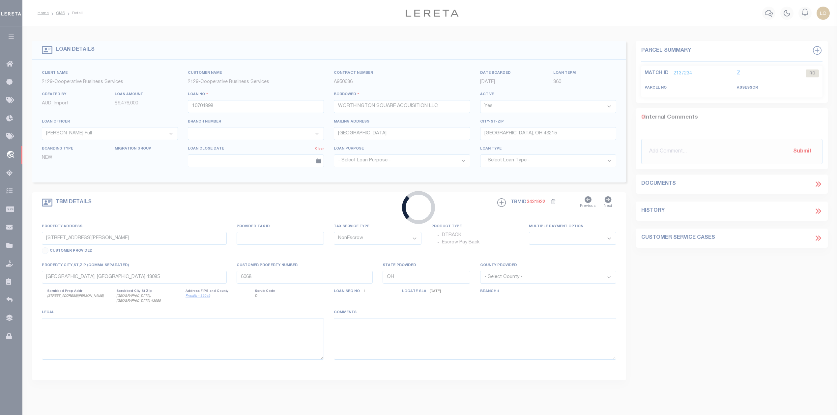
type input "7621729104"
type input "PBM71 LLC"
select select
type input "[DATE]"
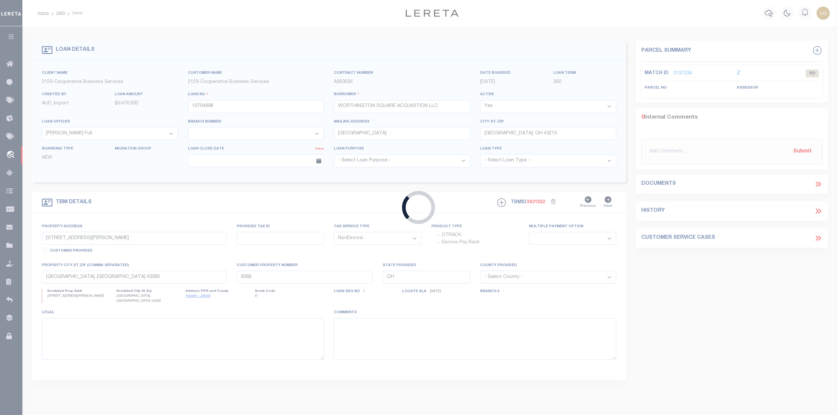
select select "1400"
select select "20"
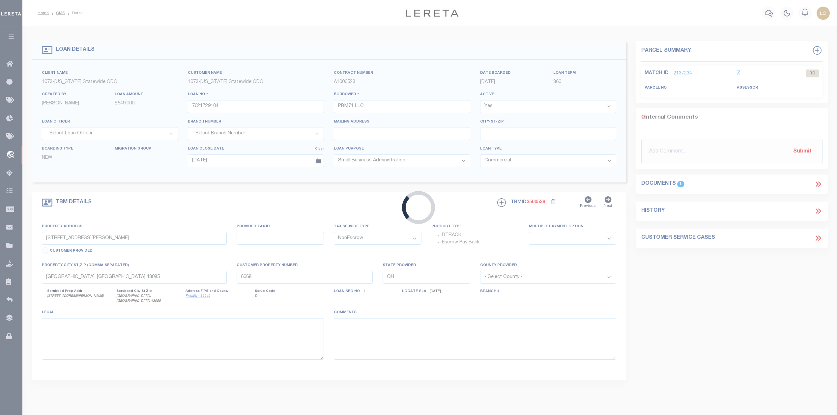
type input "330 RANCHEROS DR STE 124-126"
select select
type input "SAN MARCOS CA 92069-2939"
type input "CA"
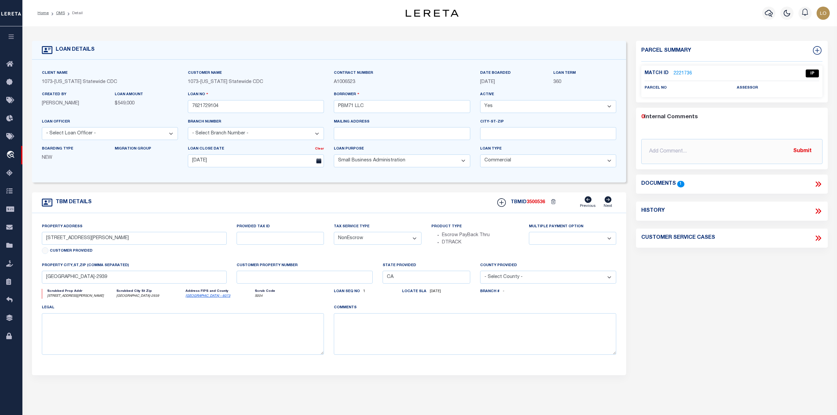
click at [682, 71] on link "2221736" at bounding box center [682, 73] width 18 height 7
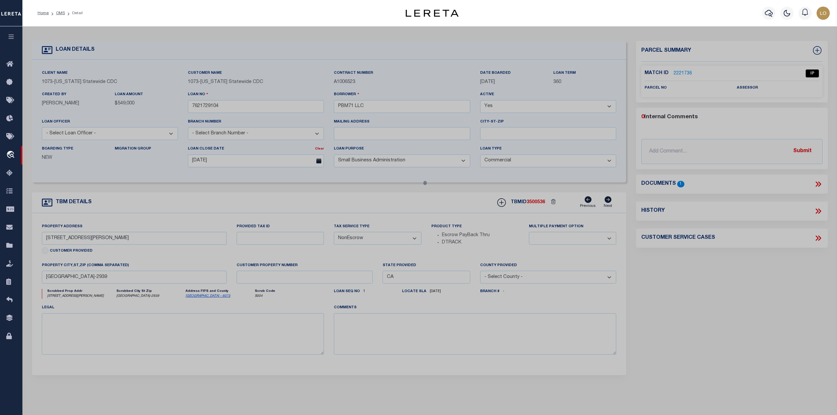
select select "AS"
checkbox input "false"
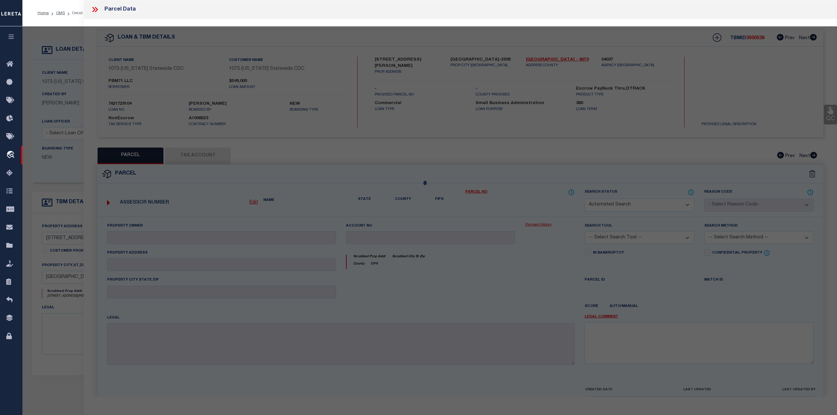
select select "IP"
checkbox input "false"
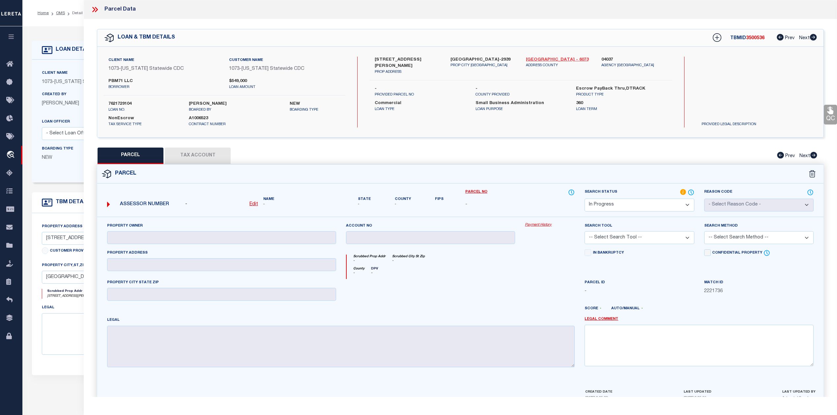
click at [546, 58] on link "San Diego - 6073" at bounding box center [559, 60] width 66 height 7
click at [93, 8] on icon at bounding box center [93, 9] width 3 height 5
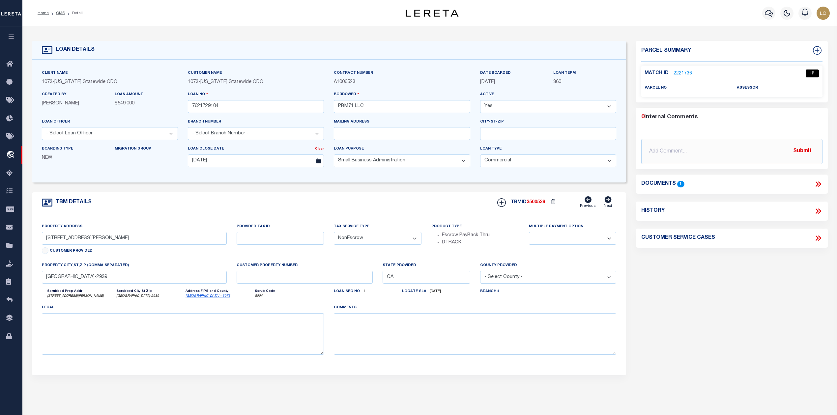
click at [821, 184] on icon at bounding box center [818, 184] width 9 height 9
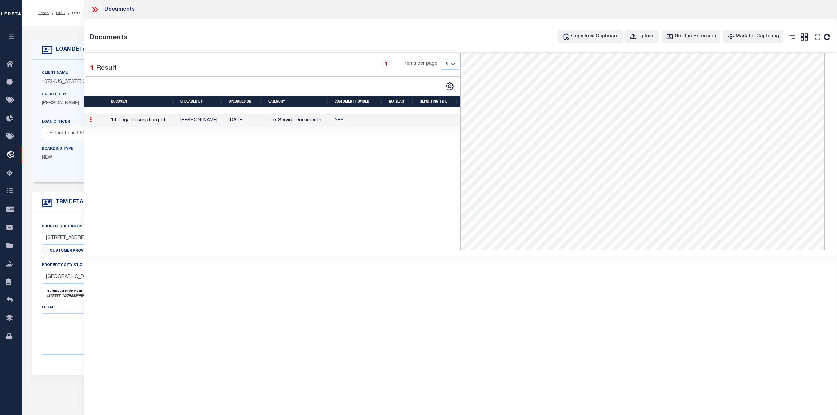
click at [95, 10] on icon at bounding box center [93, 9] width 3 height 5
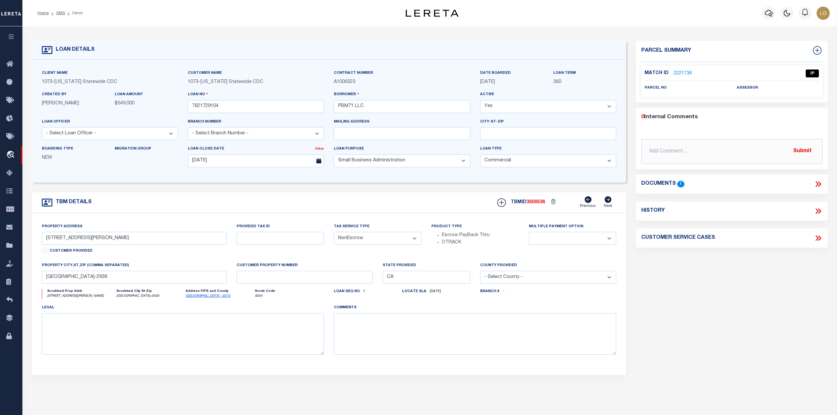
click at [681, 71] on link "2221736" at bounding box center [682, 73] width 18 height 7
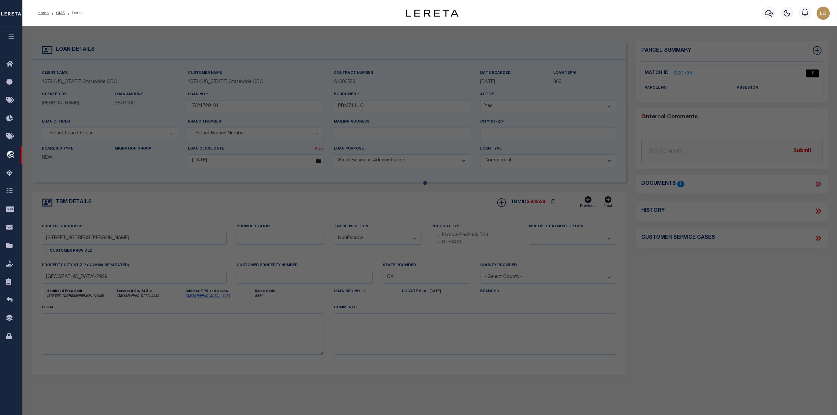
select select "AS"
checkbox input "false"
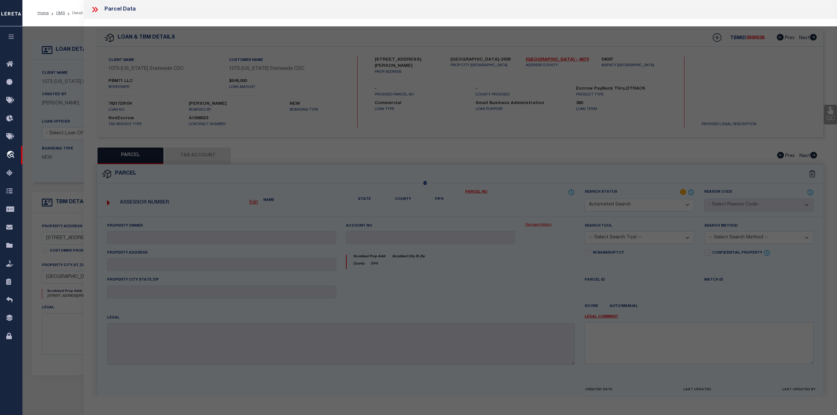
select select "IP"
checkbox input "false"
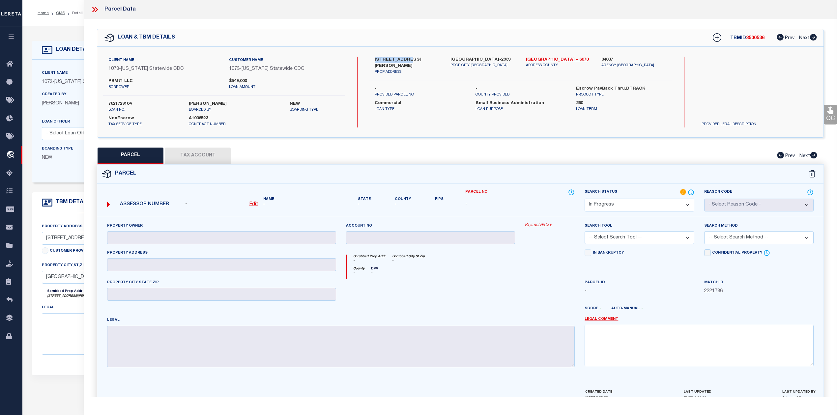
drag, startPoint x: 374, startPoint y: 58, endPoint x: 411, endPoint y: 60, distance: 36.6
click at [411, 60] on label "330 RANCHEROS DR STE 124-126" at bounding box center [407, 63] width 66 height 13
copy label "330 RANCHEROS"
click at [367, 166] on div "Parcel" at bounding box center [460, 174] width 726 height 19
click at [254, 205] on u "Edit" at bounding box center [253, 204] width 9 height 5
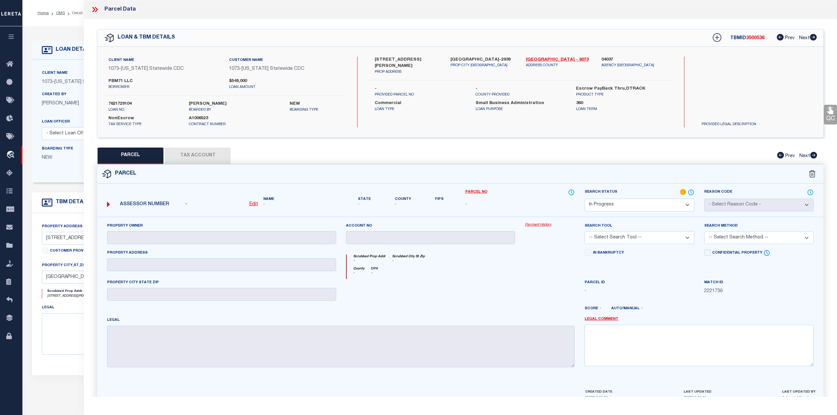
select select "IP"
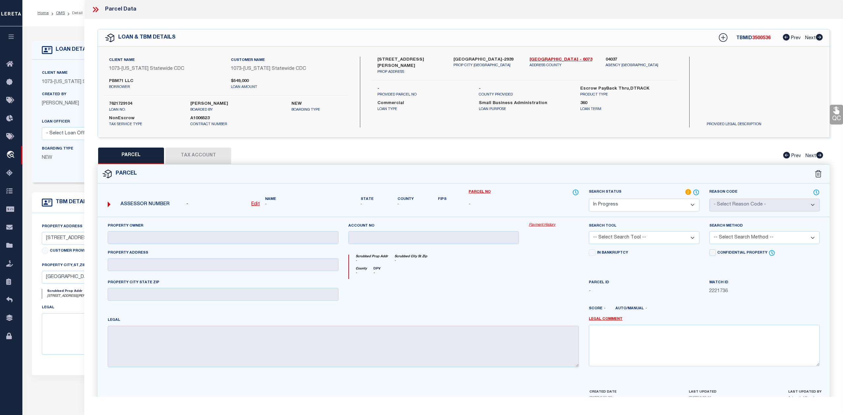
type textarea "-"
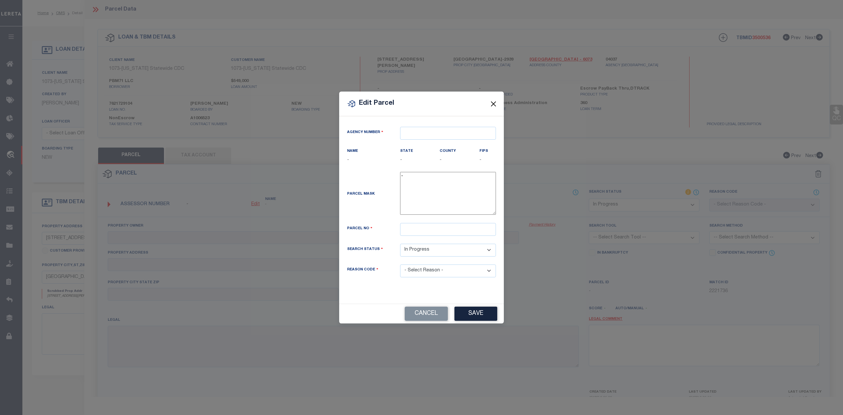
click at [492, 104] on button "Close" at bounding box center [493, 103] width 9 height 9
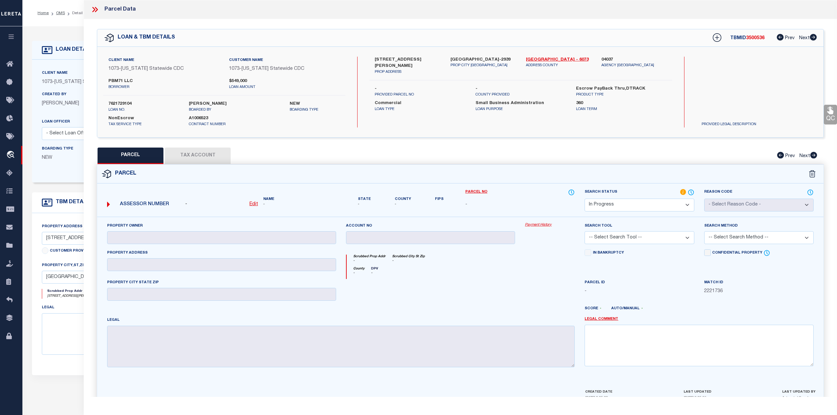
click at [252, 204] on u "Edit" at bounding box center [253, 204] width 9 height 5
select select "IP"
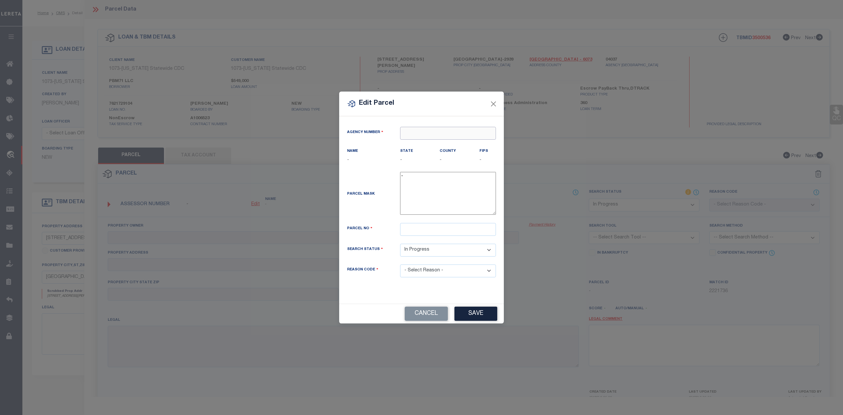
click at [446, 133] on input "text" at bounding box center [448, 133] width 96 height 13
click at [436, 144] on div "040370000 : SAN DIEGO COUNTY" at bounding box center [449, 148] width 97 height 19
type input "040370000"
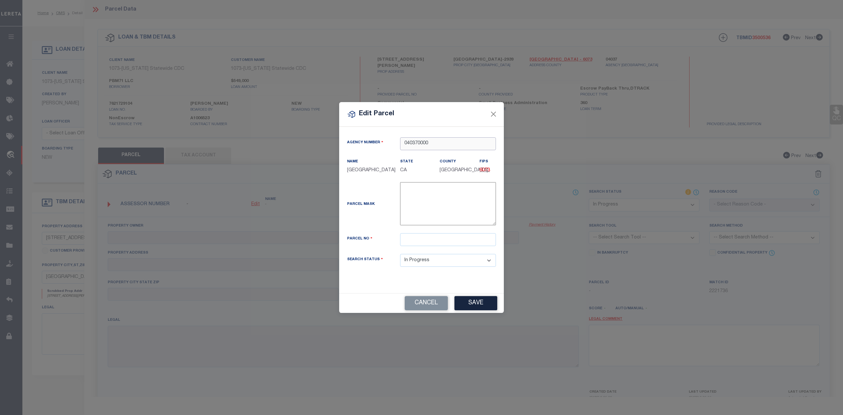
type input "040370000"
click at [447, 243] on input "text" at bounding box center [448, 239] width 96 height 13
paste input "220-311-07-11"
type input "220-311-07-11"
click at [387, 228] on div "Parcel Mask -" at bounding box center [421, 205] width 159 height 46
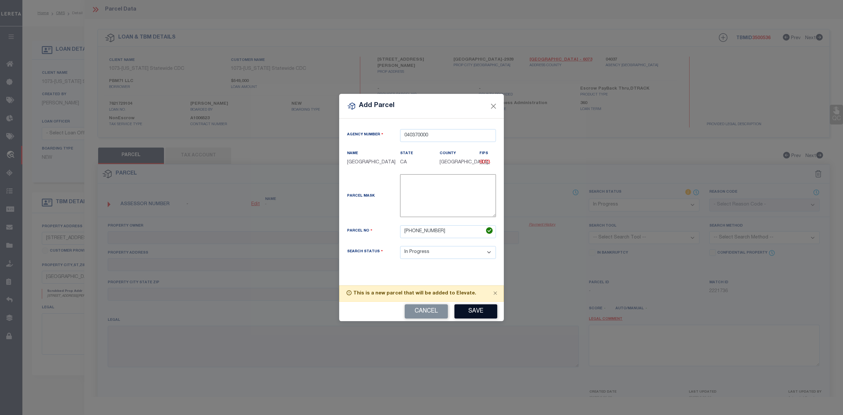
click at [471, 314] on button "Save" at bounding box center [476, 311] width 43 height 14
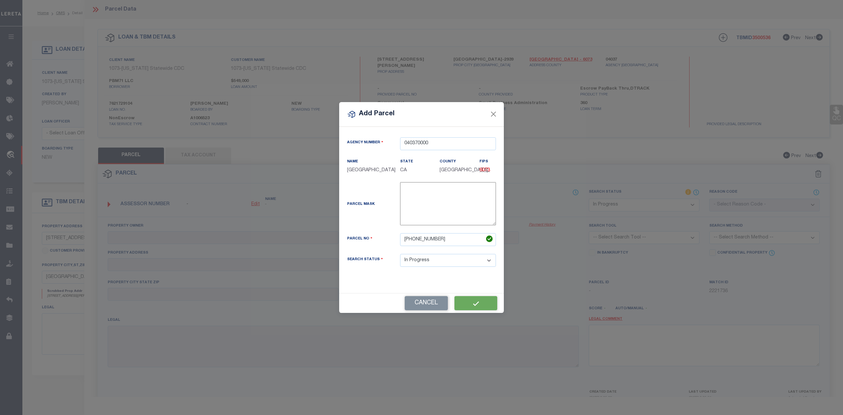
select select "IP"
checkbox input "false"
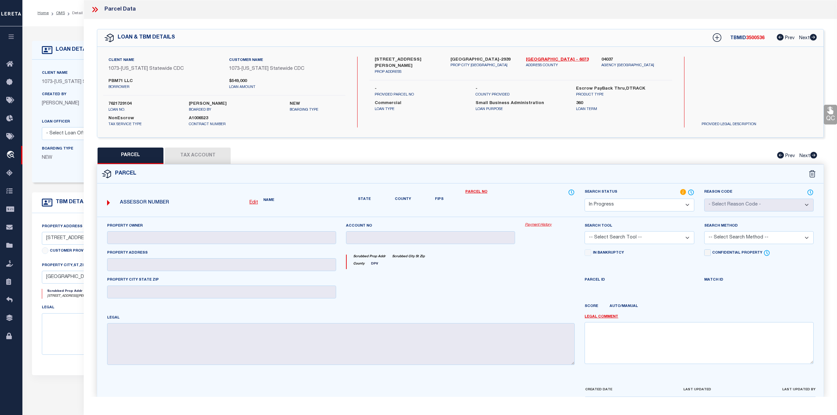
checkbox input "false"
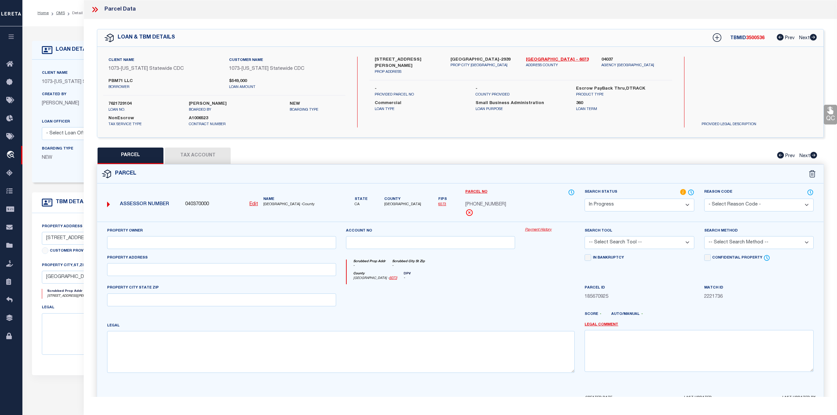
click at [498, 291] on div at bounding box center [430, 297] width 179 height 27
click at [363, 357] on textarea at bounding box center [340, 351] width 467 height 41
paste textarea "PM17671 REMAINDER PAR*US 124 PER DOC22-0271600&UND INT IN"
type textarea "PM17671 REMAINDER PAR*US 124 PER DOC22-0271600&UND INT IN"
click at [406, 319] on div at bounding box center [490, 317] width 179 height 11
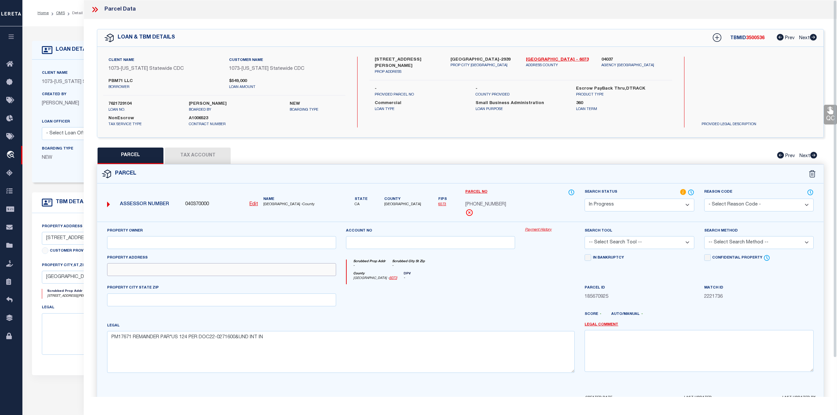
click at [226, 273] on input "text" at bounding box center [221, 269] width 229 height 13
paste input "330 RANCHEROS DR"
drag, startPoint x: 172, startPoint y: 273, endPoint x: 81, endPoint y: 265, distance: 91.3
click at [81, 265] on div "OMS Work Queue is ThoughtFocus Active is Yes Loan No. TBMID FIPS Assigned To is…" at bounding box center [429, 259] width 814 height 467
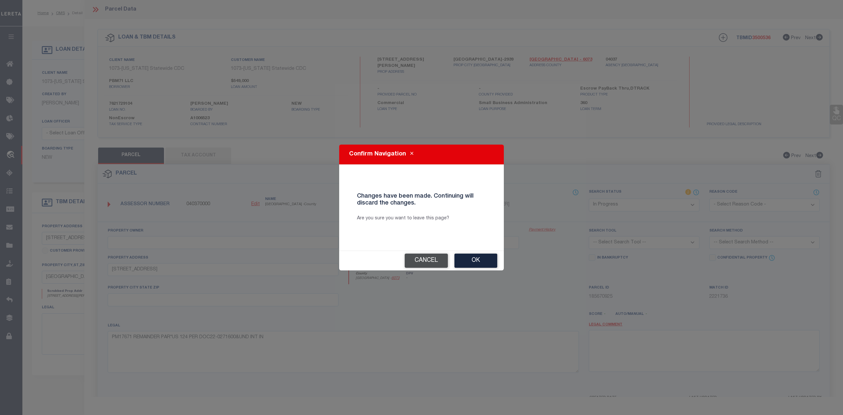
click at [435, 261] on button "Cancel" at bounding box center [426, 261] width 43 height 14
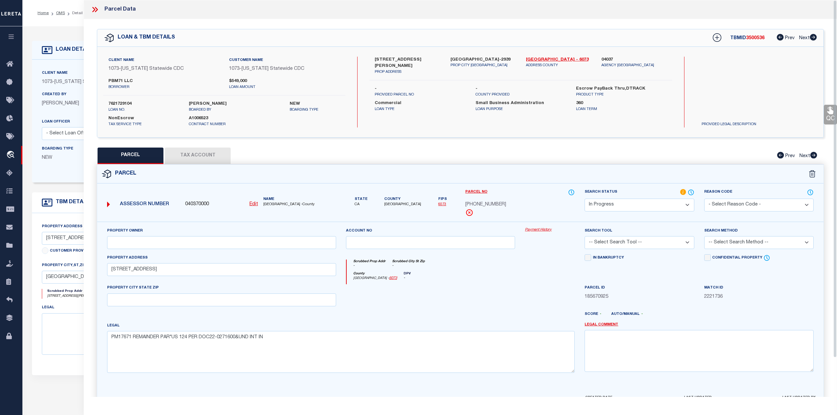
click at [460, 310] on div at bounding box center [430, 297] width 179 height 27
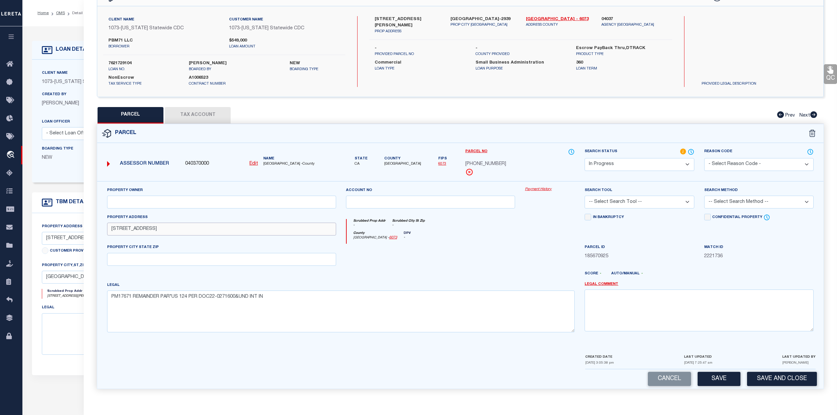
drag, startPoint x: 161, startPoint y: 229, endPoint x: 110, endPoint y: 232, distance: 51.8
click at [110, 232] on input "330 RANCHEROS DR" at bounding box center [221, 229] width 229 height 13
paste input "#124"
type input "330 RANCHEROS DR #124"
click at [442, 255] on div at bounding box center [430, 257] width 179 height 27
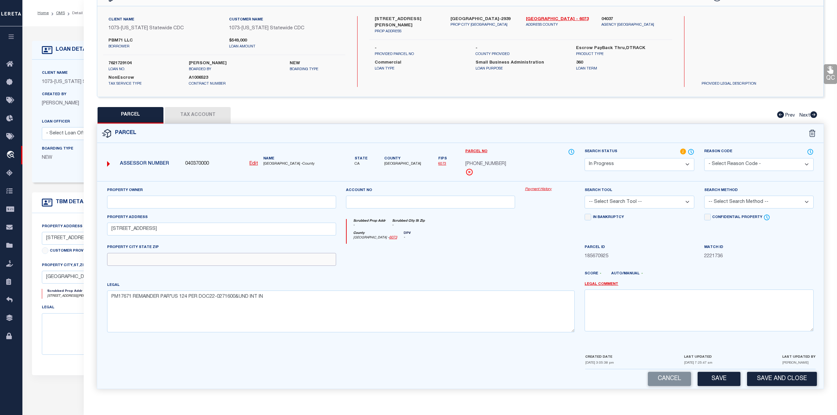
click at [263, 257] on input "text" at bounding box center [221, 259] width 229 height 13
type input "CA"
click at [404, 271] on div at bounding box center [490, 276] width 179 height 11
click at [621, 203] on select "-- Select Search Tool -- 3rd Party Website Agency File Agency Website ATLS CNV-…" at bounding box center [638, 202] width 109 height 13
select select "AGW"
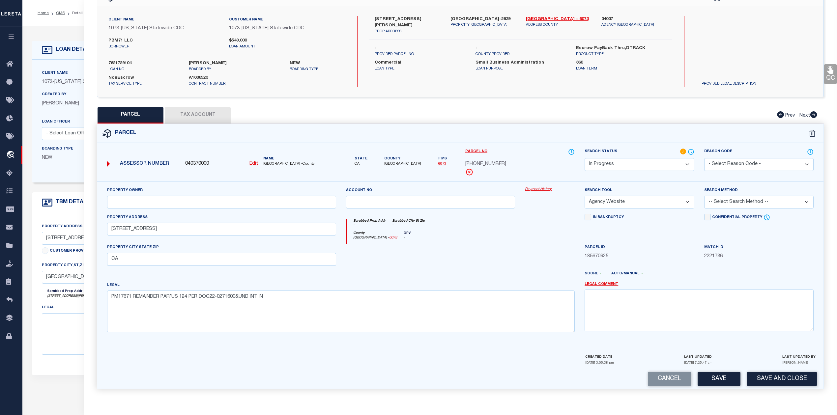
click at [584, 196] on select "-- Select Search Tool -- 3rd Party Website Agency File Agency Website ATLS CNV-…" at bounding box center [638, 202] width 109 height 13
click at [557, 250] on div at bounding box center [550, 257] width 60 height 27
click at [759, 202] on select "-- Select Search Method -- Property Address Legal Liability Info Provided" at bounding box center [758, 202] width 109 height 13
select select "LEG"
click at [704, 196] on select "-- Select Search Method -- Property Address Legal Liability Info Provided" at bounding box center [758, 202] width 109 height 13
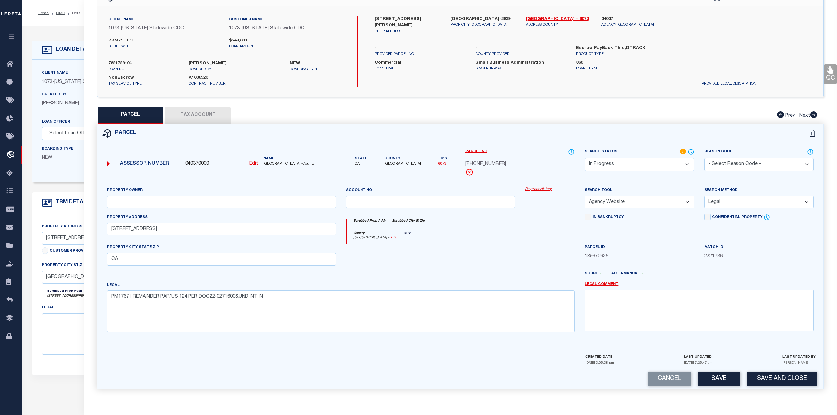
click at [529, 259] on div at bounding box center [550, 257] width 60 height 27
click at [728, 199] on select "-- Select Search Method -- Property Address Legal Liability Info Provided" at bounding box center [758, 202] width 109 height 13
click at [704, 196] on select "-- Select Search Method -- Property Address Legal Liability Info Provided" at bounding box center [758, 202] width 109 height 13
click at [677, 236] on div "In Bankruptcy" at bounding box center [638, 229] width 119 height 30
click at [665, 202] on select "-- Select Search Tool -- 3rd Party Website Agency File Agency Website ATLS CNV-…" at bounding box center [638, 202] width 109 height 13
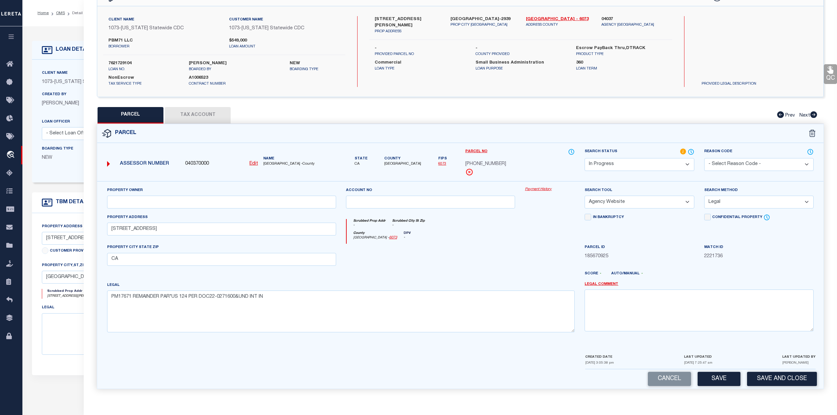
click at [665, 202] on select "-- Select Search Tool -- 3rd Party Website Agency File Agency Website ATLS CNV-…" at bounding box center [638, 202] width 109 height 13
click at [699, 282] on label "Legal Comment" at bounding box center [698, 285] width 229 height 6
click at [707, 378] on button "Save" at bounding box center [718, 379] width 43 height 14
click at [469, 256] on div at bounding box center [430, 257] width 179 height 27
select select "AS"
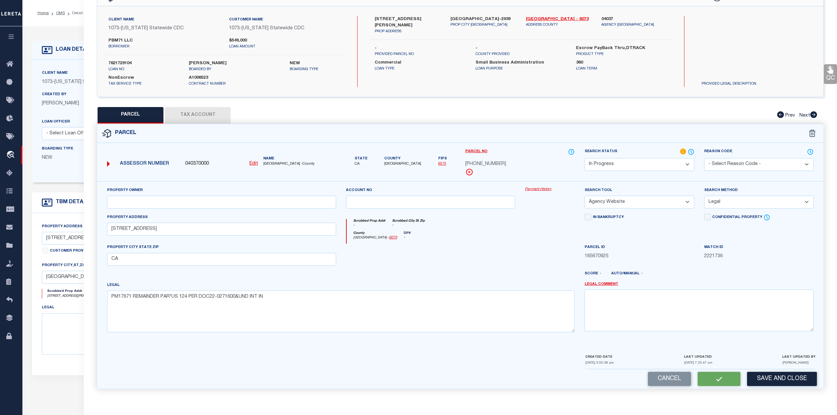
select select
checkbox input "false"
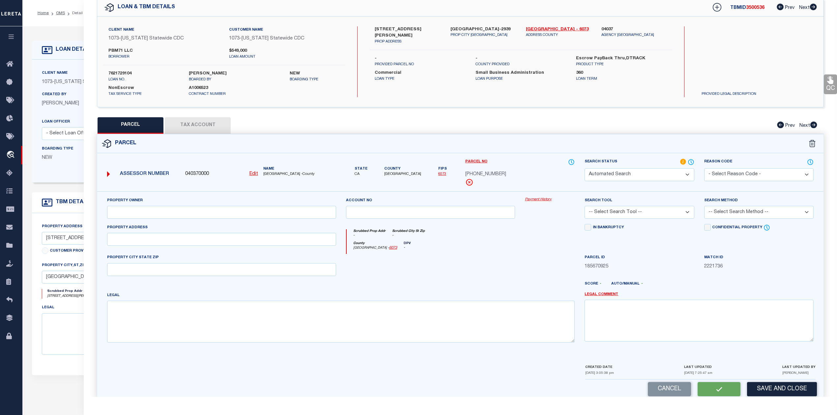
select select "IP"
select select "AGW"
select select "LEG"
type input "330 RANCHEROS DR #124"
type input "CA"
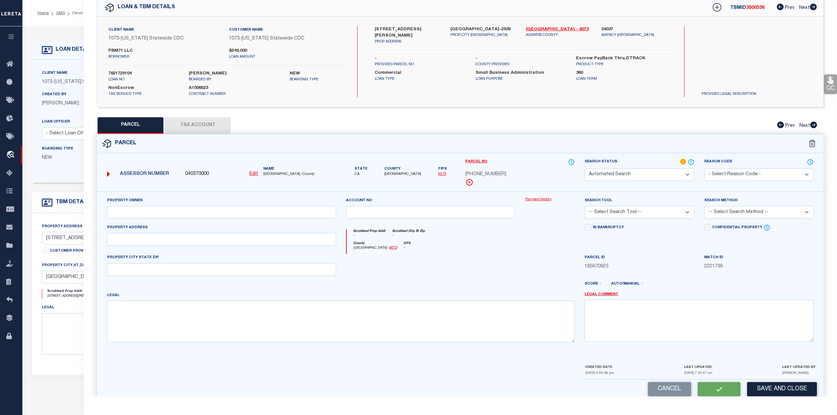
type textarea "PM17671 REMAINDER PAR*US 124 PER DOC22-0271600&UND INT IN"
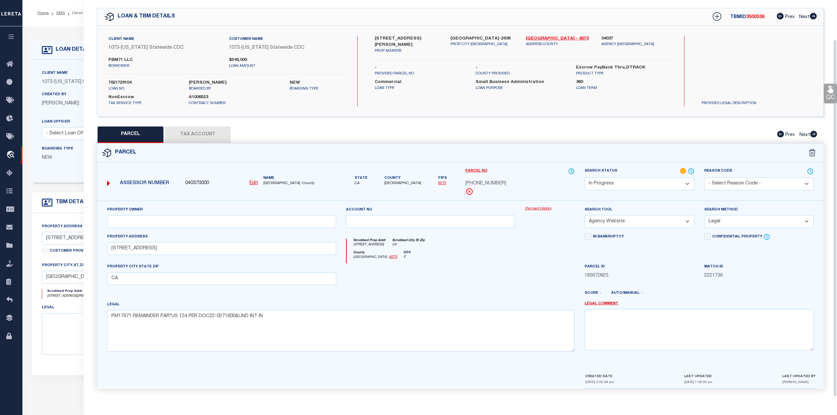
scroll to position [24, 0]
click at [202, 111] on div "Client Name 1073 - California Statewide CDC Customer Name 1073 - California Sta…" at bounding box center [460, 71] width 726 height 91
click at [202, 131] on button "Tax Account" at bounding box center [198, 134] width 66 height 16
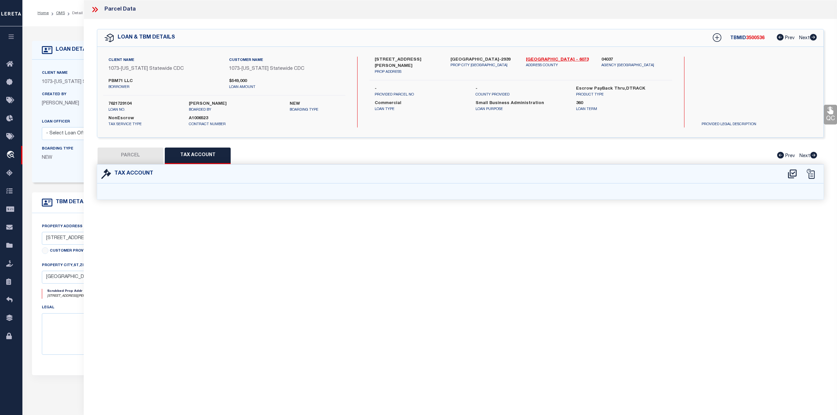
scroll to position [0, 0]
select select "100"
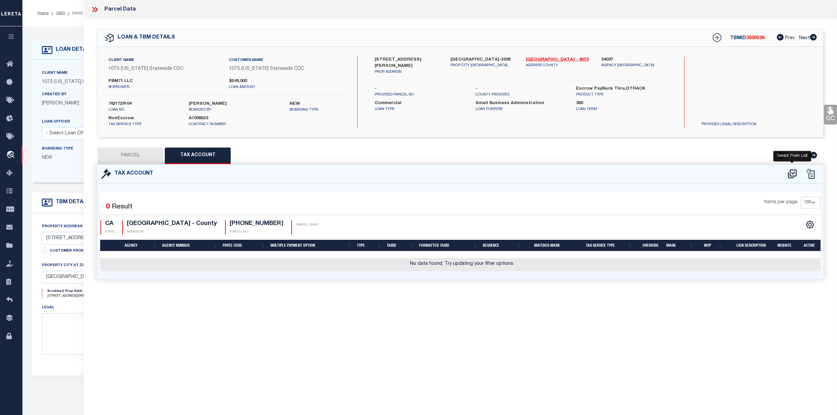
click at [791, 175] on icon at bounding box center [792, 174] width 11 height 11
select select "100"
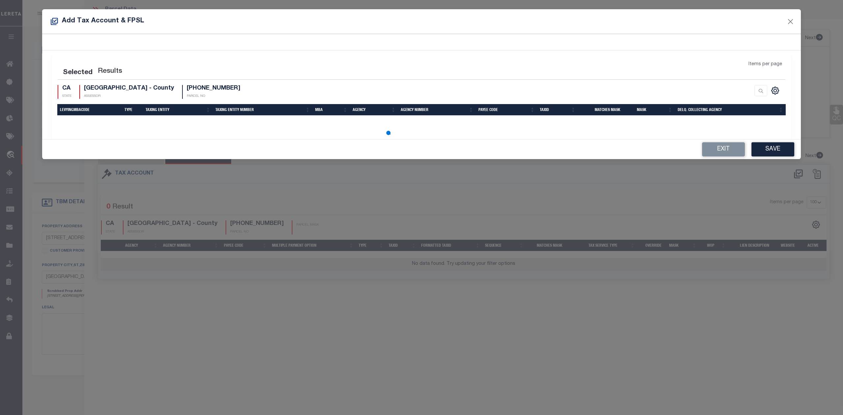
select select "100"
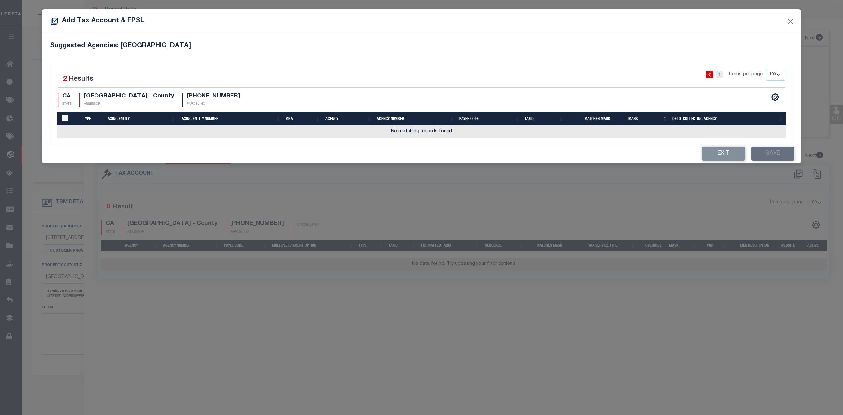
click at [718, 77] on link "1" at bounding box center [719, 74] width 7 height 7
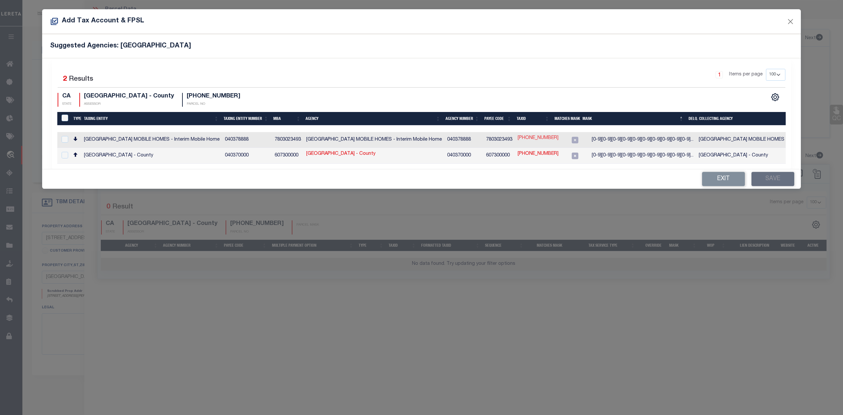
click at [533, 138] on link "220-311-07-11" at bounding box center [538, 138] width 41 height 7
type input "220-311-07-11"
type textarea "[0-9][0-9][0-9][0-9][0-9][0-9][0-9][0-9][0-9][0-9]$"
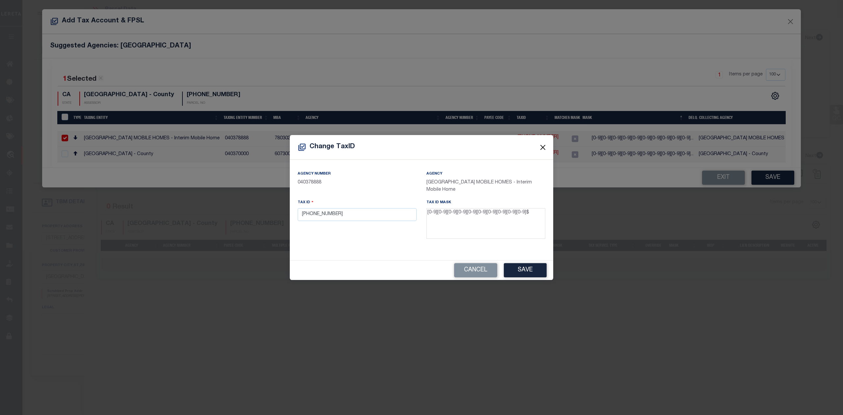
click at [540, 148] on button "Close" at bounding box center [543, 147] width 9 height 9
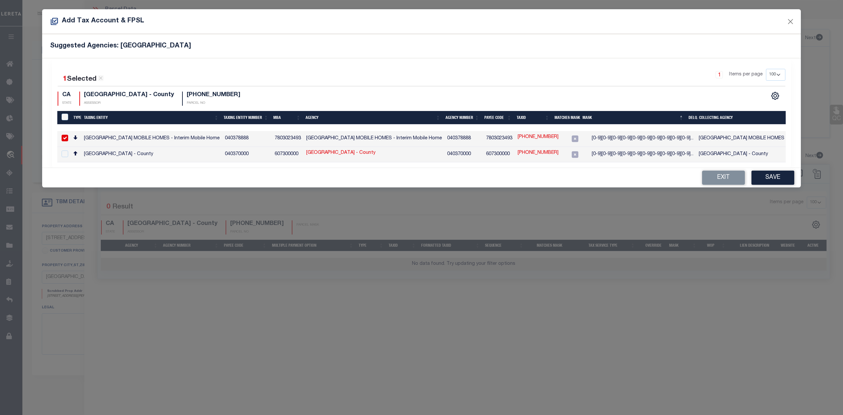
click at [66, 136] on input "checkbox" at bounding box center [65, 138] width 7 height 7
checkbox input "false"
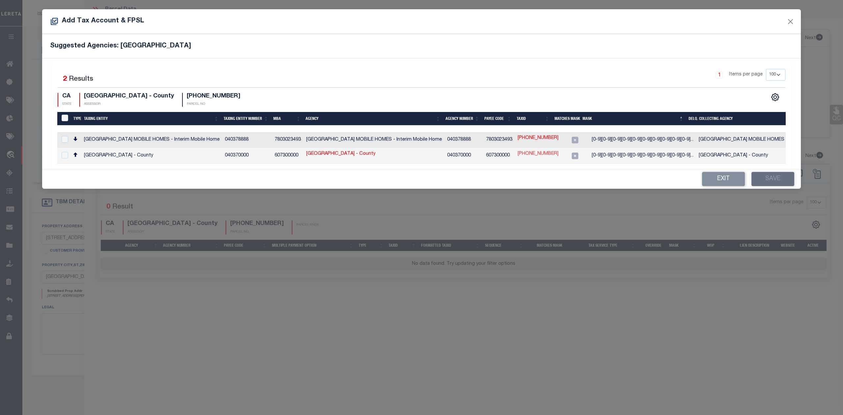
click at [545, 153] on link "220-311-07-11" at bounding box center [538, 154] width 41 height 7
checkbox input "true"
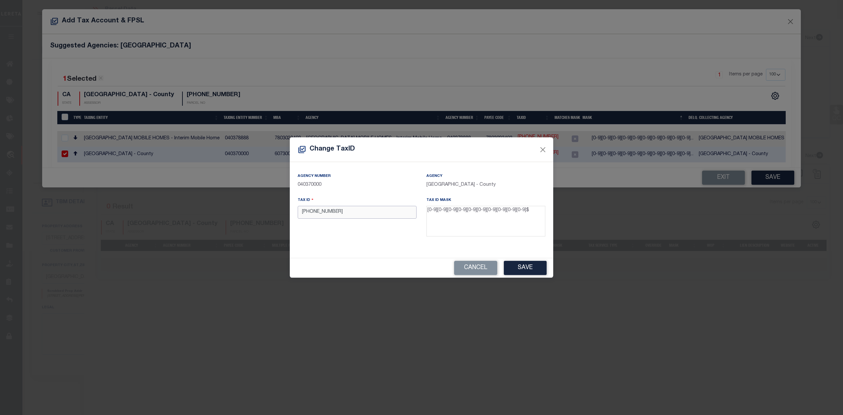
click at [329, 213] on input "220-311-07-11" at bounding box center [357, 212] width 119 height 13
click at [322, 213] on input "220-311-0711" at bounding box center [357, 212] width 119 height 13
click at [312, 214] on input "220-3110711" at bounding box center [357, 212] width 119 height 13
type input "2203110711"
click at [315, 230] on div "Tax ID 2203110711" at bounding box center [357, 218] width 129 height 43
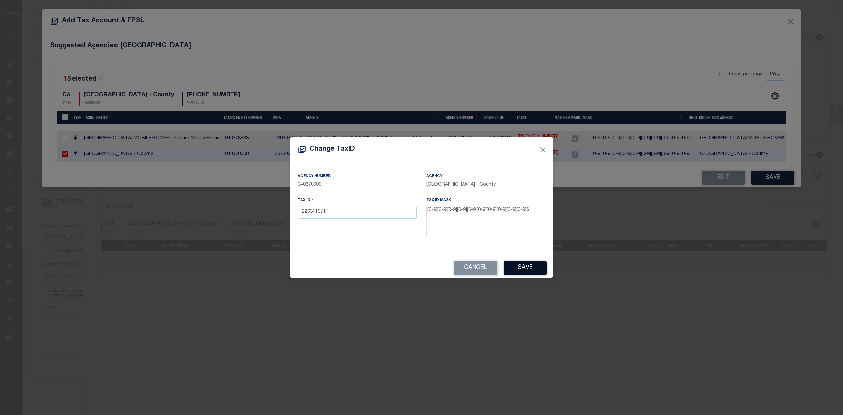
click at [514, 268] on button "Save" at bounding box center [525, 268] width 43 height 14
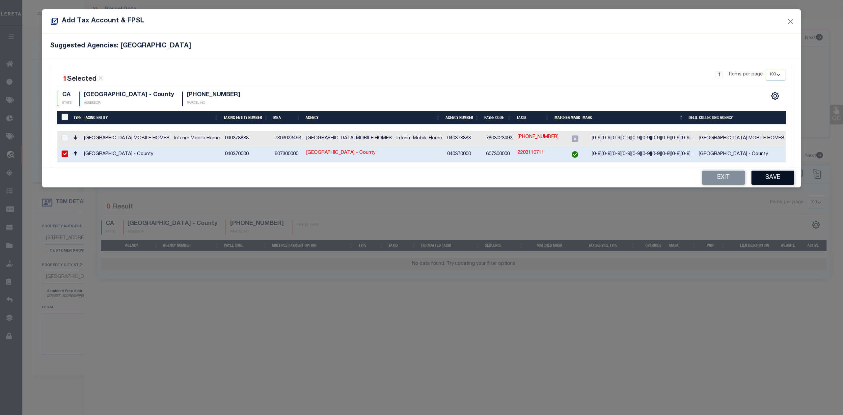
click at [772, 179] on button "Save" at bounding box center [773, 178] width 43 height 14
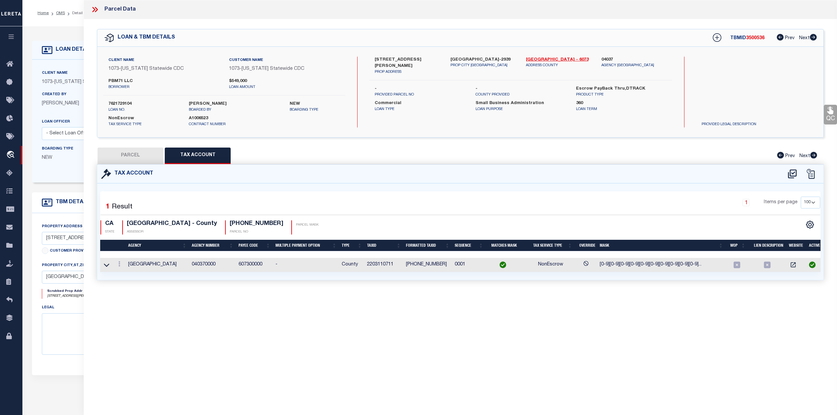
click at [548, 189] on div "Selected 1 Result 1 Items per page 10 25 50 100 CA STATE" at bounding box center [460, 231] width 726 height 97
click at [125, 156] on button "PARCEL" at bounding box center [130, 156] width 66 height 16
select select "AS"
select select
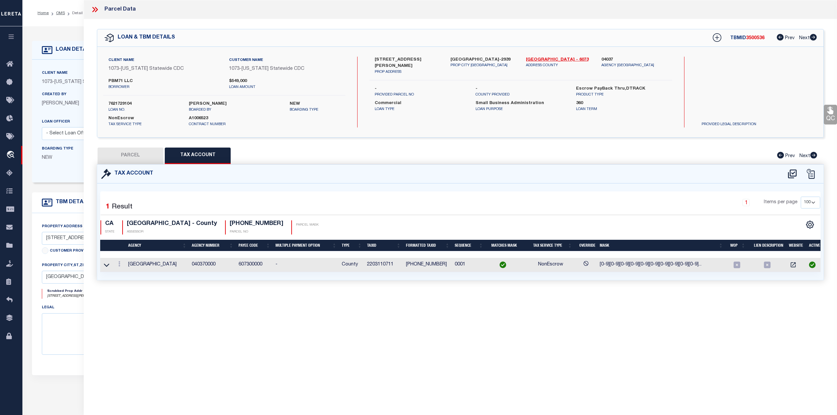
checkbox input "false"
select select "IP"
select select "AGW"
select select "LEG"
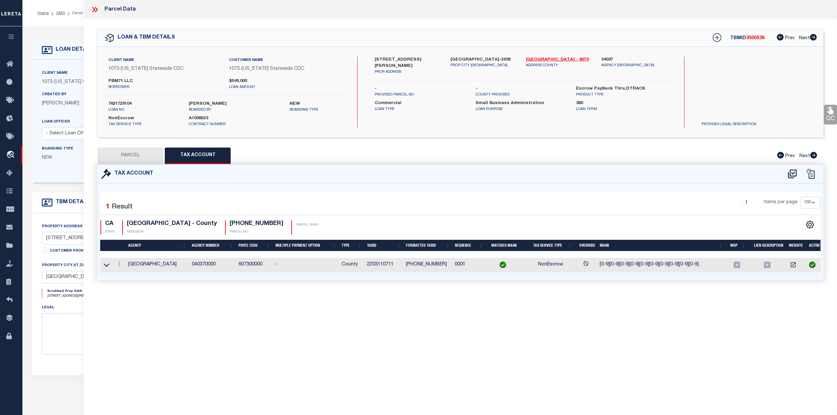
type input "330 RANCHEROS DR #124"
type input "CA"
type textarea "PM17671 REMAINDER PAR*US 124 PER DOC22-0271600&UND INT IN"
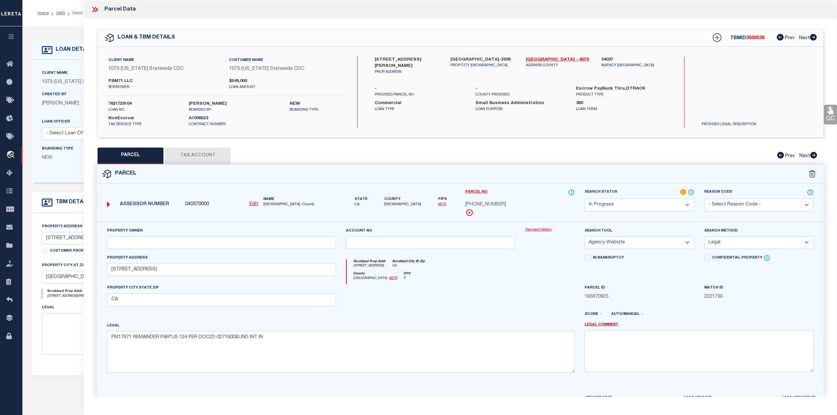
click at [473, 287] on div at bounding box center [430, 297] width 179 height 27
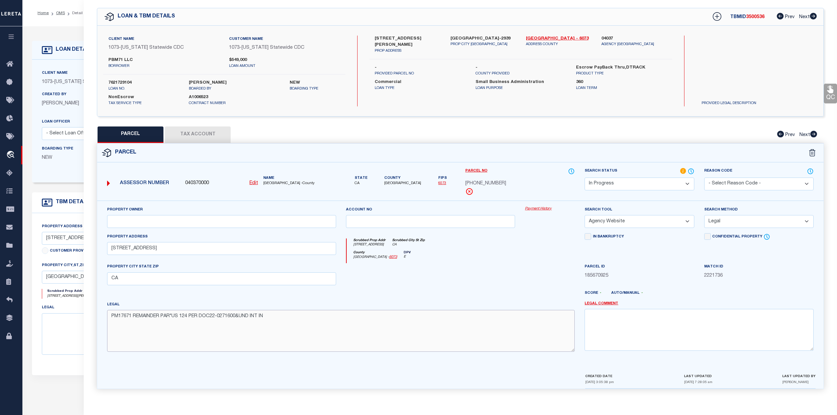
click at [521, 333] on textarea "PM17671 REMAINDER PAR*US 124 PER DOC22-0271600&UND INT IN" at bounding box center [340, 330] width 467 height 41
click at [611, 178] on select "Automated Search Bad Parcel Complete Duplicate Parcel High Dollar Reporting In …" at bounding box center [638, 184] width 109 height 13
click at [584, 178] on select "Automated Search Bad Parcel Complete Duplicate Parcel High Dollar Reporting In …" at bounding box center [638, 184] width 109 height 13
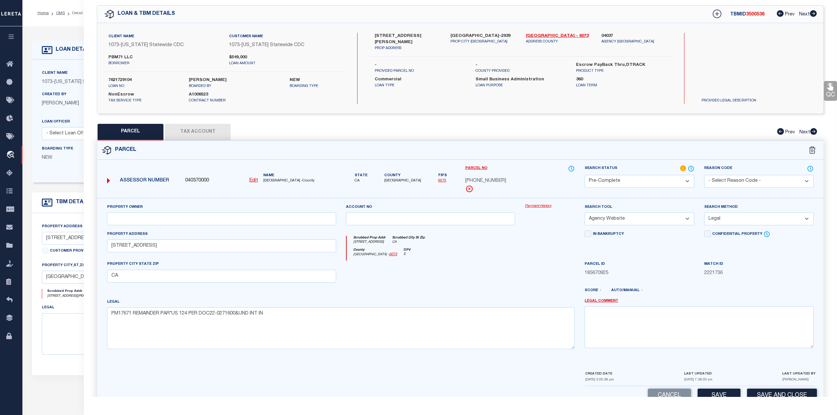
click at [499, 281] on div at bounding box center [430, 274] width 179 height 27
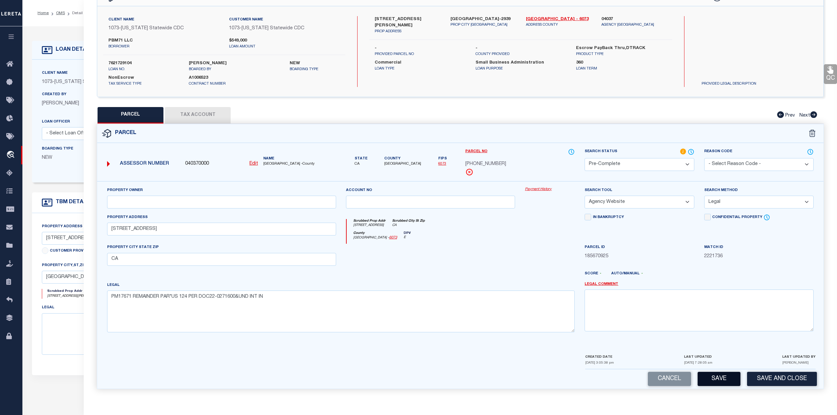
click at [710, 376] on button "Save" at bounding box center [718, 379] width 43 height 14
select select "AS"
select select
checkbox input "false"
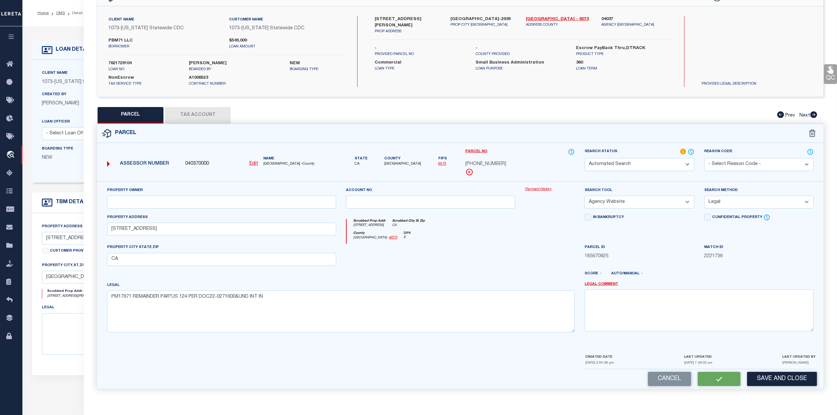
checkbox input "false"
select select "PC"
select select "AGW"
select select "LEG"
type input "330 RANCHEROS DR #124"
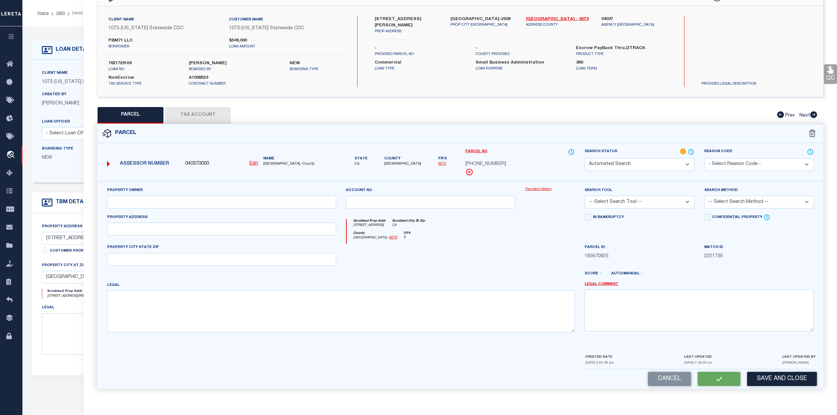
type input "CA"
type textarea "PM17671 REMAINDER PAR*US 124 PER DOC22-0271600&UND INT IN"
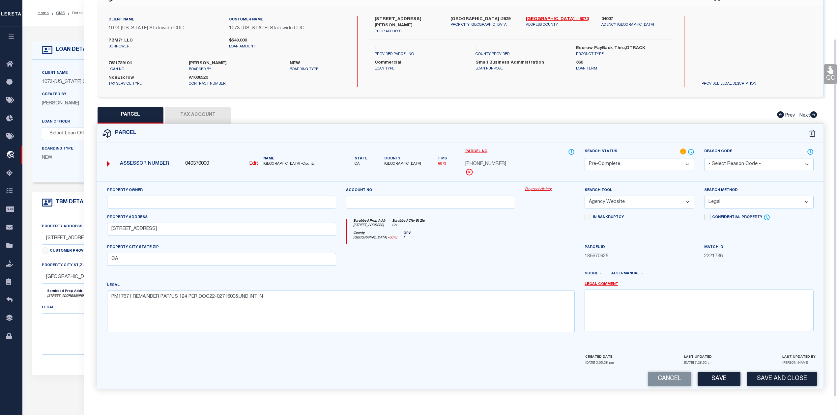
click at [529, 256] on div at bounding box center [550, 257] width 60 height 27
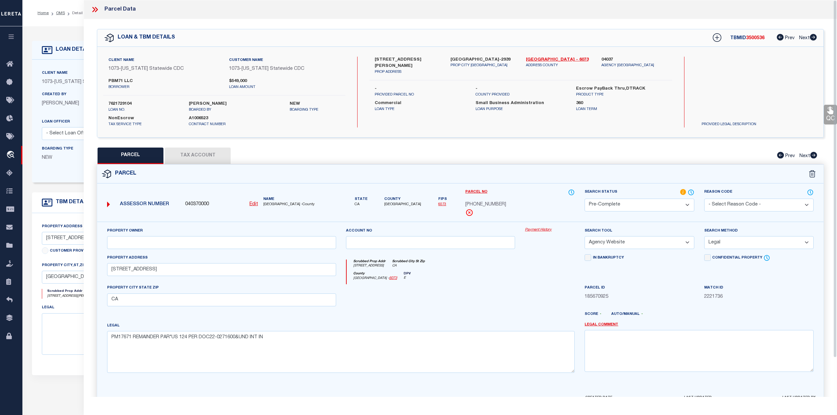
click at [749, 39] on span "3500536" at bounding box center [755, 38] width 18 height 5
copy span "3500536"
click at [125, 100] on div "Client Name 1073 - California Statewide CDC Customer Name 1073 - California Sta…" at bounding box center [224, 92] width 242 height 71
click at [125, 104] on label "7621729104" at bounding box center [143, 104] width 70 height 7
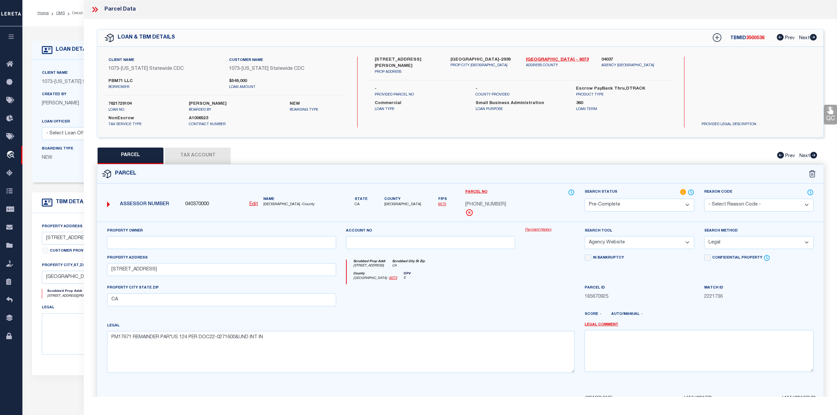
click at [125, 104] on label "7621729104" at bounding box center [143, 104] width 70 height 7
copy label "7621729104"
drag, startPoint x: 523, startPoint y: 58, endPoint x: 547, endPoint y: 57, distance: 23.7
click at [547, 57] on div "San Diego - 6073 ADDRESS COUNTY" at bounding box center [558, 66] width 75 height 18
copy link "[GEOGRAPHIC_DATA]"
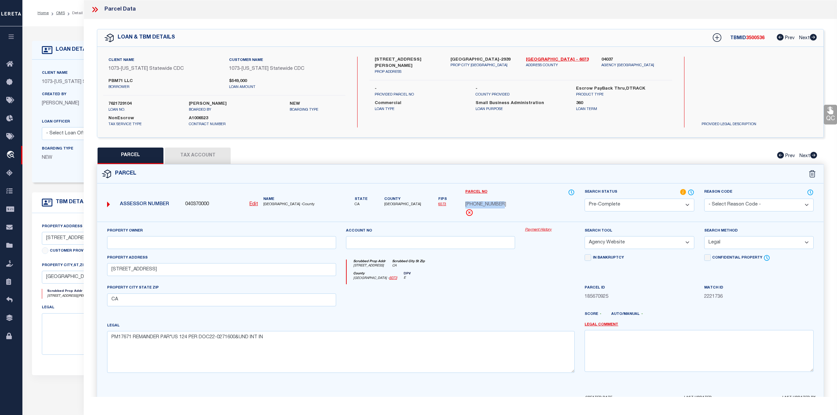
drag, startPoint x: 464, startPoint y: 203, endPoint x: 500, endPoint y: 202, distance: 35.6
click at [500, 202] on div "220-311-07-11" at bounding box center [519, 204] width 109 height 7
copy span "220-311-07-11"
click at [498, 298] on div at bounding box center [430, 297] width 179 height 27
click at [499, 298] on div at bounding box center [430, 297] width 179 height 27
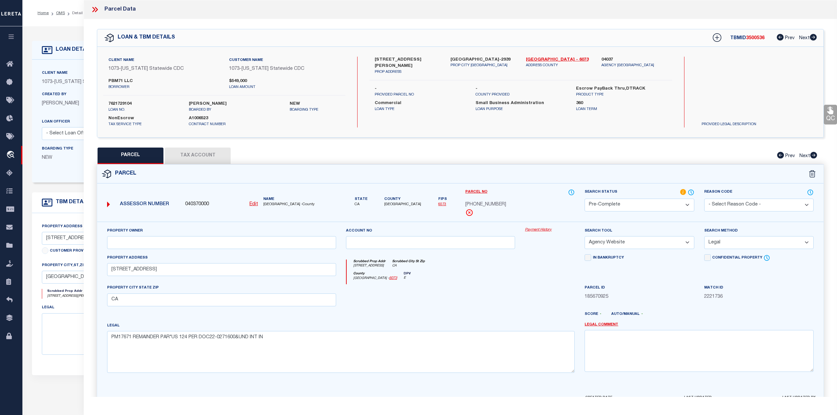
click at [97, 11] on icon at bounding box center [96, 9] width 3 height 5
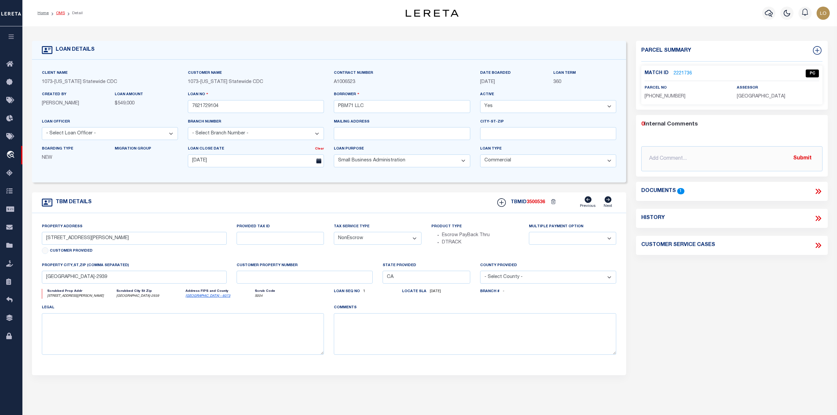
click at [63, 11] on link "OMS" at bounding box center [60, 13] width 9 height 4
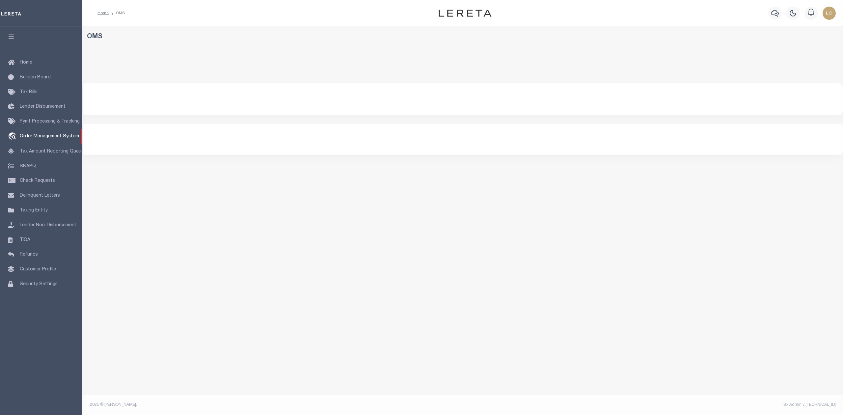
select select "200"
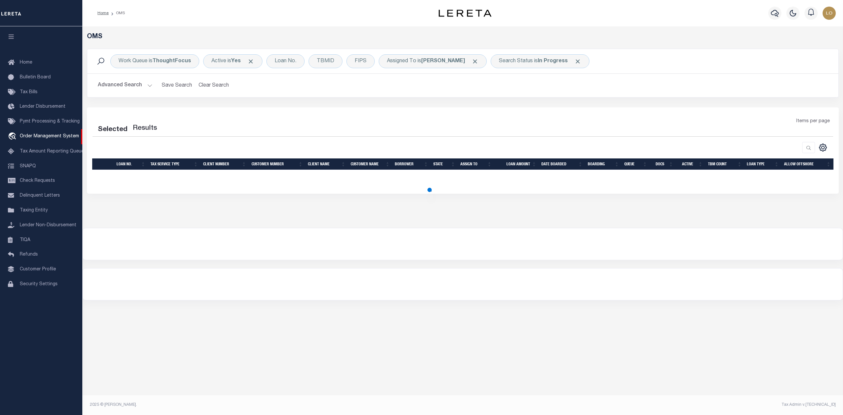
select select "200"
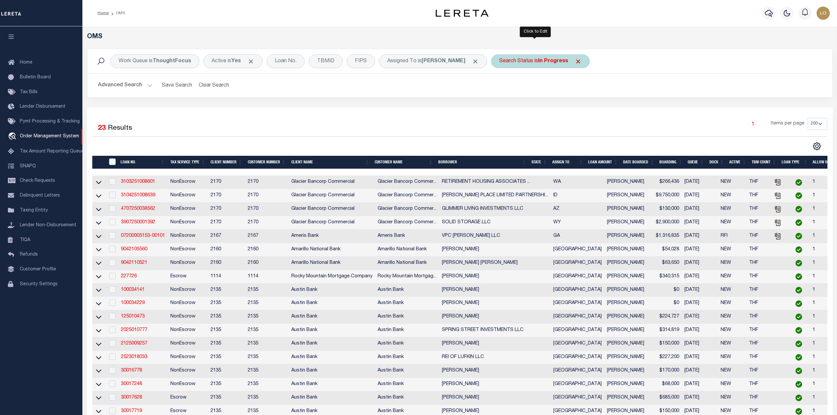
click at [521, 58] on div "Search Status is In Progress" at bounding box center [540, 61] width 99 height 14
click at [530, 95] on select "Automated Search Bad Parcel Complete Duplicate Parcel High Dollar Reporting In …" at bounding box center [547, 93] width 97 height 13
select select "RD"
click at [499, 88] on select "Automated Search Bad Parcel Complete Duplicate Parcel High Dollar Reporting In …" at bounding box center [547, 93] width 97 height 13
click at [577, 109] on input "Apply" at bounding box center [586, 107] width 19 height 11
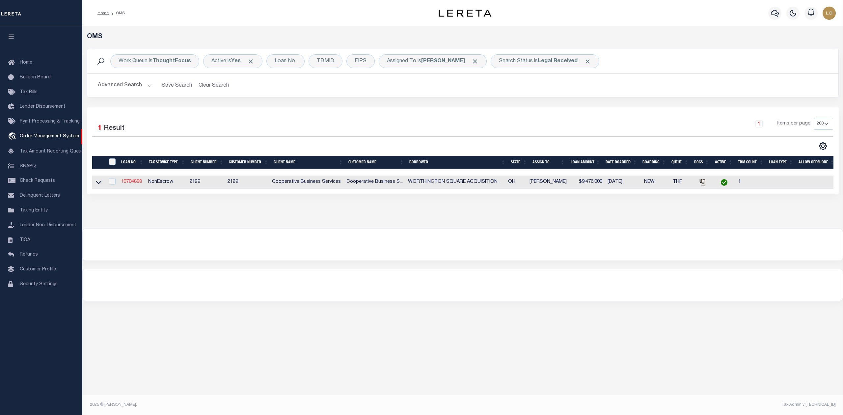
click at [138, 182] on link "10704898" at bounding box center [131, 182] width 21 height 5
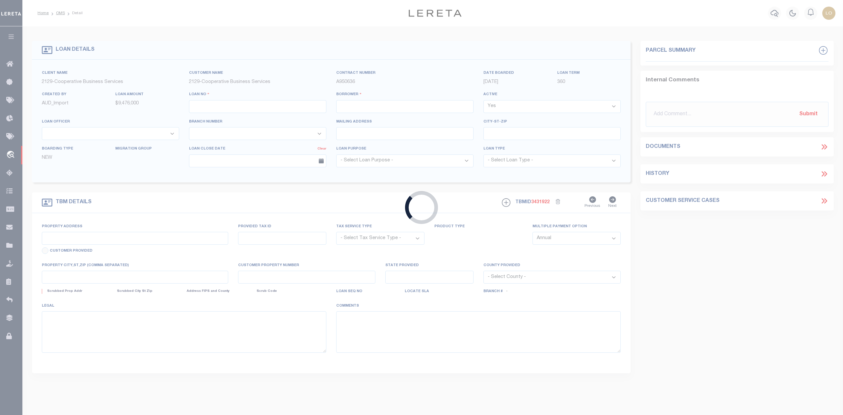
type input "10704898"
type input "WORTHINGTON SQUARE ACQUISITION LLC"
select select
type input "[GEOGRAPHIC_DATA]"
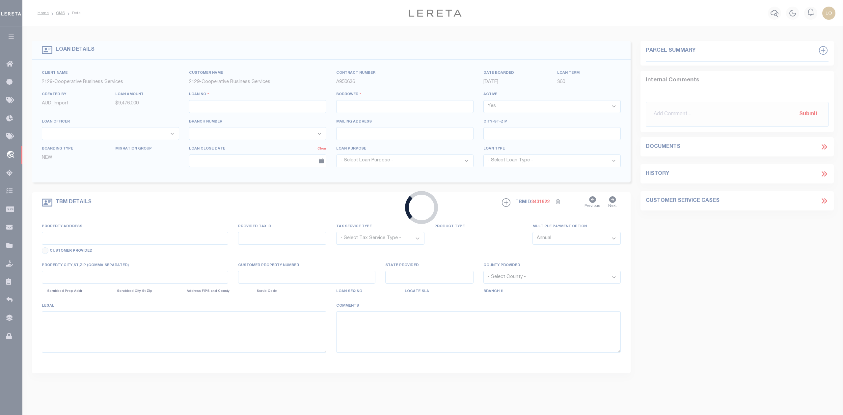
type input "[GEOGRAPHIC_DATA], OH 43215"
select select
select select "NonEscrow"
type input "[STREET_ADDRESS][PERSON_NAME]"
select select
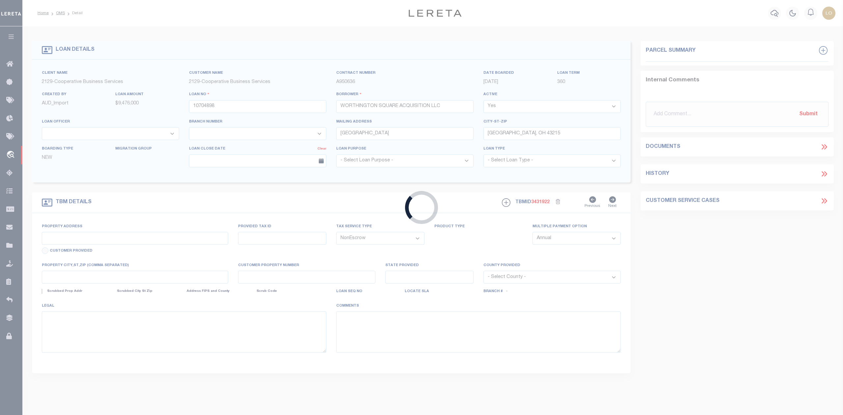
type input "[GEOGRAPHIC_DATA], [GEOGRAPHIC_DATA] 43085"
type input "6068"
type input "OH"
select select "7396"
select select "3334"
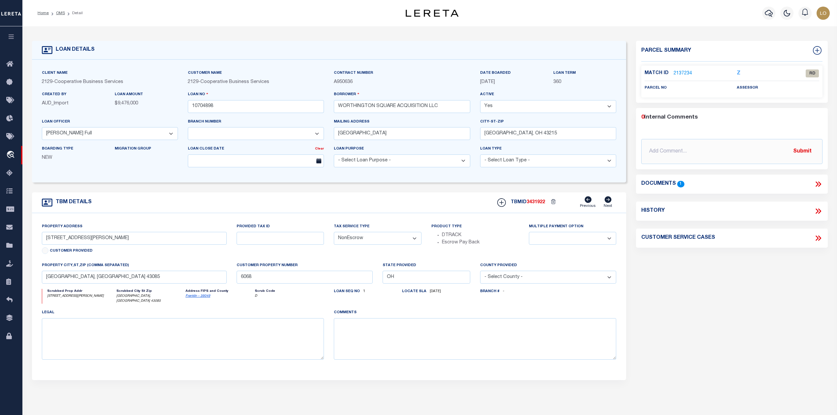
click at [679, 72] on link "2137234" at bounding box center [682, 73] width 18 height 7
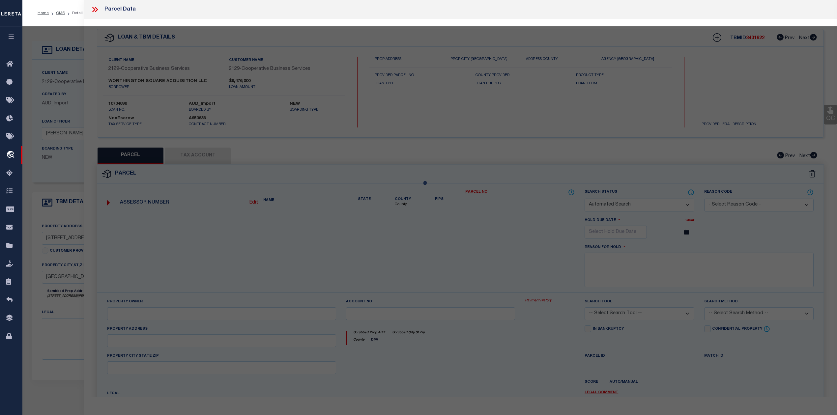
checkbox input "false"
select select "RD"
checkbox input "false"
type textarea "Document uploaded that satisfies a legal requirement, changing from [GEOGRAPHIC…"
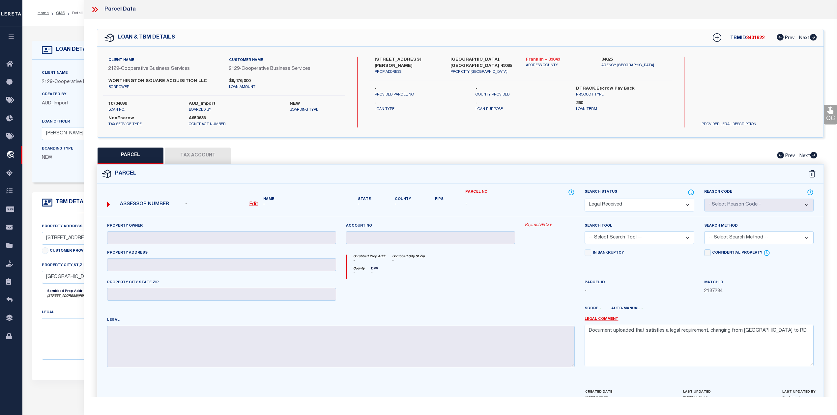
click at [538, 57] on link "Franklin - 39049" at bounding box center [559, 60] width 66 height 7
drag, startPoint x: 109, startPoint y: 79, endPoint x: 189, endPoint y: 80, distance: 80.4
click at [189, 80] on label "WORTHINGTON SQUARE ACQUISITION LLC" at bounding box center [163, 81] width 111 height 7
copy label "WORTHINGTON SQUARE ACQUISITION"
drag, startPoint x: 520, startPoint y: 58, endPoint x: 541, endPoint y: 60, distance: 21.1
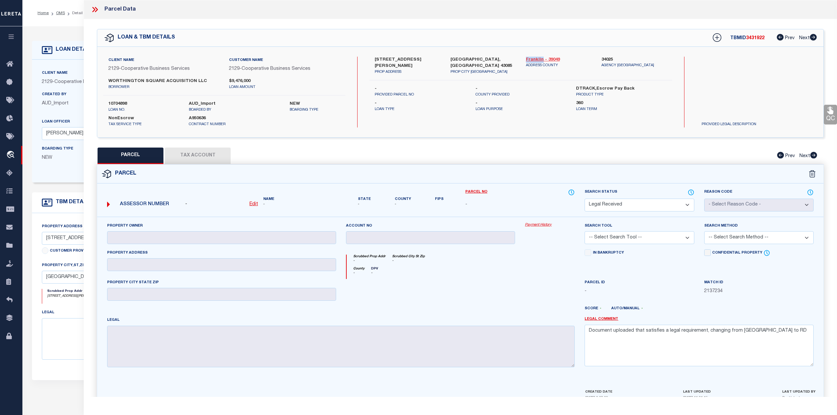
click at [541, 60] on div "Franklin - 39049 ADDRESS COUNTY" at bounding box center [558, 66] width 75 height 18
copy link "Franklin"
click at [126, 102] on label "10704898" at bounding box center [143, 104] width 70 height 7
copy label "10704898"
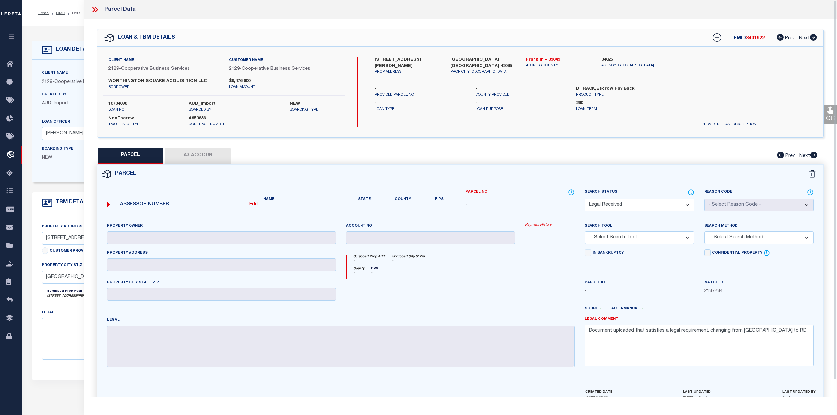
click at [400, 162] on div "PARCEL Tax Account Prev Next" at bounding box center [460, 156] width 727 height 16
click at [96, 8] on icon at bounding box center [96, 9] width 3 height 5
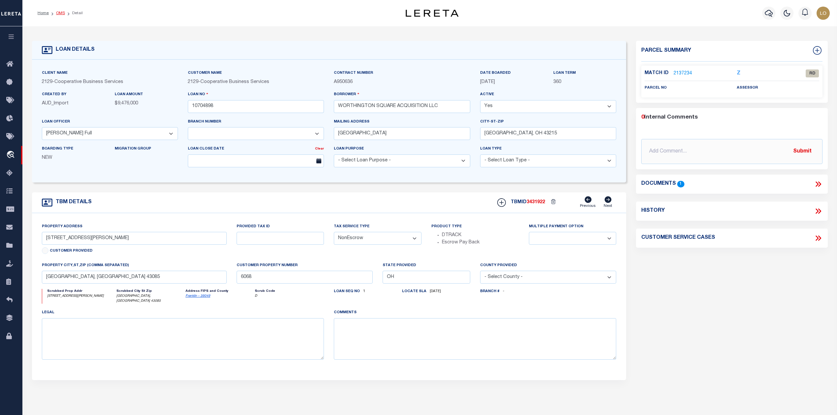
click at [61, 14] on link "OMS" at bounding box center [60, 13] width 9 height 4
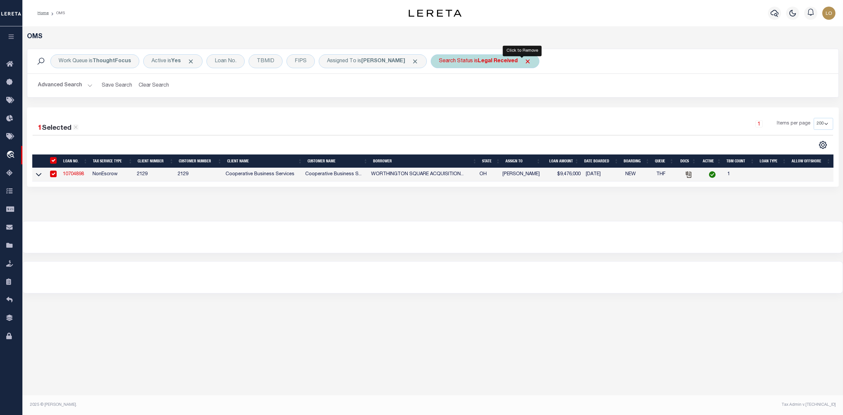
click at [524, 60] on span "Click to Remove" at bounding box center [527, 61] width 7 height 7
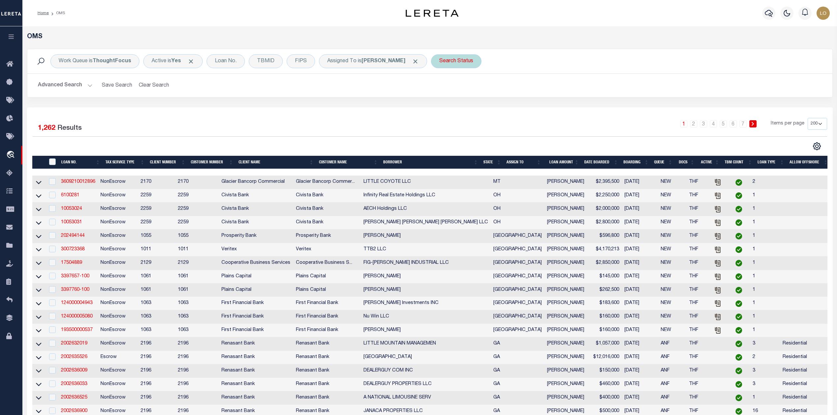
click at [456, 62] on div "Search Status" at bounding box center [456, 61] width 50 height 14
click at [454, 91] on select "Automated Search Bad Parcel Complete Duplicate Parcel High Dollar Reporting In …" at bounding box center [487, 93] width 97 height 13
select select "IP"
click at [439, 88] on select "Automated Search Bad Parcel Complete Duplicate Parcel High Dollar Reporting In …" at bounding box center [487, 93] width 97 height 13
click at [518, 111] on input "Apply" at bounding box center [526, 107] width 19 height 11
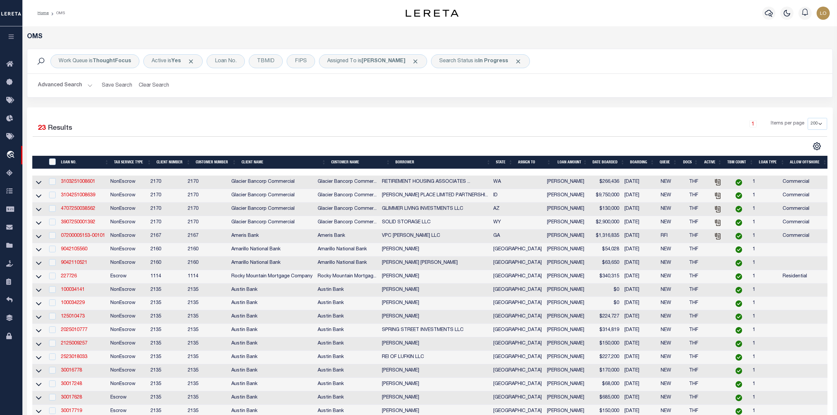
click at [132, 132] on div "1 Selected 23 Results" at bounding box center [128, 127] width 191 height 18
